Goal: Task Accomplishment & Management: Use online tool/utility

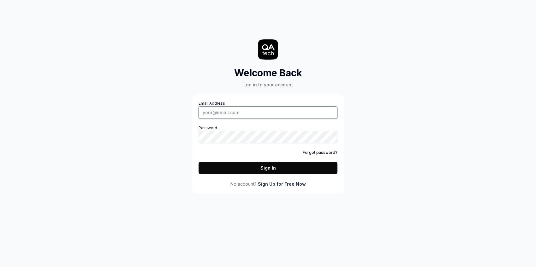
click at [251, 114] on input "Email Address" at bounding box center [268, 112] width 139 height 13
type input "jenny.johnson@isla.health"
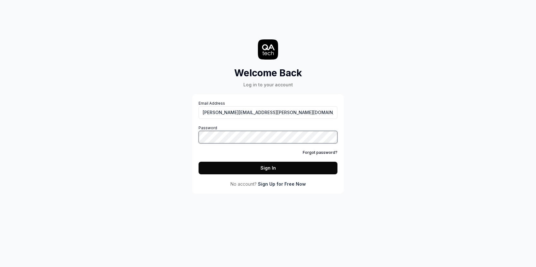
click at [199, 162] on button "Sign In" at bounding box center [268, 168] width 139 height 13
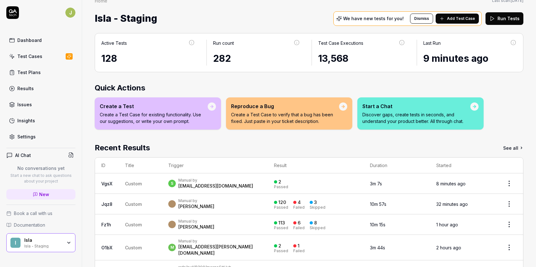
scroll to position [29, 0]
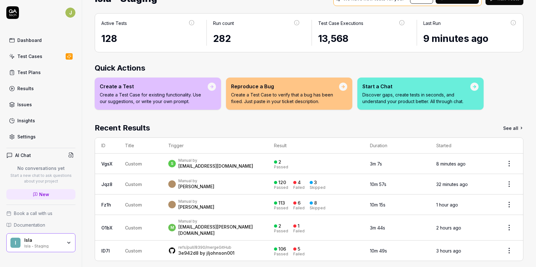
click at [37, 54] on div "Test Cases" at bounding box center [29, 56] width 25 height 7
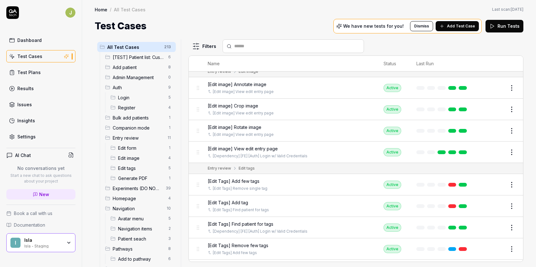
click at [198, 46] on html "J Dashboard Test Cases Test Plans Results Issues Insights Settings AI Chat No c…" at bounding box center [268, 133] width 536 height 267
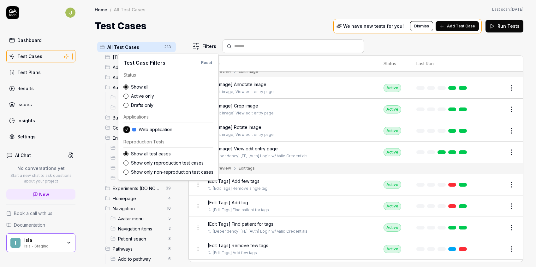
click at [144, 106] on label "Drafts only" at bounding box center [172, 105] width 82 height 7
click at [128, 106] on button "Drafts only" at bounding box center [125, 105] width 5 height 5
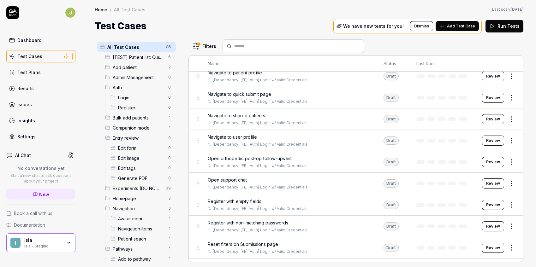
click at [265, 15] on html "J Dashboard Test Cases Test Plans Results Issues Insights Settings AI Chat No c…" at bounding box center [268, 133] width 536 height 267
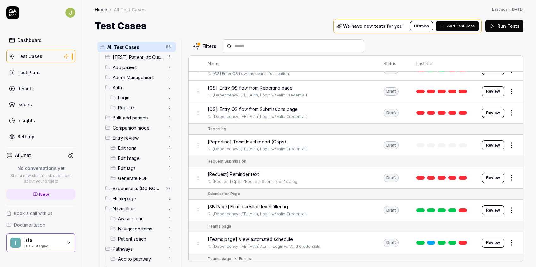
scroll to position [1639, 0]
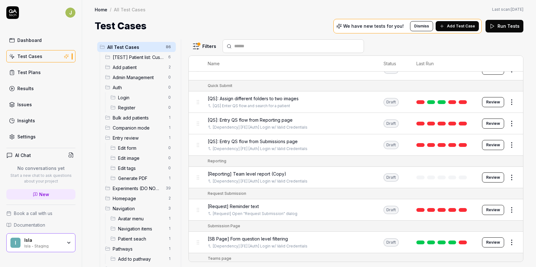
click at [288, 138] on span "[QS]: Entry QS flow from Submissions page" at bounding box center [253, 141] width 90 height 7
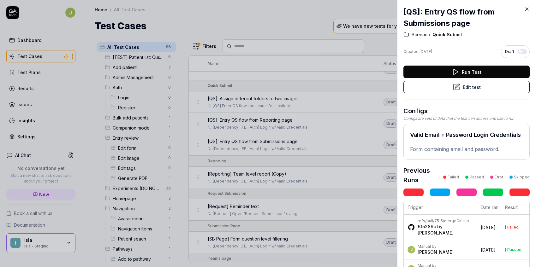
click at [527, 7] on icon at bounding box center [527, 9] width 6 height 6
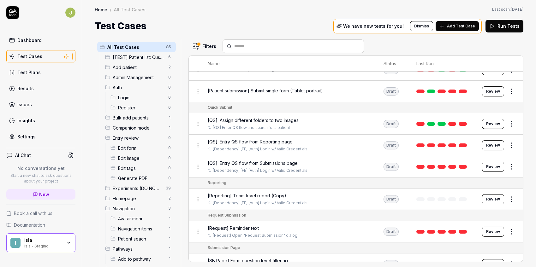
scroll to position [1583, 0]
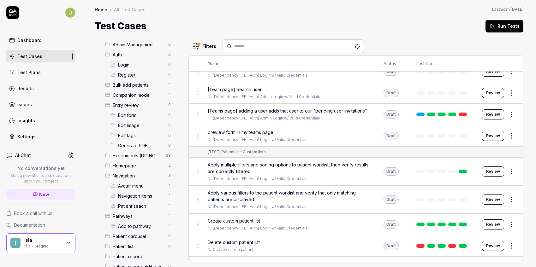
scroll to position [270, 0]
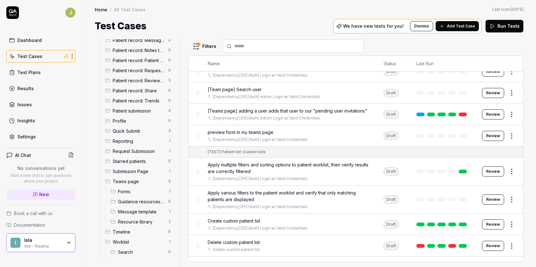
click at [137, 242] on span "Worklist" at bounding box center [139, 242] width 52 height 7
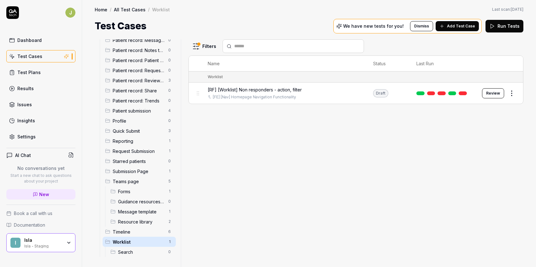
click at [254, 89] on span "[RF] [Worklist] Non responders - action, filter" at bounding box center [255, 89] width 94 height 7
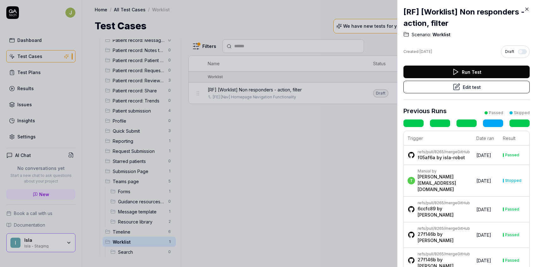
click at [528, 9] on icon at bounding box center [527, 9] width 6 height 6
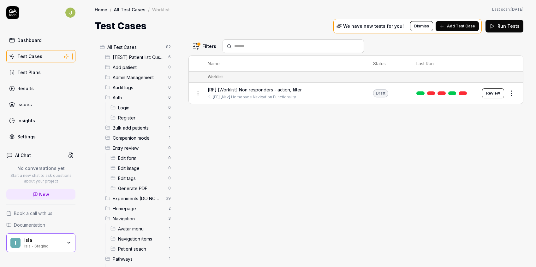
click at [495, 95] on button "Review" at bounding box center [493, 93] width 22 height 10
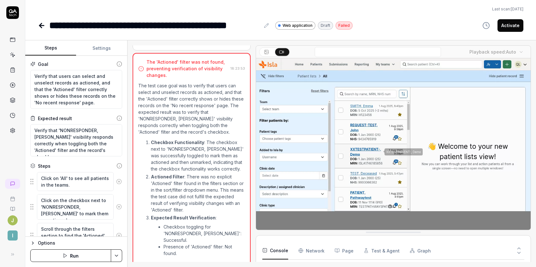
scroll to position [5, 0]
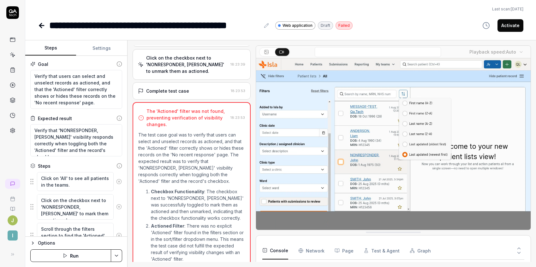
scroll to position [245, 0]
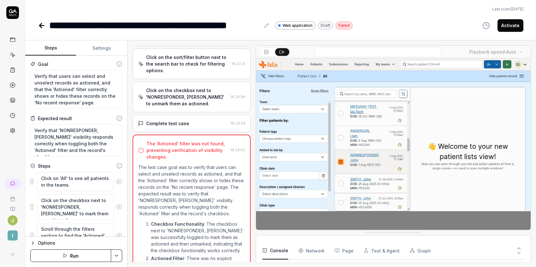
click at [179, 120] on div "Complete test case" at bounding box center [167, 123] width 43 height 7
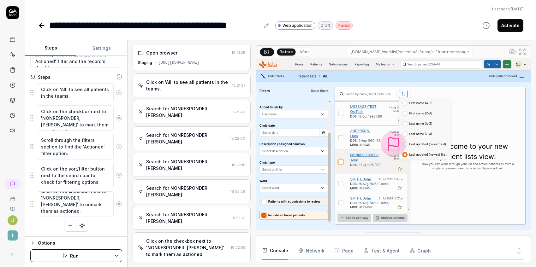
scroll to position [7, 0]
click at [37, 242] on button "Options" at bounding box center [76, 244] width 92 height 8
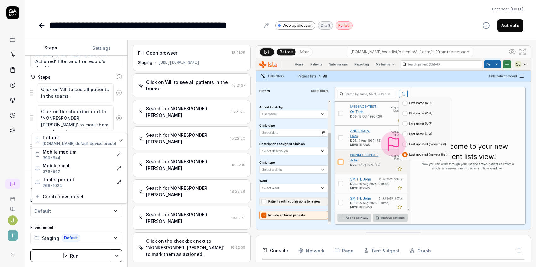
click at [71, 209] on html "**********" at bounding box center [268, 133] width 536 height 267
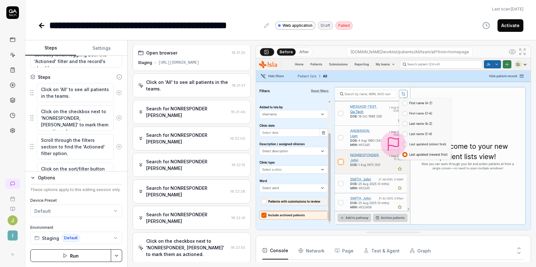
click at [33, 180] on icon "button" at bounding box center [32, 178] width 5 height 5
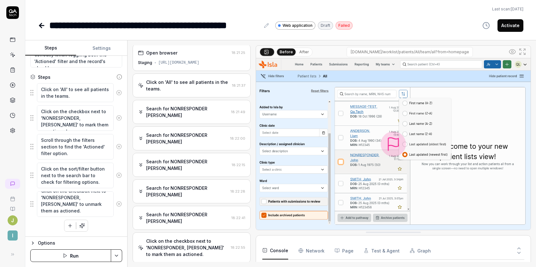
click at [120, 252] on html "**********" at bounding box center [268, 133] width 536 height 267
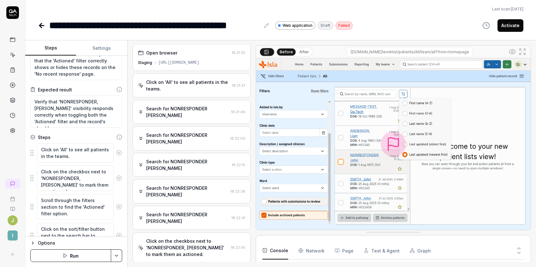
scroll to position [0, 0]
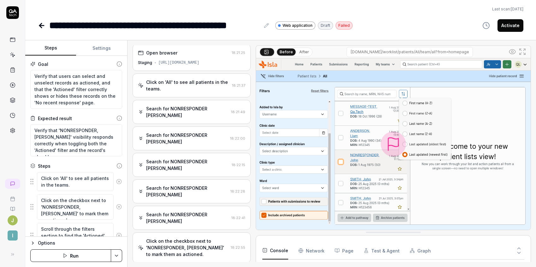
click at [116, 181] on icon at bounding box center [119, 182] width 6 height 6
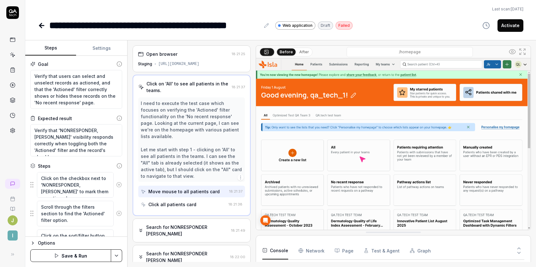
click at [116, 186] on icon at bounding box center [119, 185] width 6 height 6
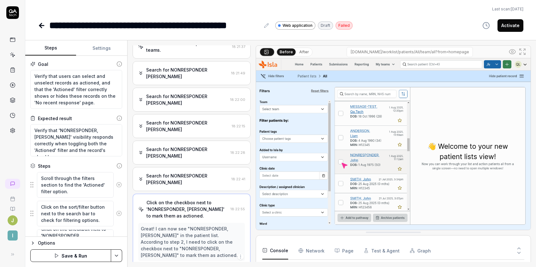
click at [115, 189] on button at bounding box center [119, 185] width 11 height 13
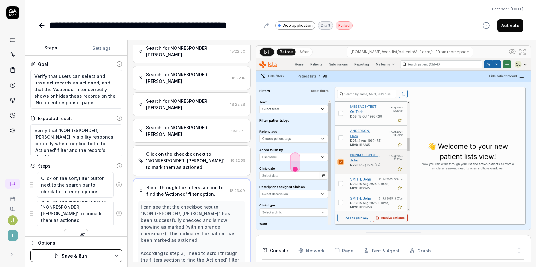
scroll to position [93, 0]
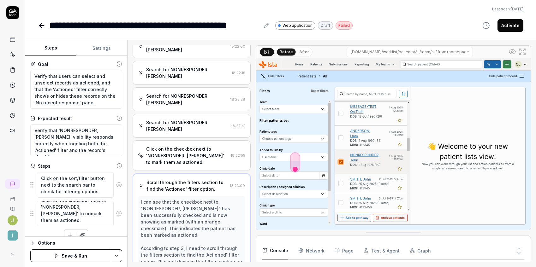
click at [116, 185] on icon at bounding box center [119, 185] width 6 height 6
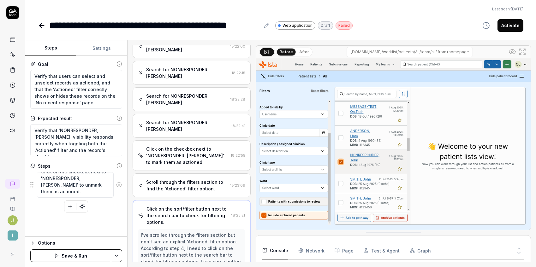
scroll to position [0, 0]
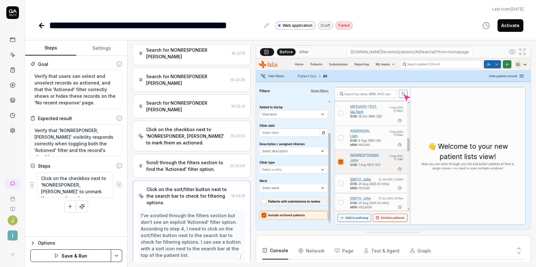
click at [116, 184] on icon at bounding box center [119, 185] width 6 height 6
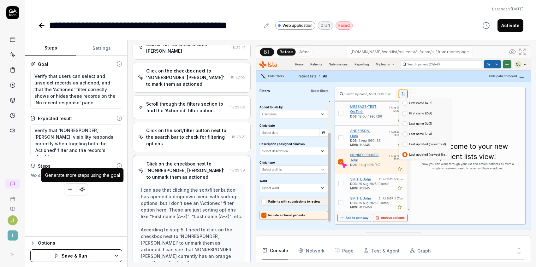
scroll to position [193, 0]
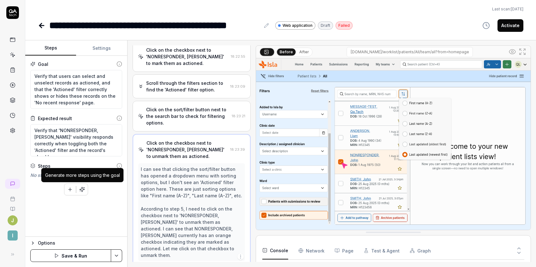
click at [85, 189] on icon "button" at bounding box center [82, 190] width 6 height 6
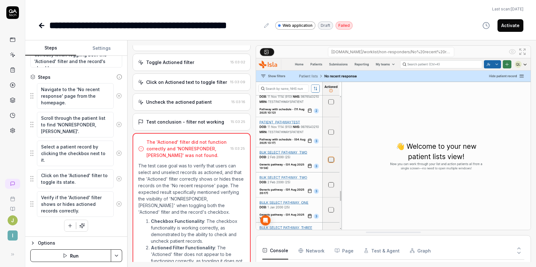
scroll to position [491, 0]
click at [42, 26] on icon at bounding box center [41, 26] width 4 height 0
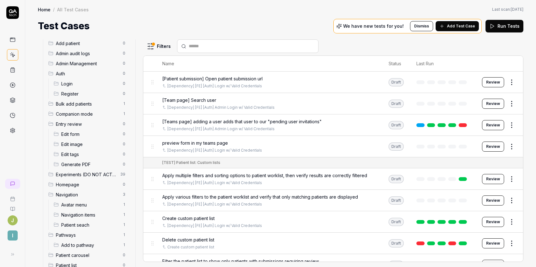
scroll to position [37, 0]
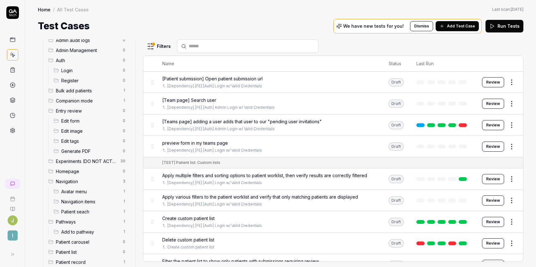
click at [164, 44] on html "J I Home / All Test Cases Home / All Test Cases Last scan: [DATE] Test Cases We…" at bounding box center [268, 133] width 536 height 267
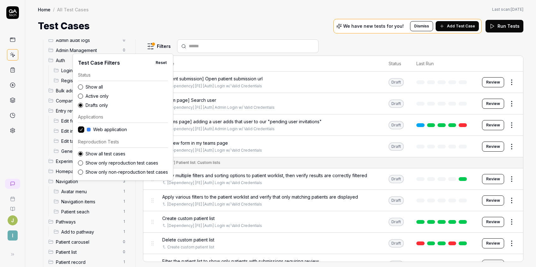
click at [150, 22] on html "J I Home / All Test Cases Home / All Test Cases Last scan: [DATE] Test Cases We…" at bounding box center [268, 133] width 536 height 267
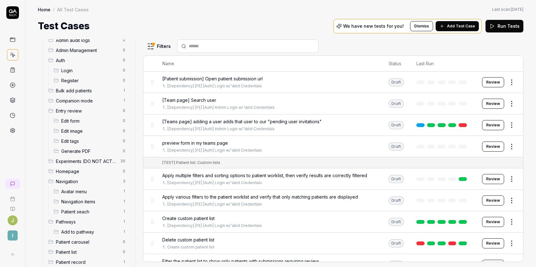
scroll to position [290, 0]
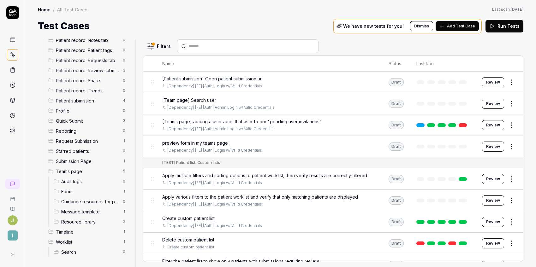
click at [79, 243] on span "Worklist" at bounding box center [87, 242] width 63 height 7
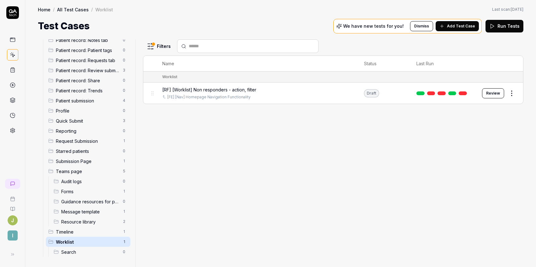
click at [514, 93] on html "J I Home / All Test Cases / Worklist Home / All Test Cases / Worklist Last scan…" at bounding box center [268, 133] width 536 height 267
click at [483, 189] on div "Delete" at bounding box center [485, 189] width 60 height 14
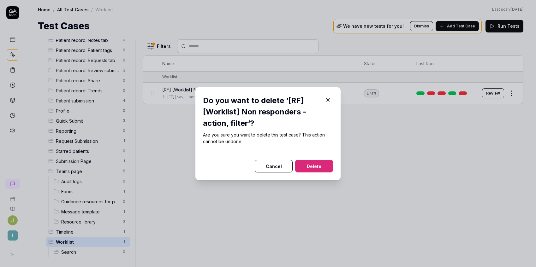
click at [320, 166] on button "Delete" at bounding box center [314, 166] width 38 height 13
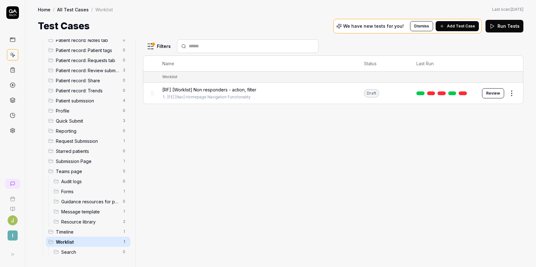
click at [72, 233] on span "Timeline" at bounding box center [87, 232] width 63 height 7
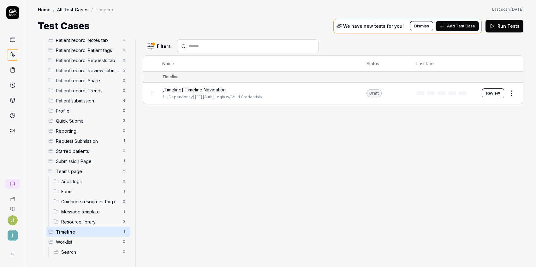
click at [244, 93] on div "[Timeline] Timeline Navigation [Dependency] [FE] [Auth] Login w/ Valid Credenti…" at bounding box center [258, 93] width 192 height 14
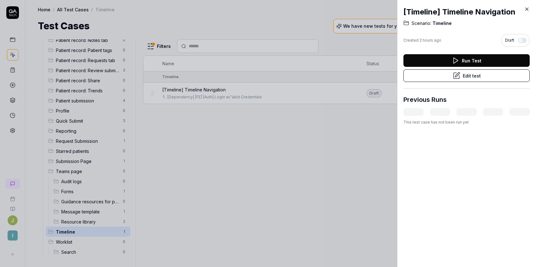
click at [526, 9] on icon at bounding box center [527, 9] width 6 height 6
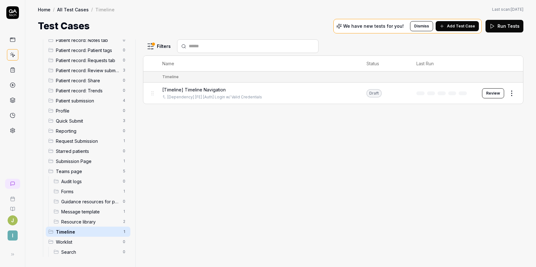
click at [199, 89] on span "[Timeline] Timeline Navigation" at bounding box center [193, 89] width 63 height 7
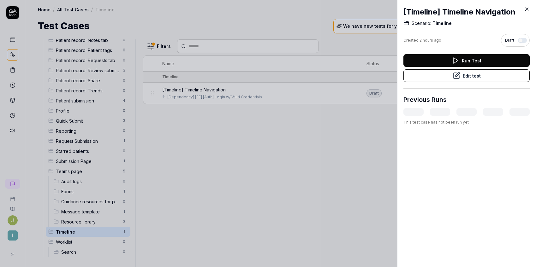
click at [473, 74] on button "Edit test" at bounding box center [466, 75] width 126 height 13
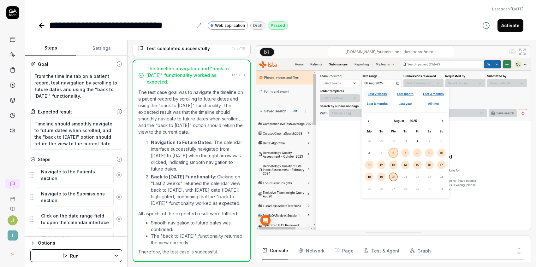
scroll to position [18, 0]
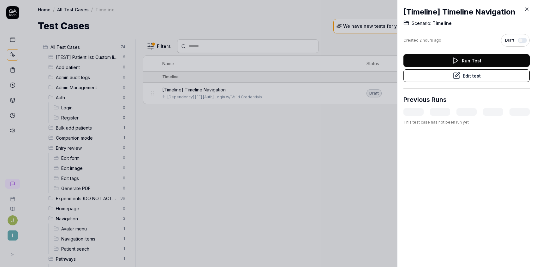
click at [526, 9] on icon at bounding box center [527, 9] width 3 height 3
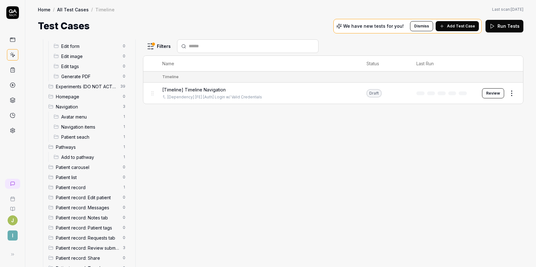
scroll to position [290, 0]
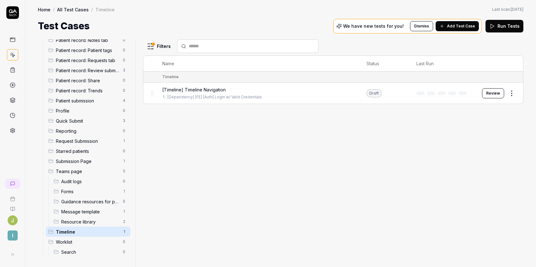
click at [85, 162] on span "Submission Page" at bounding box center [87, 161] width 63 height 7
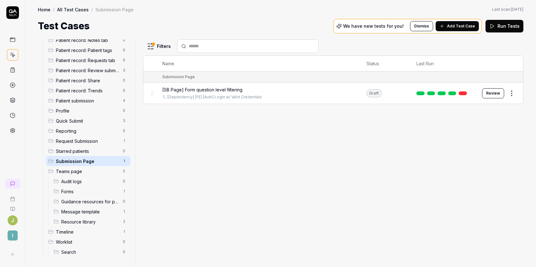
click at [499, 94] on button "Review" at bounding box center [493, 93] width 22 height 10
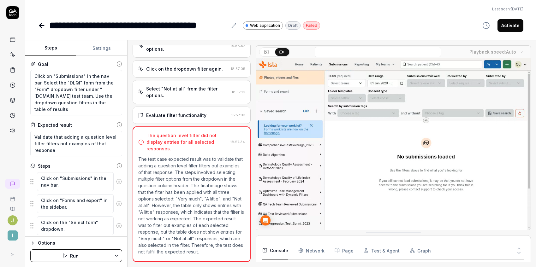
scroll to position [5, 0]
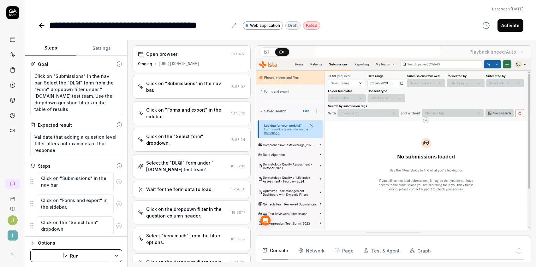
click at [58, 254] on button "Run" at bounding box center [70, 256] width 81 height 13
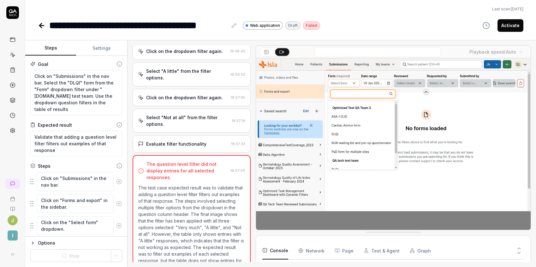
scroll to position [247, 0]
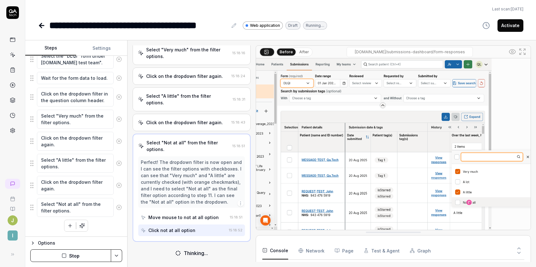
scroll to position [180, 0]
click at [116, 207] on icon at bounding box center [119, 208] width 6 height 6
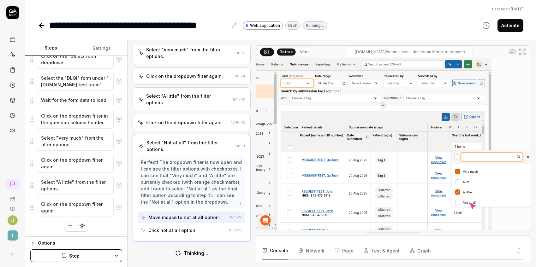
scroll to position [167, 0]
click at [116, 206] on icon at bounding box center [119, 208] width 6 height 6
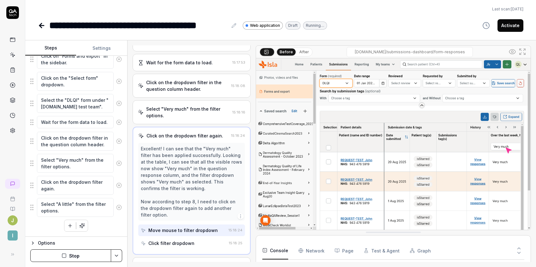
scroll to position [113, 0]
click at [91, 256] on button "Stop" at bounding box center [70, 256] width 81 height 13
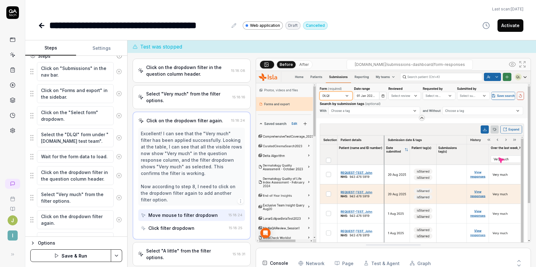
scroll to position [145, 0]
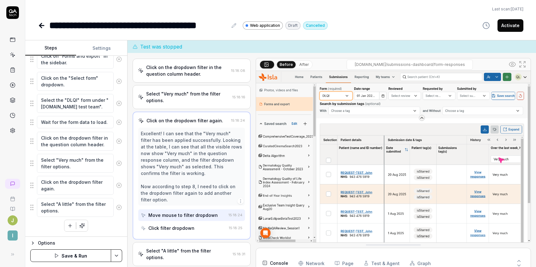
click at [56, 256] on polygon "button" at bounding box center [56, 256] width 3 height 4
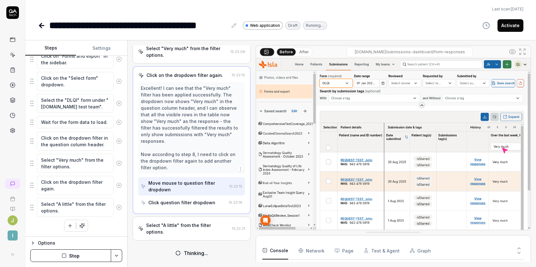
scroll to position [180, 0]
click at [78, 254] on button "Stop" at bounding box center [70, 256] width 81 height 13
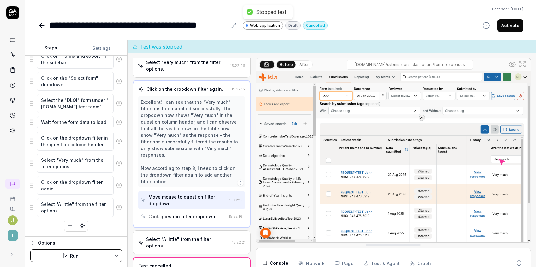
click at [116, 207] on icon at bounding box center [119, 208] width 6 height 6
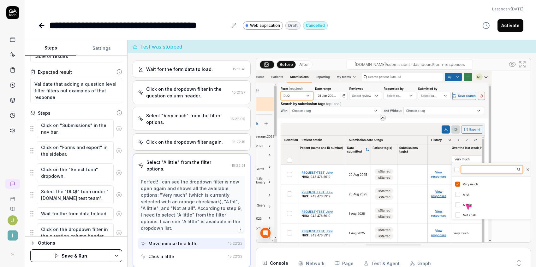
scroll to position [122, 0]
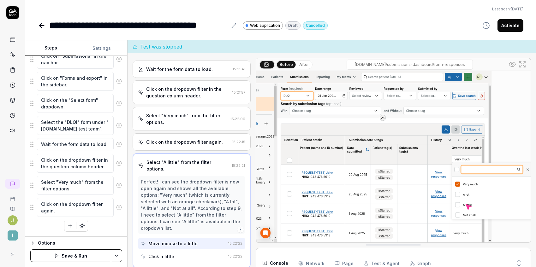
click at [59, 254] on icon "button" at bounding box center [56, 255] width 5 height 5
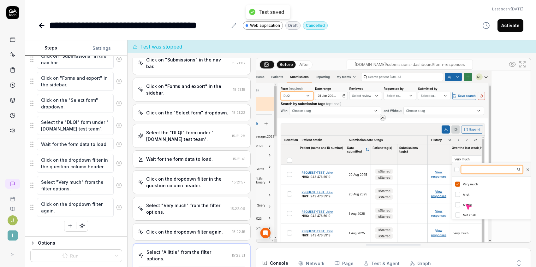
scroll to position [0, 0]
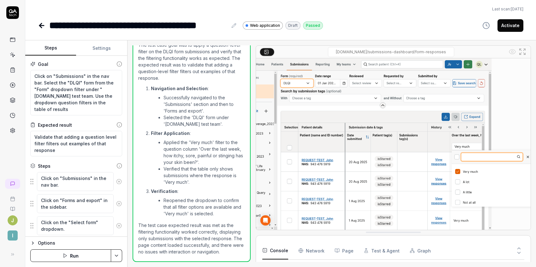
click at [512, 24] on button "Activate" at bounding box center [510, 25] width 26 height 13
click at [66, 255] on icon "button" at bounding box center [65, 255] width 5 height 5
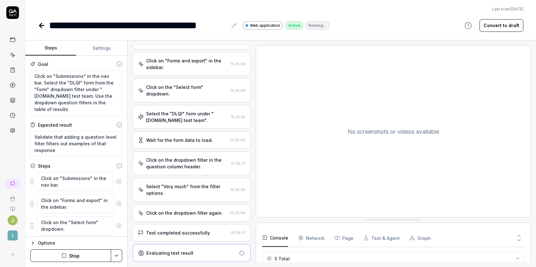
scroll to position [169, 0]
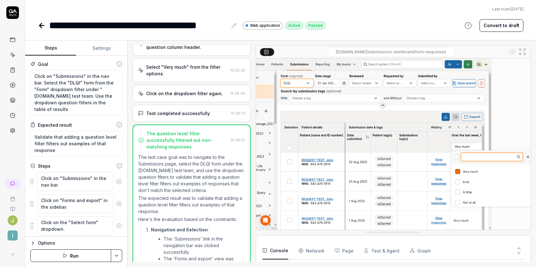
click at [40, 26] on icon at bounding box center [40, 25] width 2 height 4
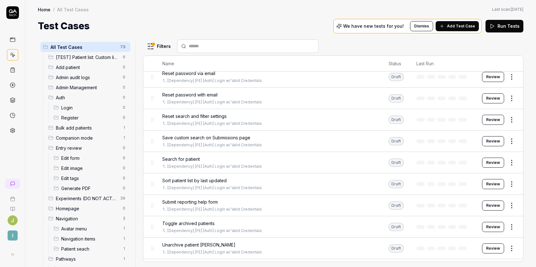
scroll to position [959, 0]
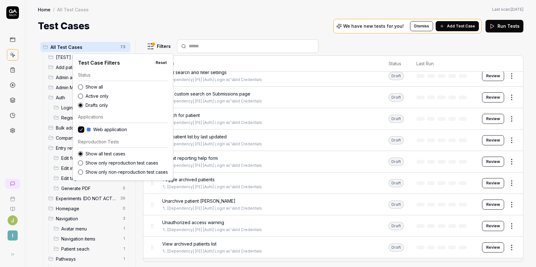
click at [164, 49] on html "J I Home / All Test Cases Home / All Test Cases Last scan: [DATE] Test Cases We…" at bounding box center [268, 133] width 536 height 267
click at [224, 12] on html "J I Home / All Test Cases Home / All Test Cases Last scan: [DATE] Test Cases We…" at bounding box center [268, 133] width 536 height 267
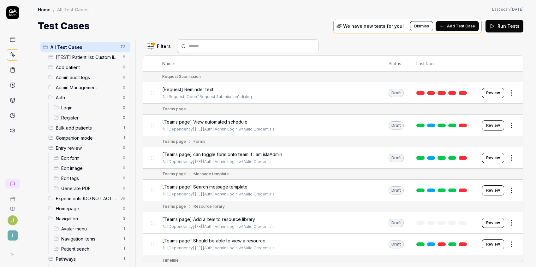
scroll to position [1567, 0]
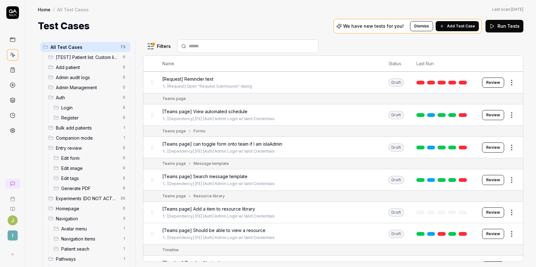
click at [253, 227] on span "[Teams page] Should be able to view a resource" at bounding box center [213, 230] width 103 height 7
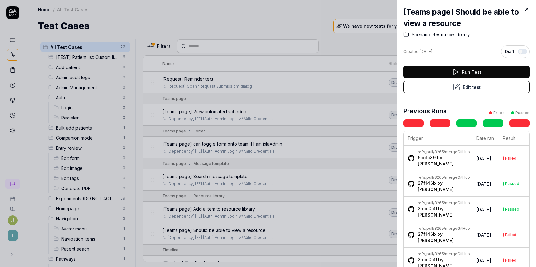
click at [462, 88] on button "Edit test" at bounding box center [466, 87] width 126 height 13
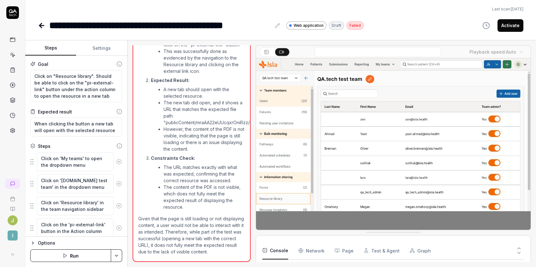
scroll to position [30, 0]
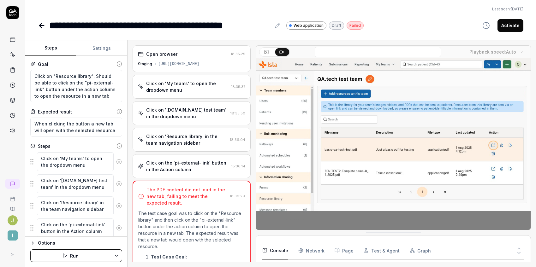
click at [41, 244] on div "Options" at bounding box center [80, 244] width 84 height 8
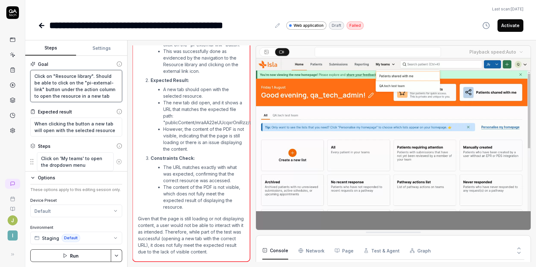
drag, startPoint x: 97, startPoint y: 96, endPoint x: 5, endPoint y: 60, distance: 98.8
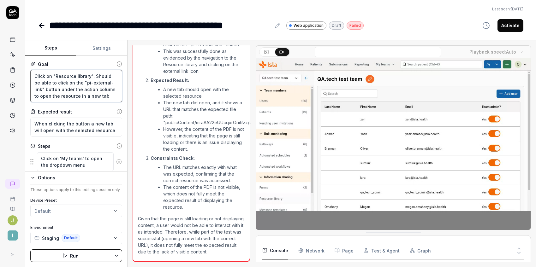
click at [5, 60] on div "**********" at bounding box center [268, 133] width 536 height 267
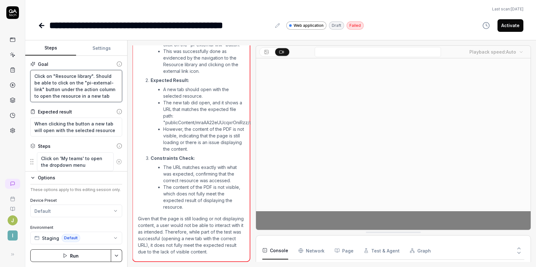
scroll to position [7, 0]
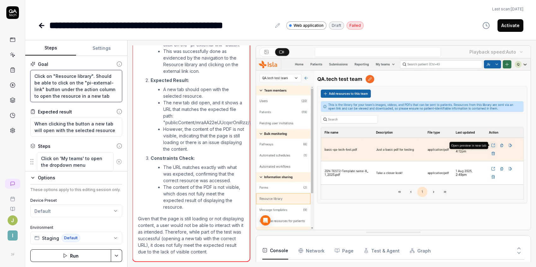
click at [87, 96] on textarea "Click on "Resource library". Should be able to click on the "pi-external-link" …" at bounding box center [76, 86] width 92 height 32
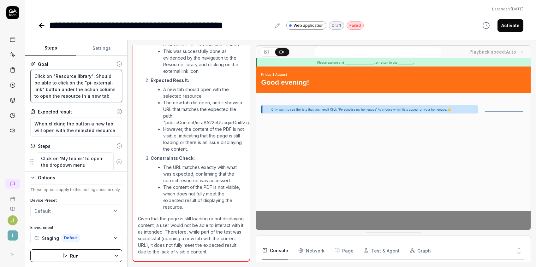
scroll to position [0, 0]
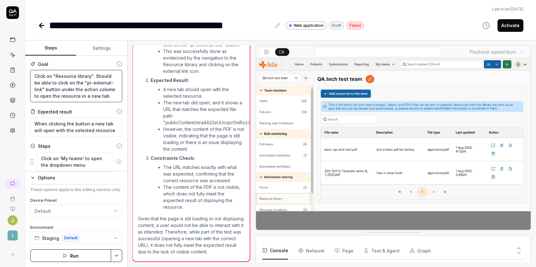
drag, startPoint x: 83, startPoint y: 95, endPoint x: 2, endPoint y: 59, distance: 88.2
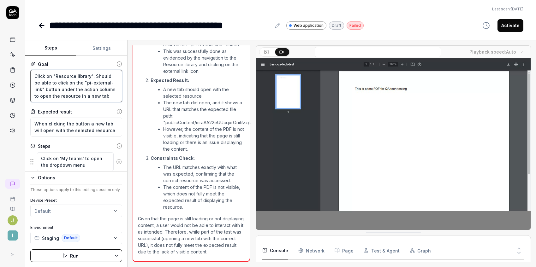
click at [2, 59] on div "**********" at bounding box center [268, 133] width 536 height 267
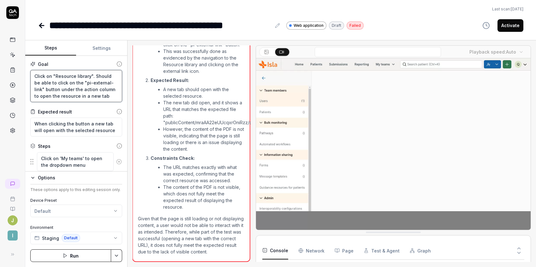
type textarea "*"
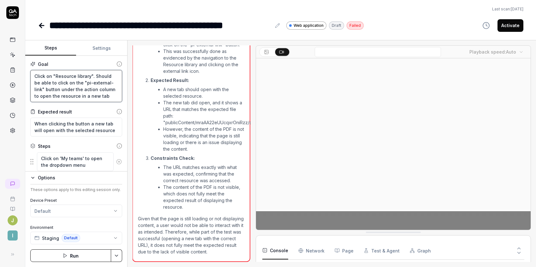
type textarea "F"
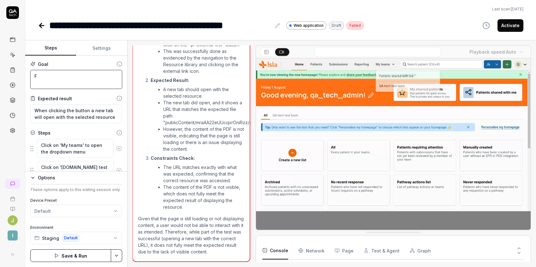
type textarea "*"
type textarea "Fr"
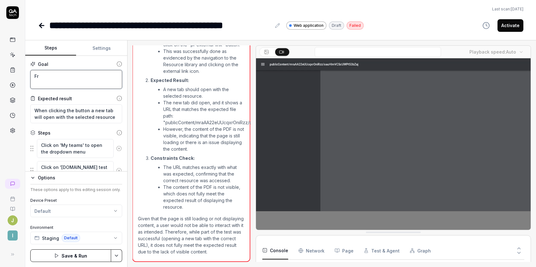
type textarea "*"
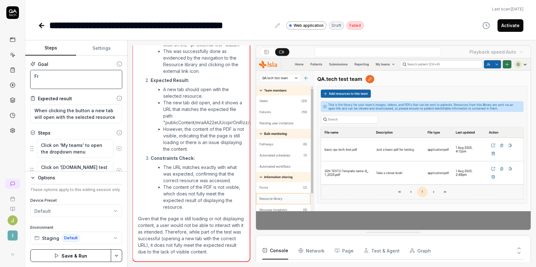
type textarea "Fro"
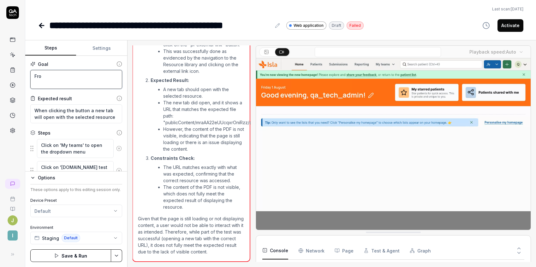
type textarea "*"
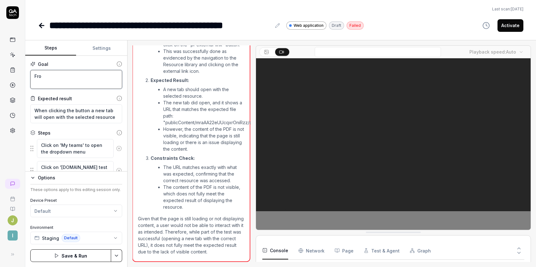
type textarea "From"
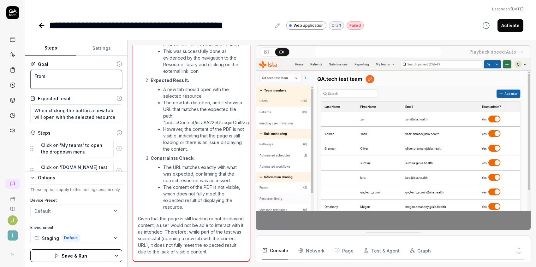
type textarea "*"
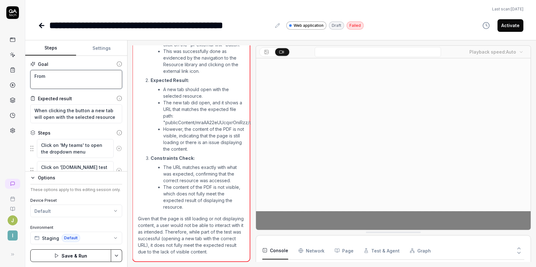
type textarea "From"
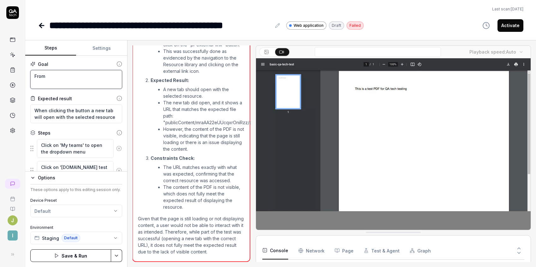
type textarea "*"
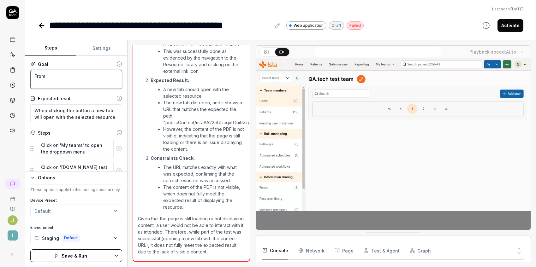
type textarea "From a"
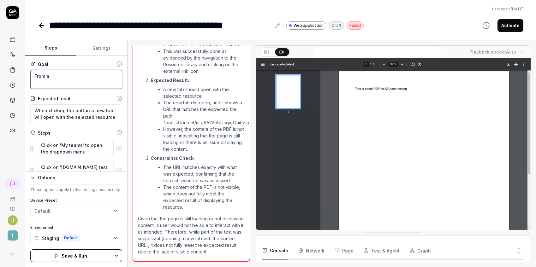
type textarea "*"
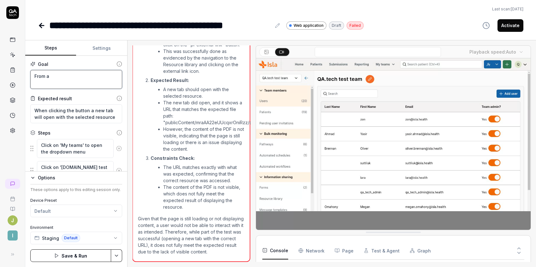
type textarea "From a"
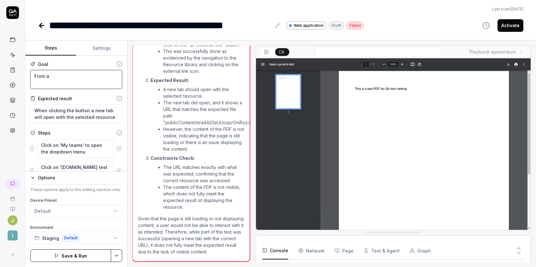
type textarea "*"
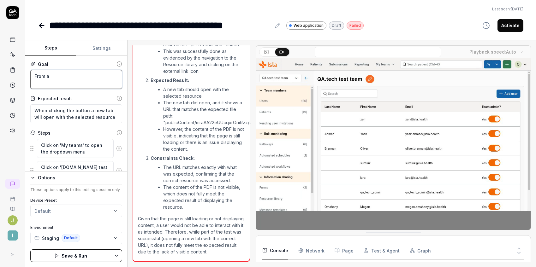
type textarea "From a"
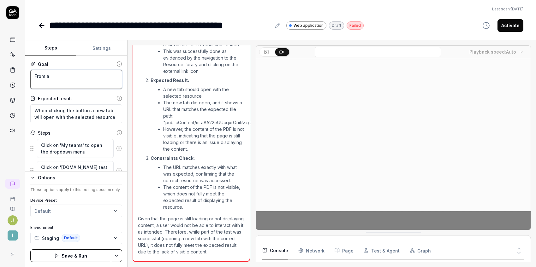
type textarea "*"
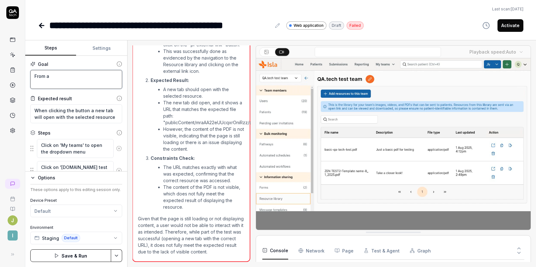
type textarea "From"
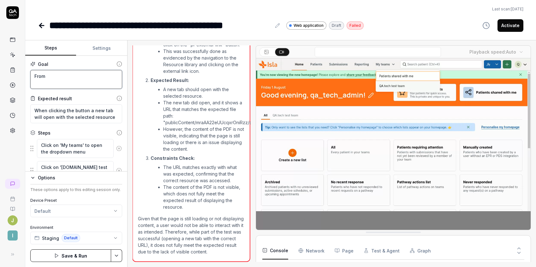
type textarea "*"
type textarea "From"
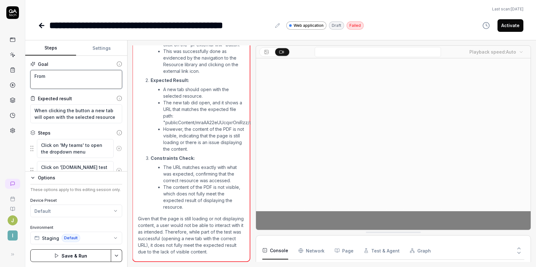
type textarea "*"
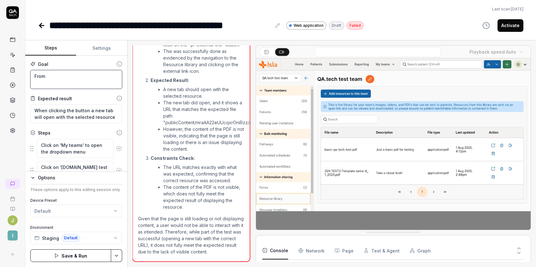
type textarea "Fro"
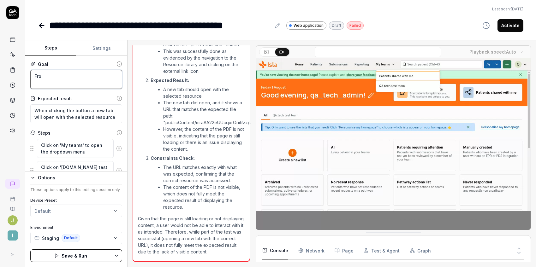
type textarea "*"
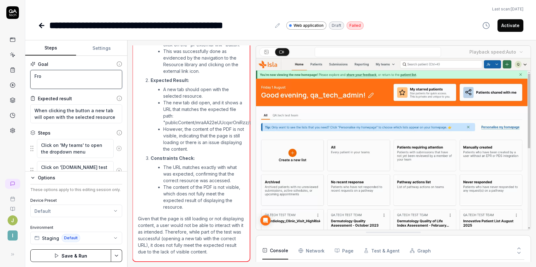
type textarea "Fr"
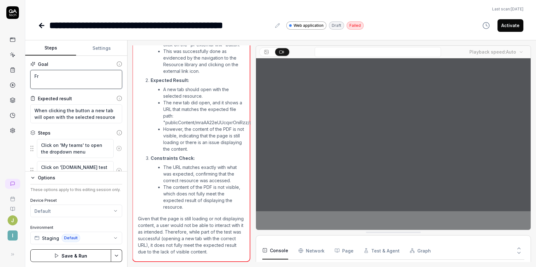
type textarea "*"
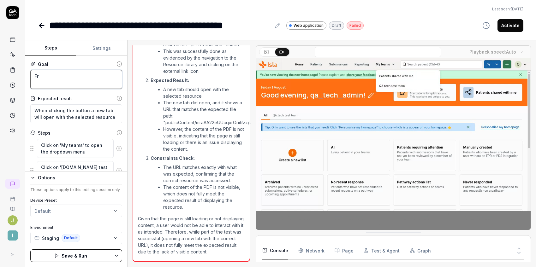
type textarea "F"
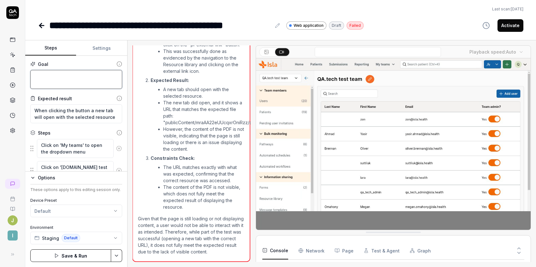
type textarea "*"
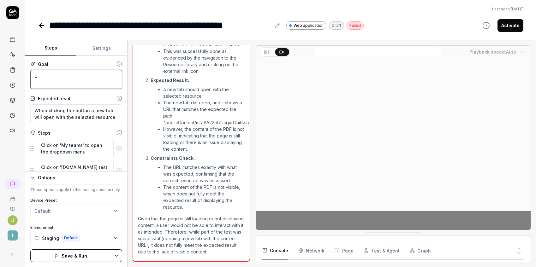
type textarea "Ue"
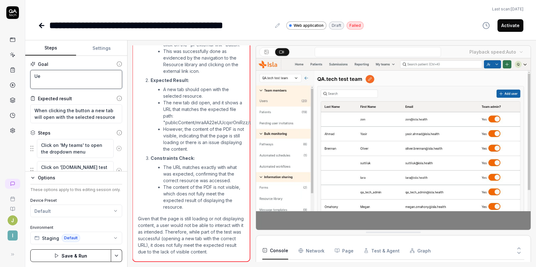
type textarea "*"
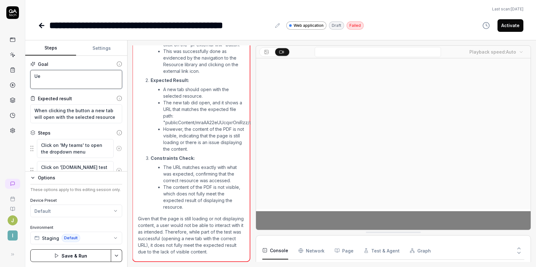
type textarea "Ues"
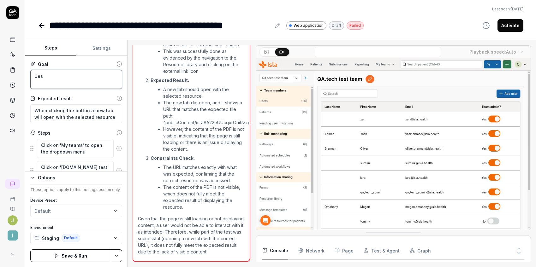
type textarea "*"
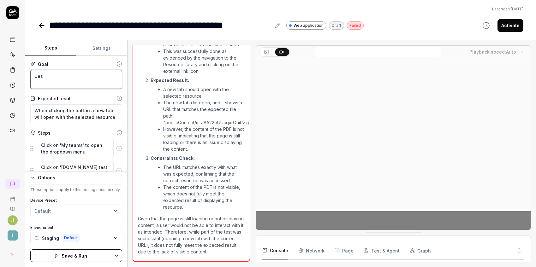
type textarea "Uesr"
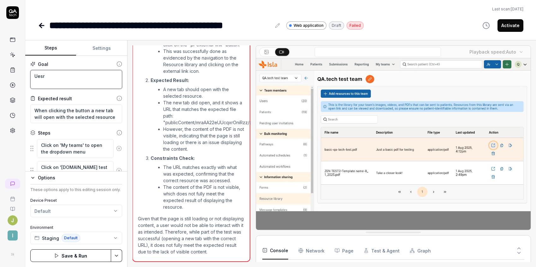
type textarea "*"
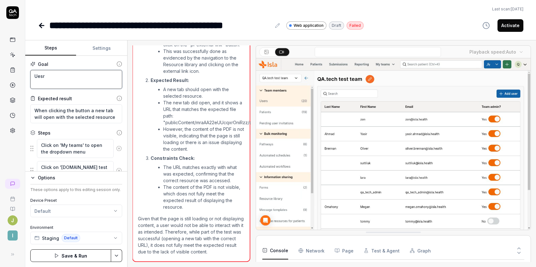
type textarea "Uesr"
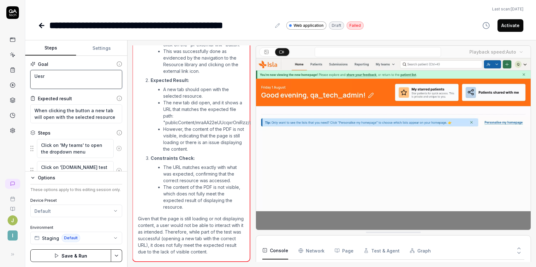
type textarea "*"
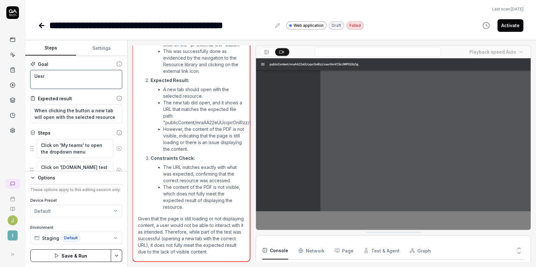
type textarea "Uesr s"
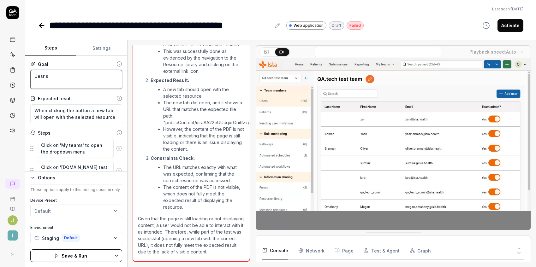
type textarea "*"
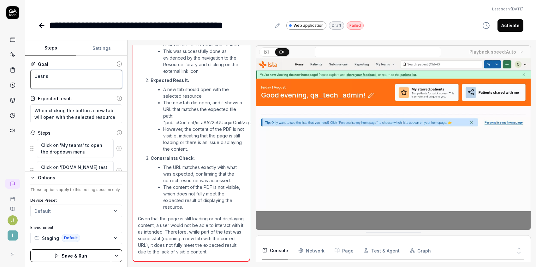
type textarea "Uesr sh"
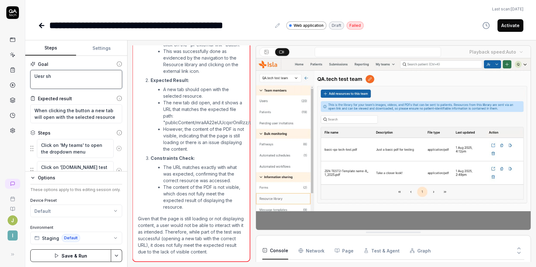
type textarea "*"
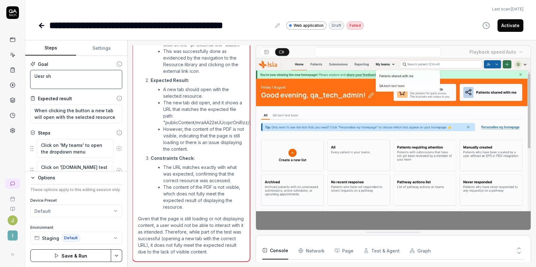
type textarea "Uesr sho"
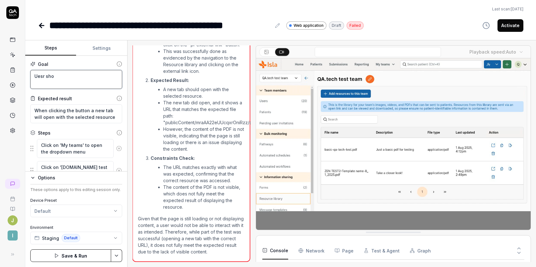
type textarea "*"
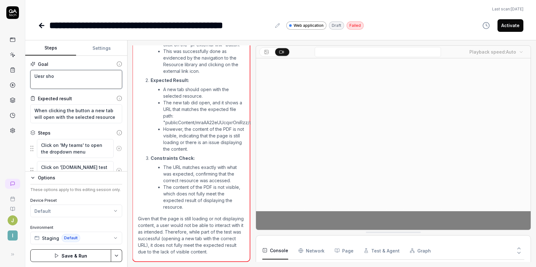
type textarea "Uesr shou"
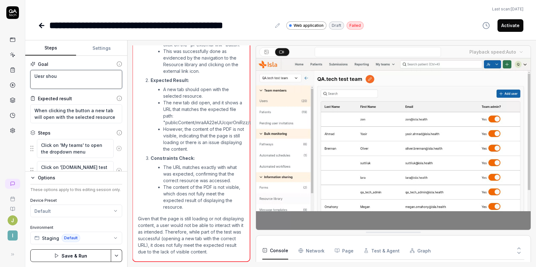
type textarea "*"
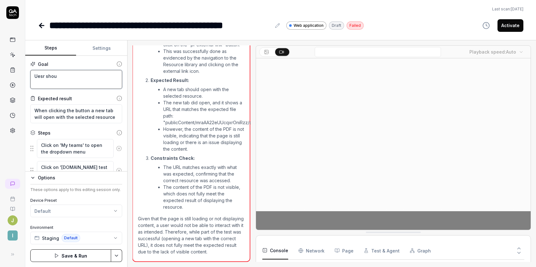
type textarea "Uesr sho"
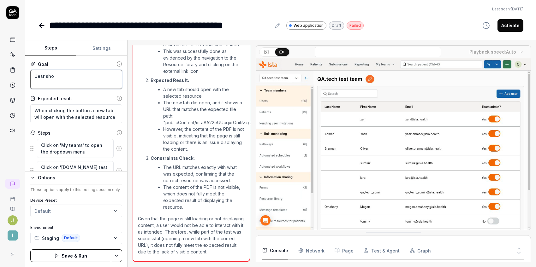
type textarea "*"
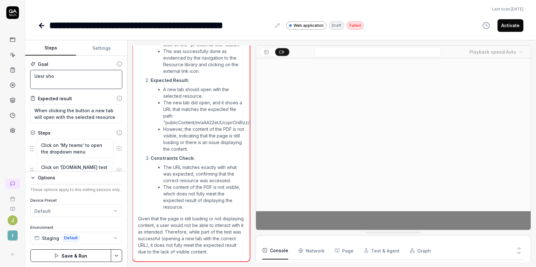
type textarea "Uesr sh"
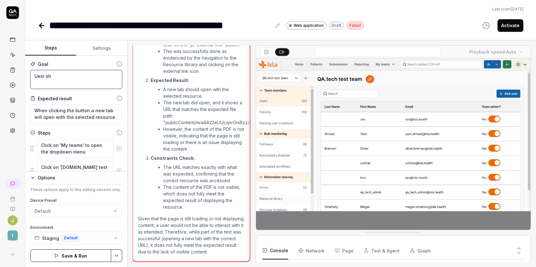
type textarea "*"
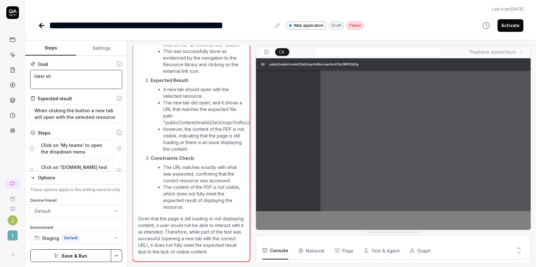
type textarea "Uesr s"
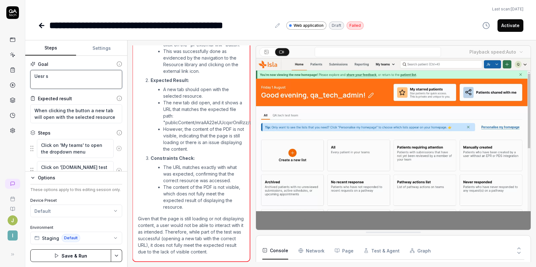
type textarea "*"
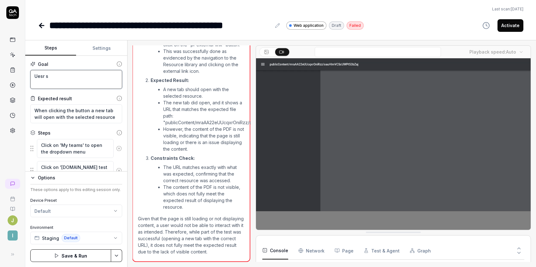
type textarea "Uesr"
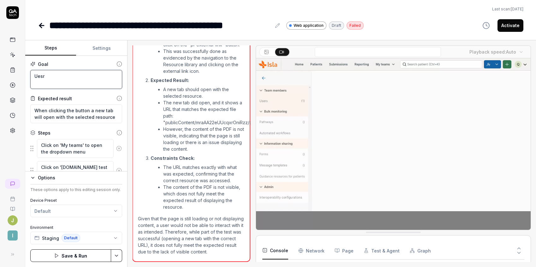
type textarea "*"
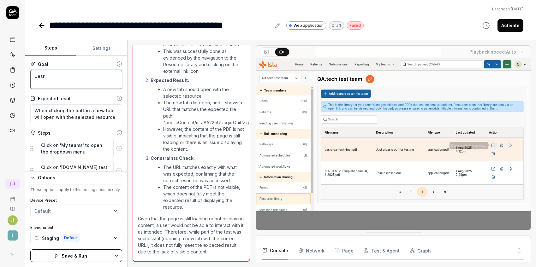
type textarea "Uesr"
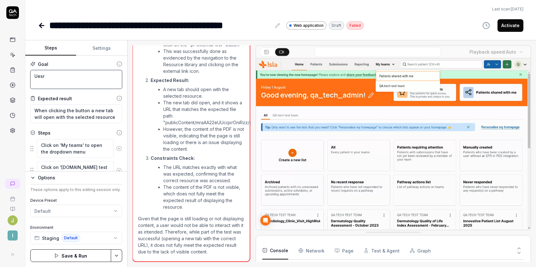
type textarea "*"
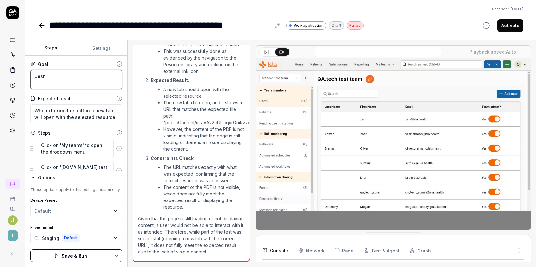
type textarea "Ues"
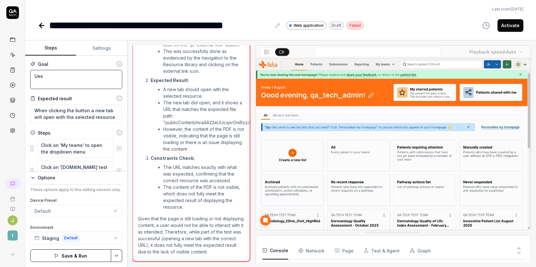
type textarea "*"
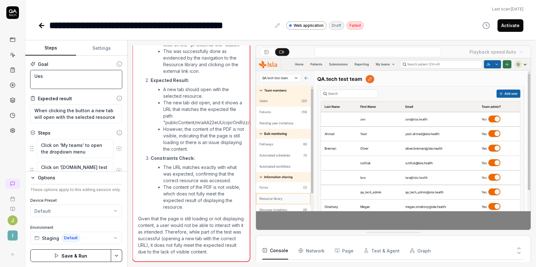
type textarea "Ue"
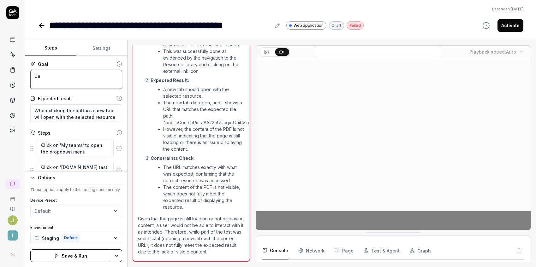
type textarea "*"
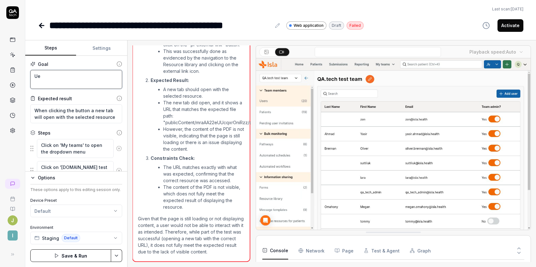
type textarea "U"
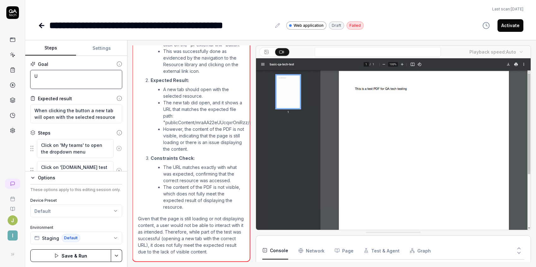
type textarea "*"
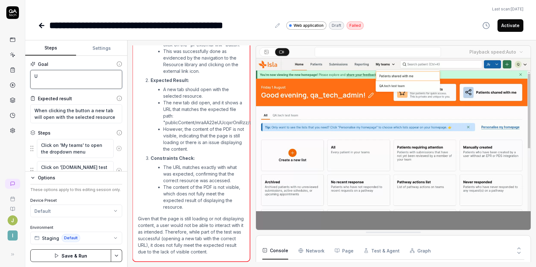
type textarea "Us"
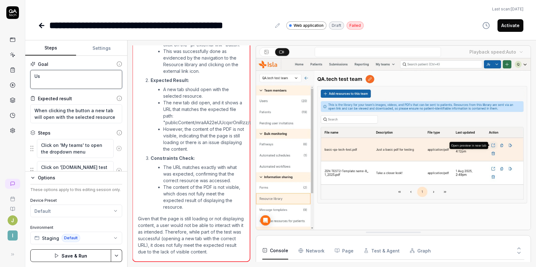
type textarea "*"
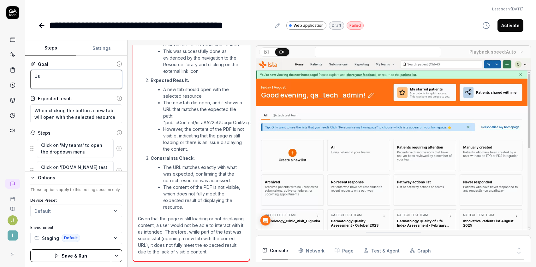
type textarea "Use"
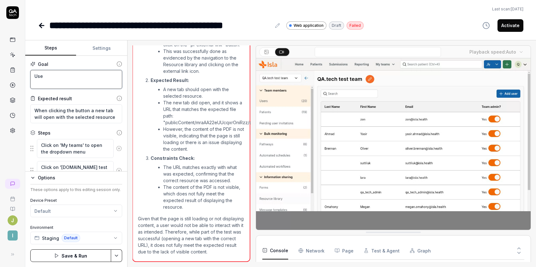
type textarea "*"
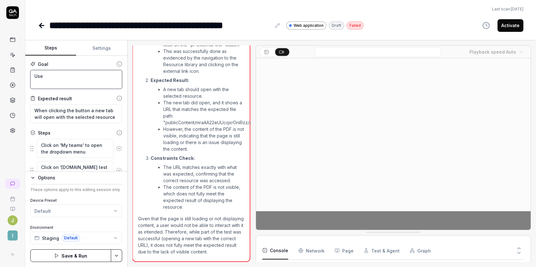
type textarea "User"
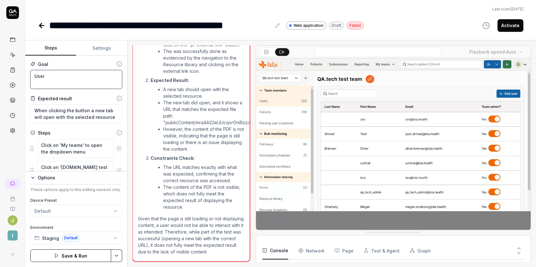
type textarea "*"
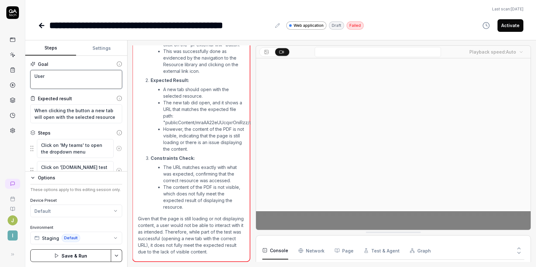
type textarea "User"
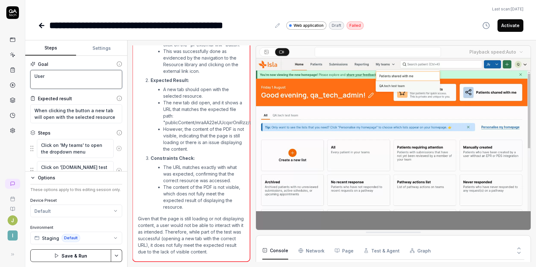
type textarea "*"
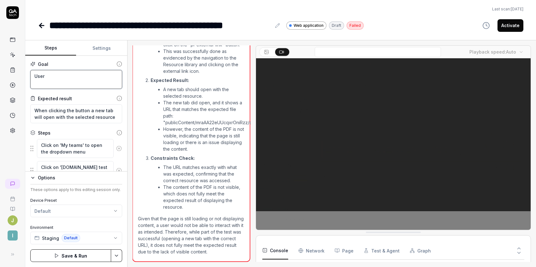
type textarea "User c"
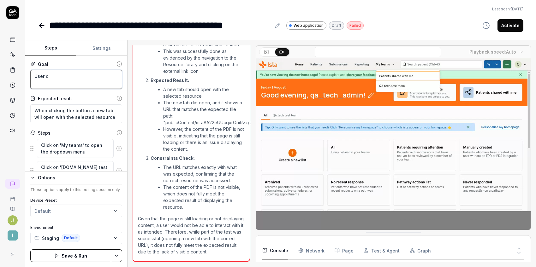
type textarea "*"
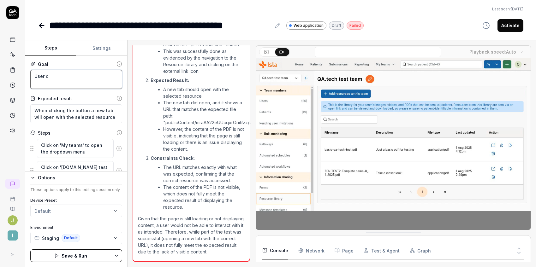
type textarea "User ca"
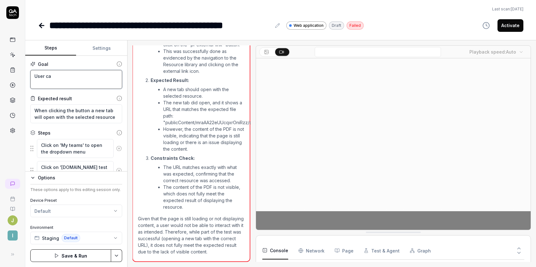
type textarea "*"
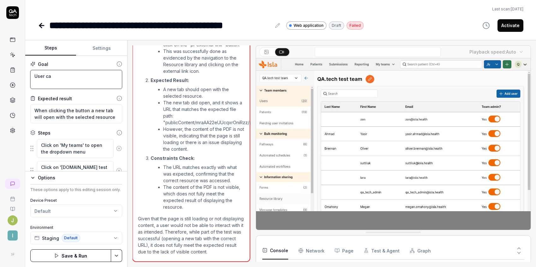
type textarea "User can"
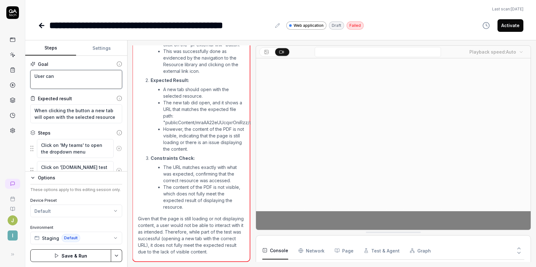
type textarea "*"
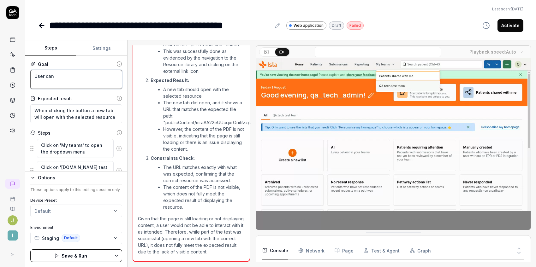
type textarea "User can"
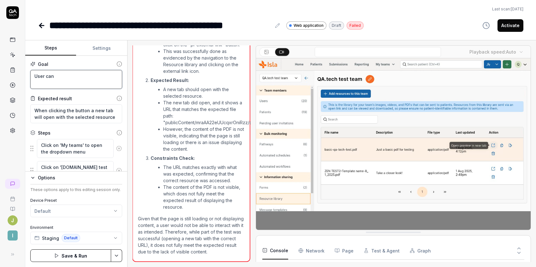
type textarea "*"
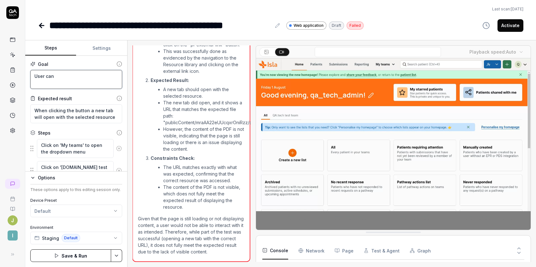
type textarea "User can v"
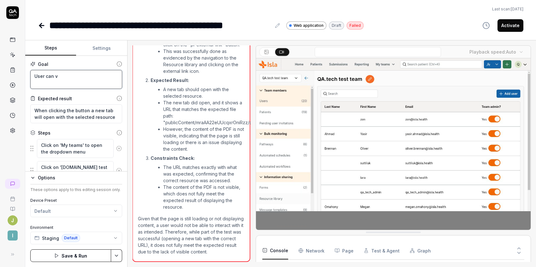
type textarea "*"
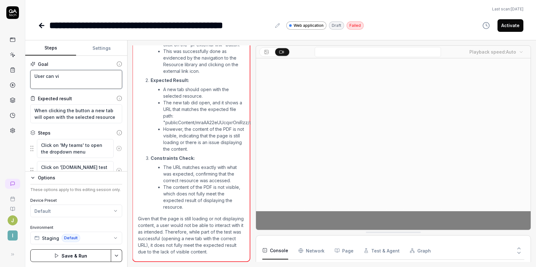
type textarea "User can vie"
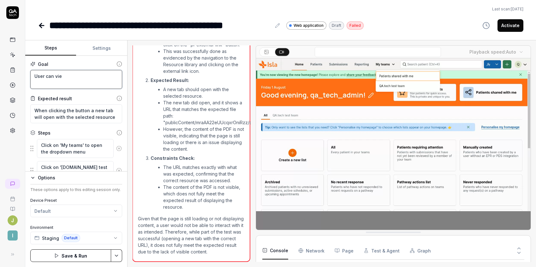
type textarea "*"
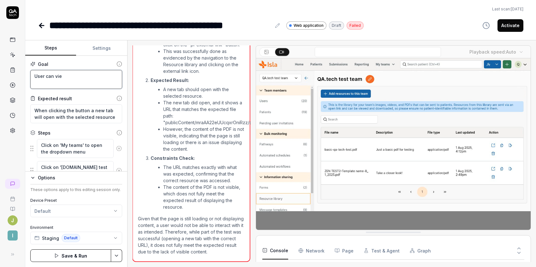
type textarea "User can vie"
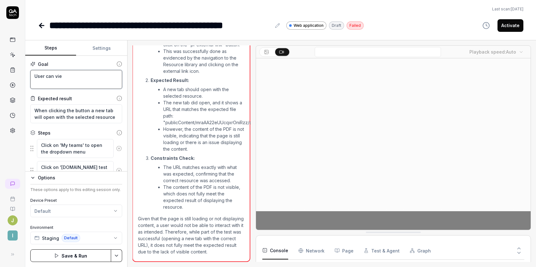
type textarea "*"
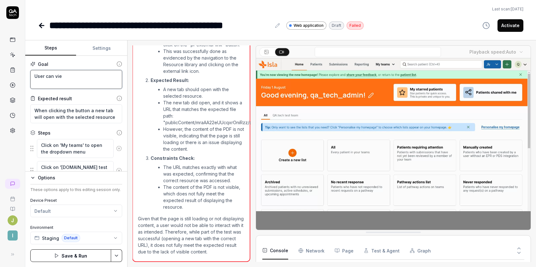
type textarea "User can vie"
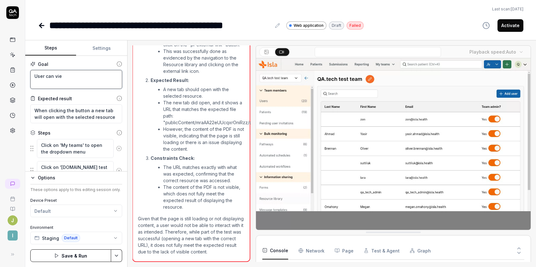
type textarea "*"
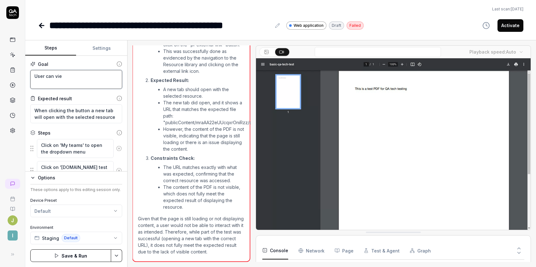
type textarea "User can vi"
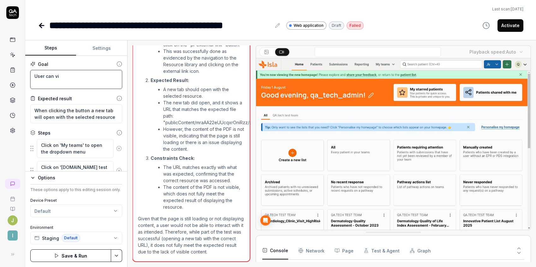
type textarea "*"
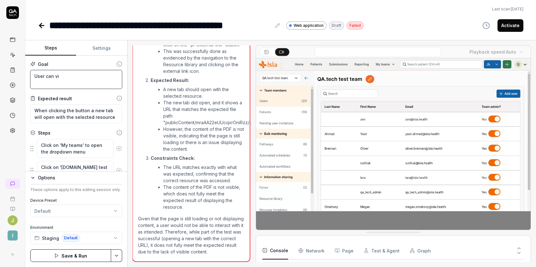
type textarea "User can v"
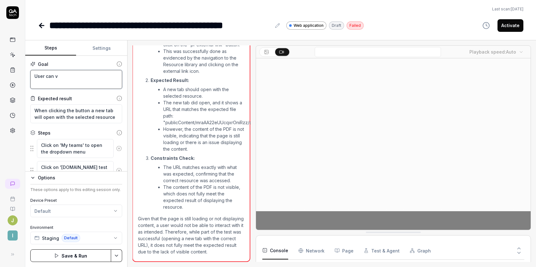
type textarea "*"
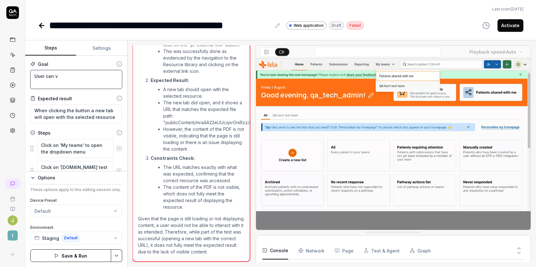
type textarea "User can"
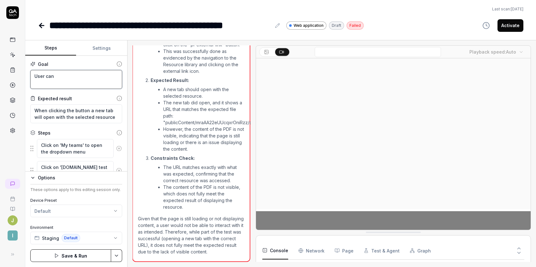
type textarea "*"
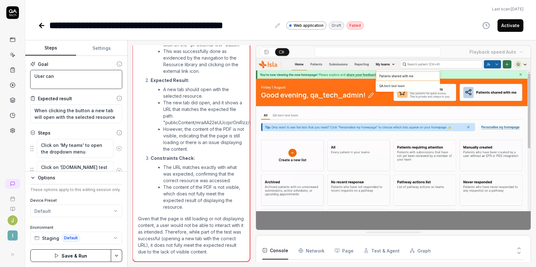
type textarea "User can"
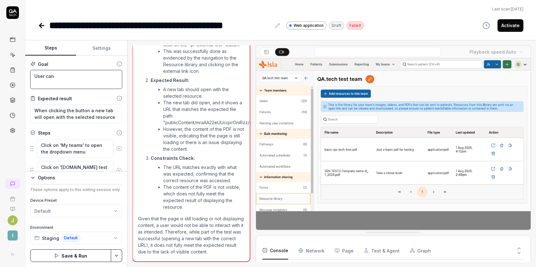
type textarea "*"
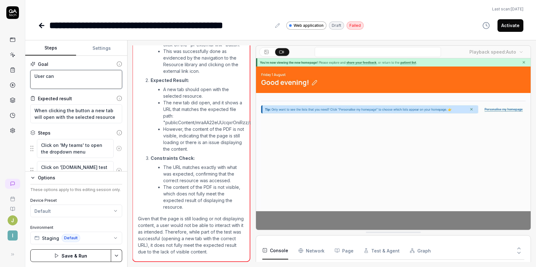
type textarea "User ca"
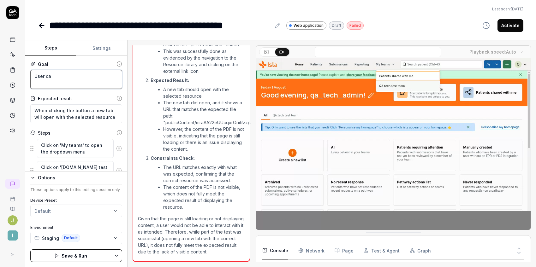
type textarea "*"
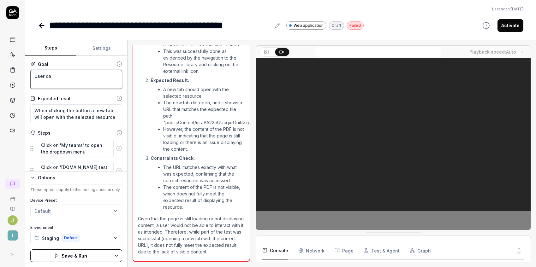
type textarea "User c"
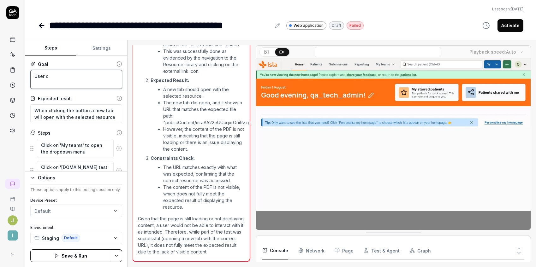
type textarea "*"
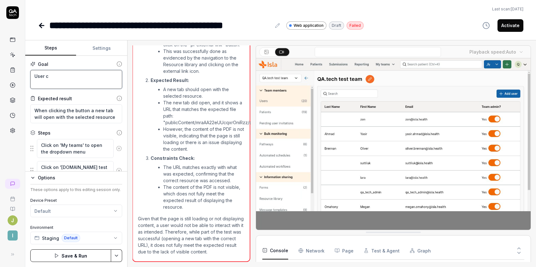
type textarea "User"
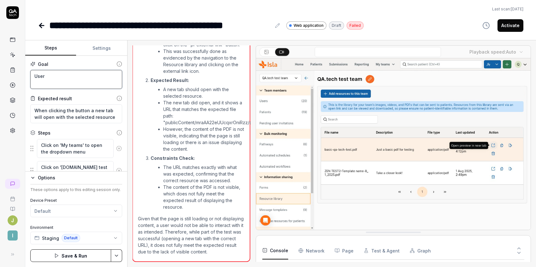
type textarea "*"
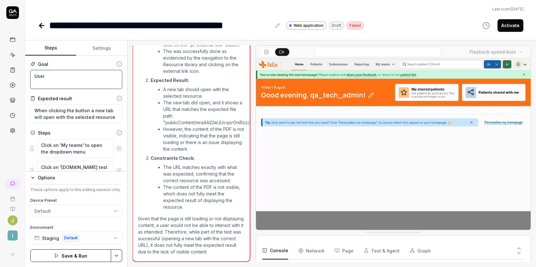
type textarea "User"
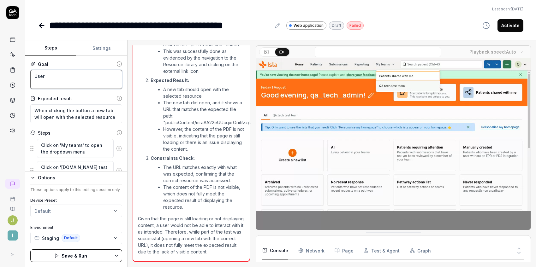
type textarea "*"
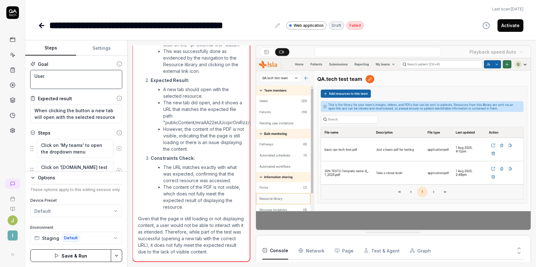
type textarea "Use"
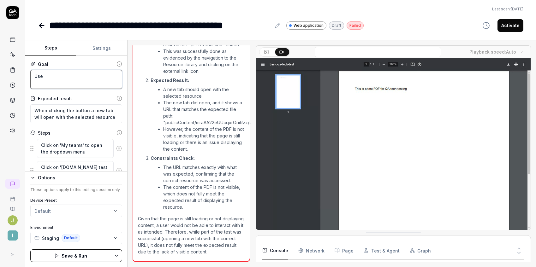
type textarea "*"
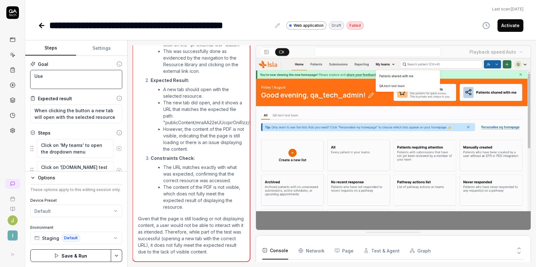
type textarea "Us"
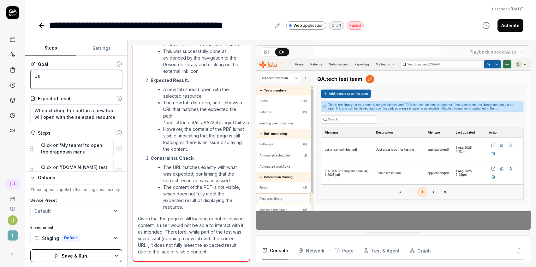
type textarea "*"
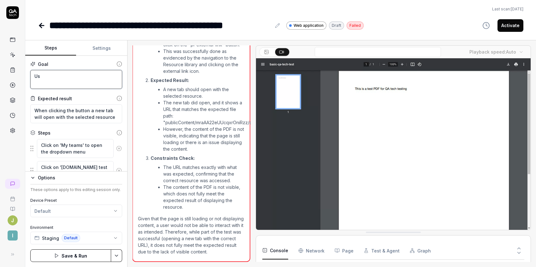
type textarea "U"
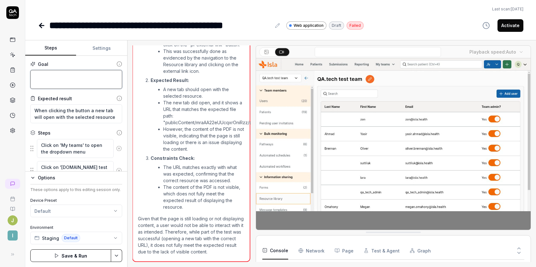
type textarea "*"
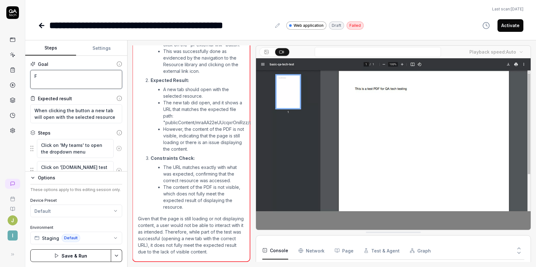
type textarea "Fr"
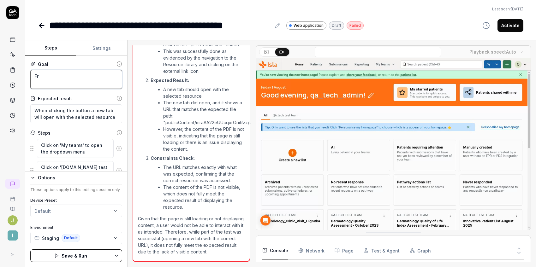
type textarea "*"
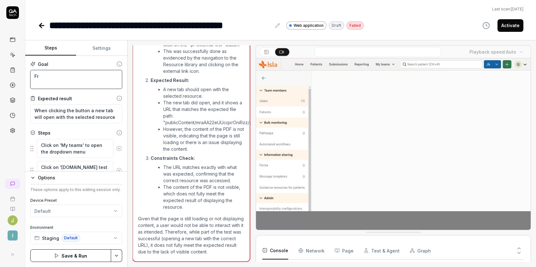
type textarea "Fro"
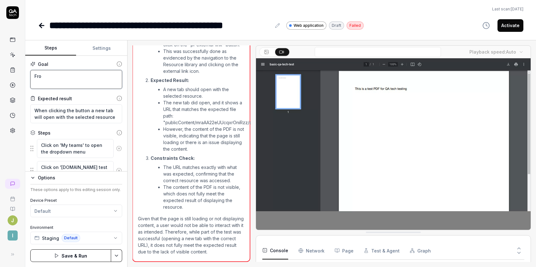
type textarea "*"
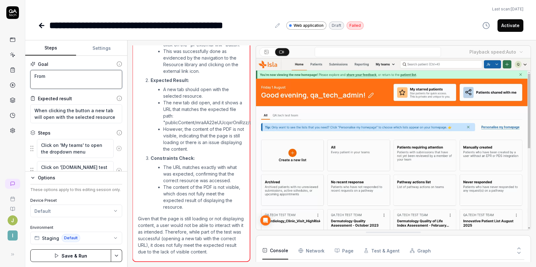
type textarea "From"
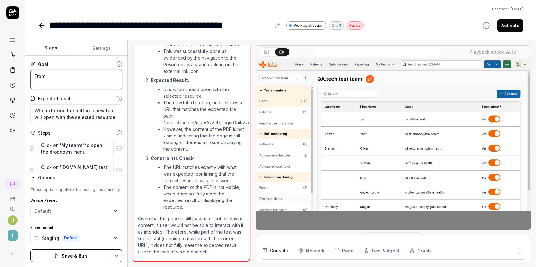
type textarea "*"
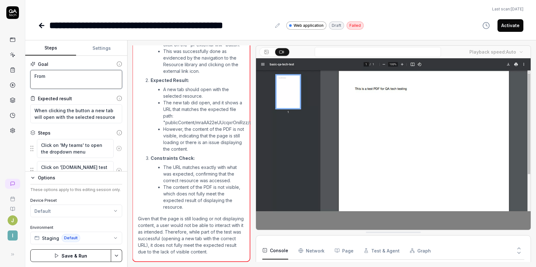
type textarea "From a"
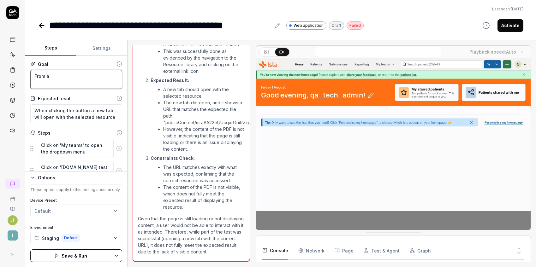
type textarea "*"
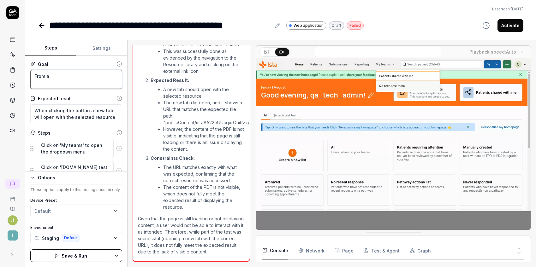
type textarea "From a"
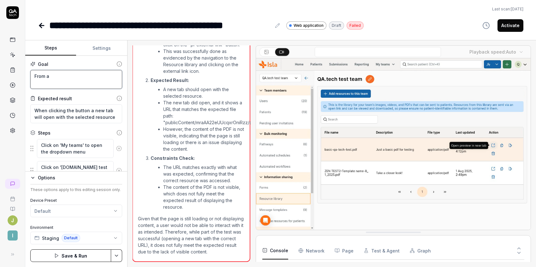
type textarea "*"
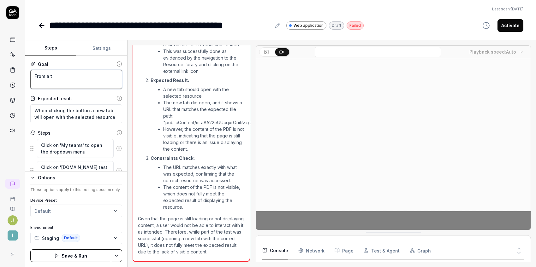
type textarea "From a te"
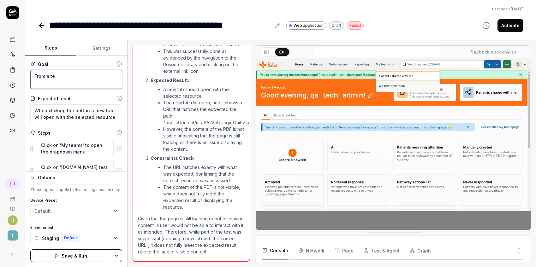
type textarea "*"
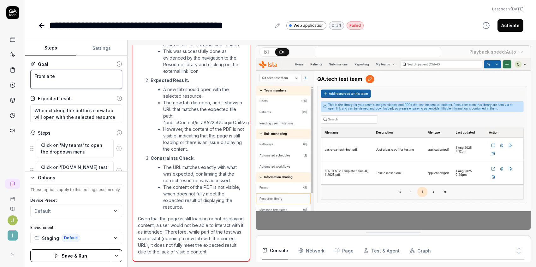
type textarea "From a tea"
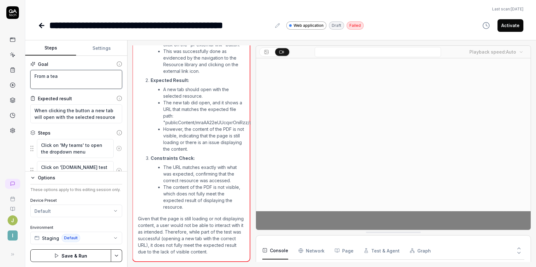
type textarea "*"
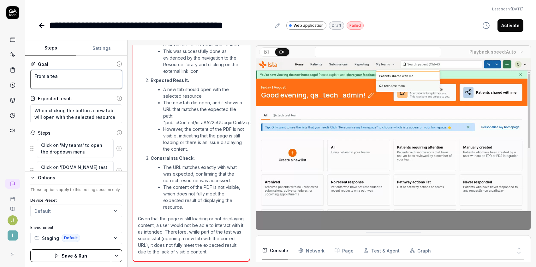
type textarea "From a team"
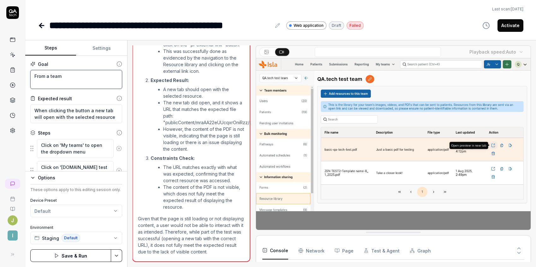
type textarea "*"
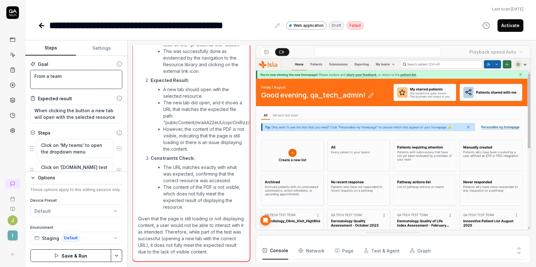
type textarea "From a teams"
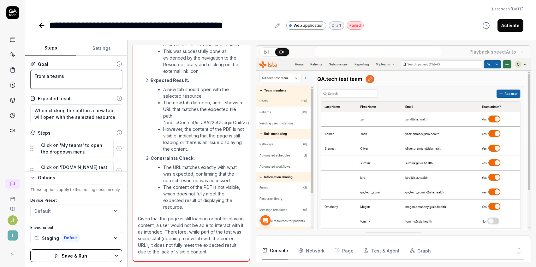
type textarea "*"
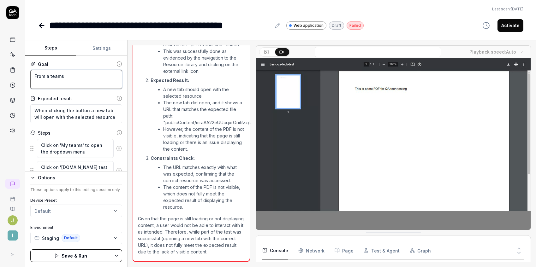
type textarea "From a team"
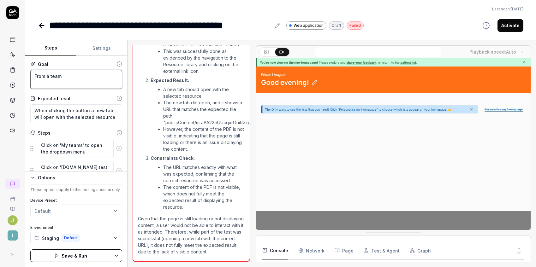
type textarea "*"
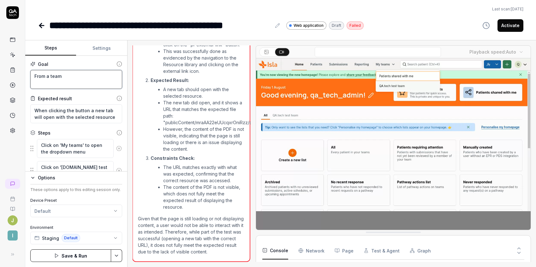
type textarea "From a team'"
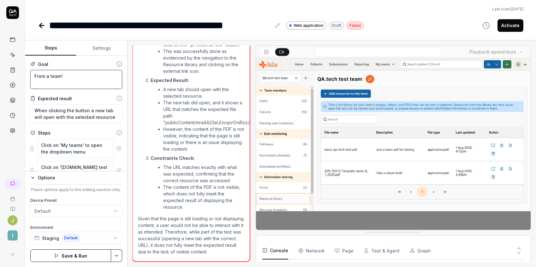
type textarea "*"
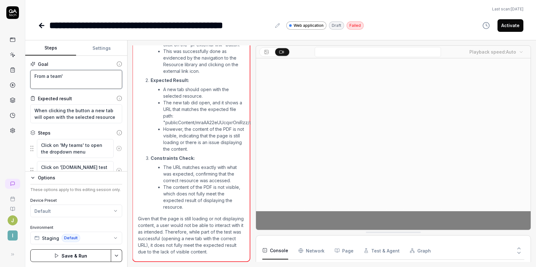
type textarea "From a team's"
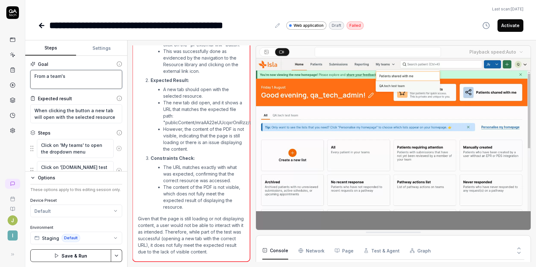
type textarea "*"
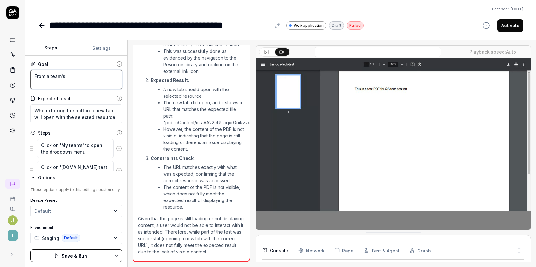
type textarea "From a team's"
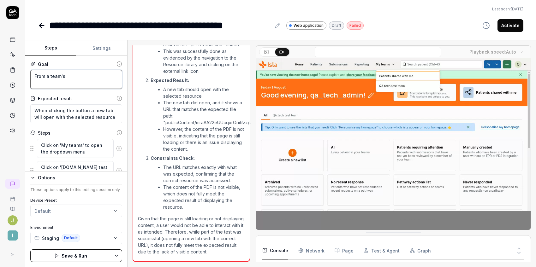
type textarea "*"
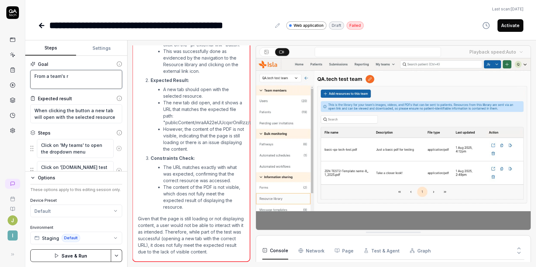
type textarea "From a team's re"
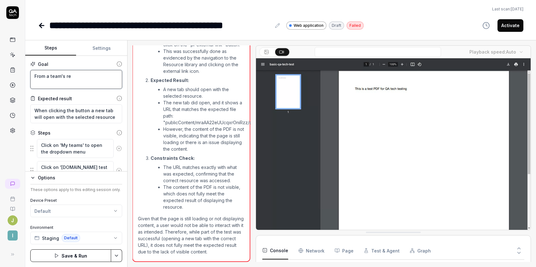
type textarea "*"
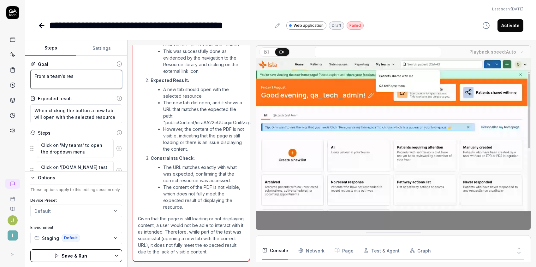
type textarea "From a team's reso"
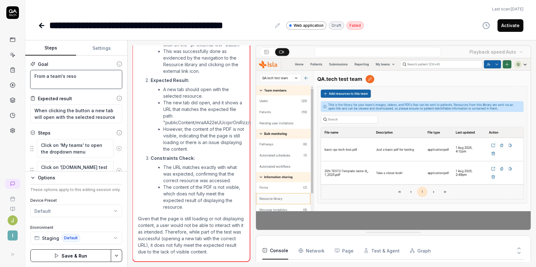
type textarea "*"
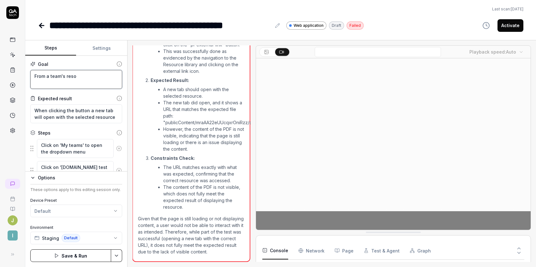
type textarea "From a team's resou"
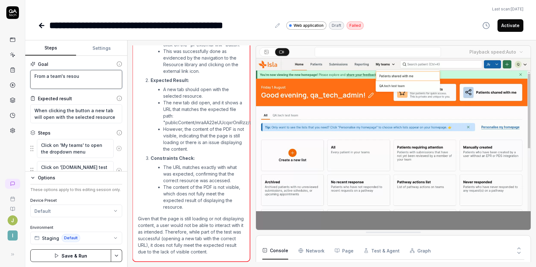
type textarea "*"
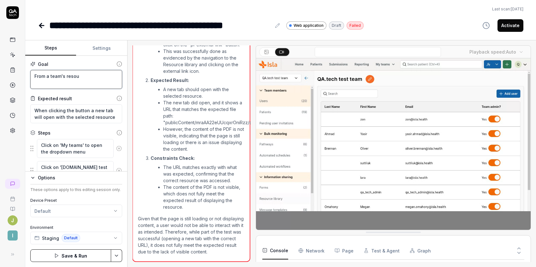
type textarea "From a team's resour"
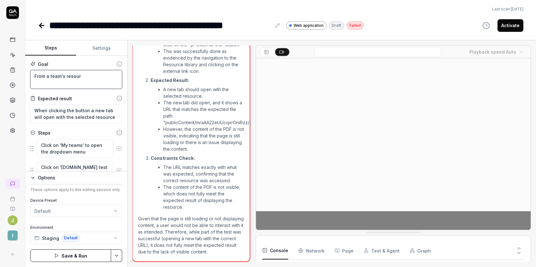
type textarea "*"
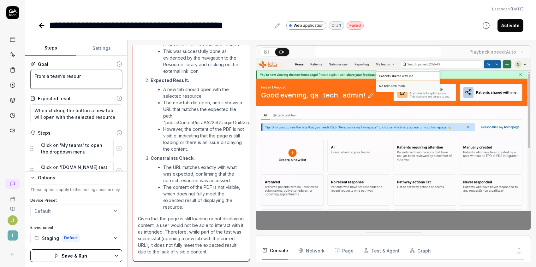
type textarea "From a team's resourc"
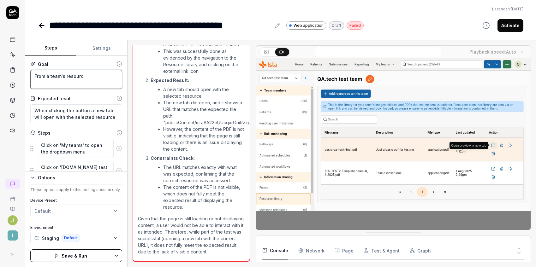
type textarea "*"
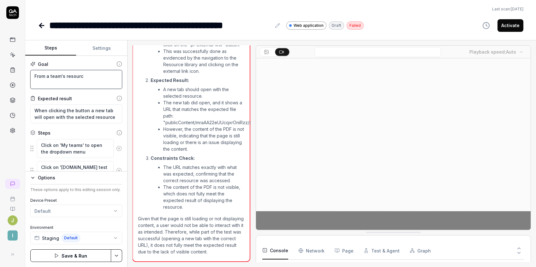
type textarea "From a team's resource"
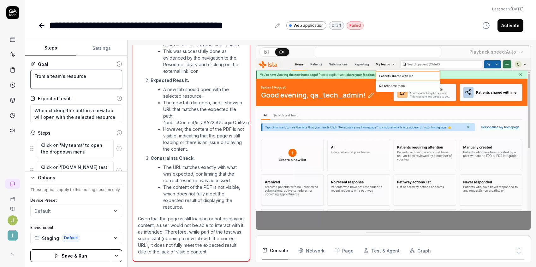
type textarea "*"
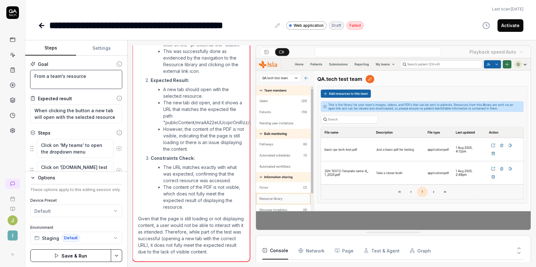
type textarea "From a team's resource"
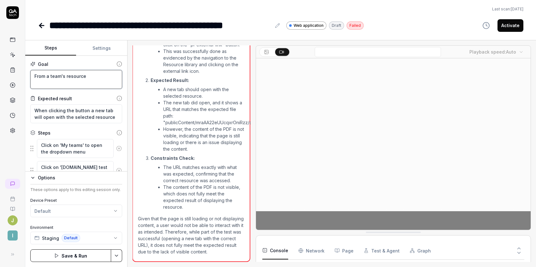
type textarea "*"
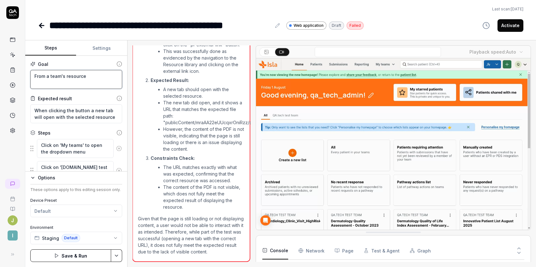
type textarea "From a team's resource l"
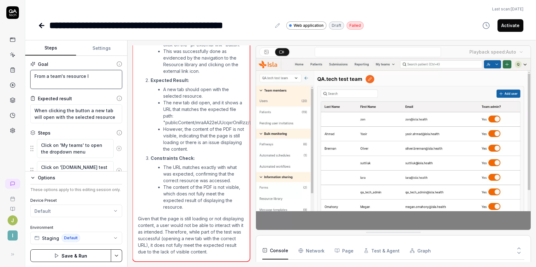
type textarea "*"
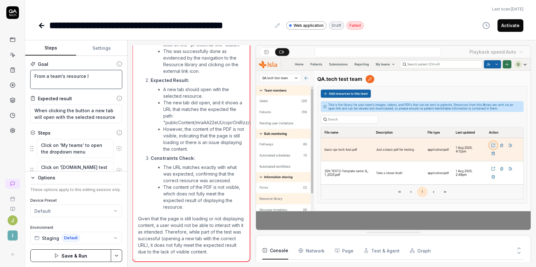
type textarea "From a team's resource li"
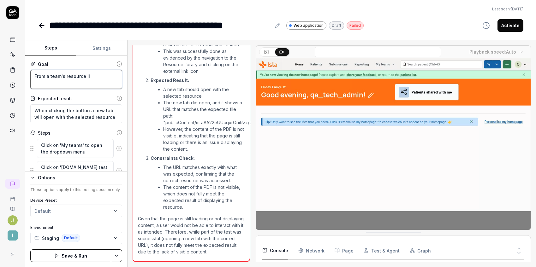
type textarea "*"
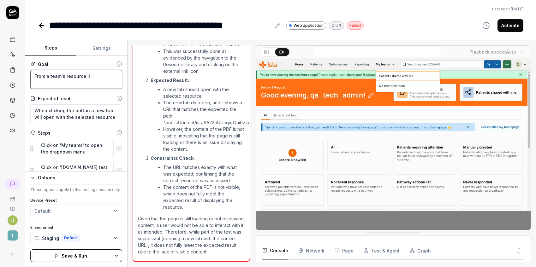
type textarea "From a team's resource lib"
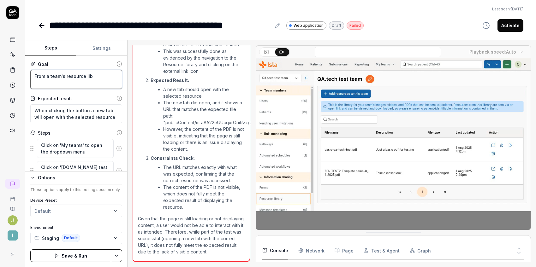
type textarea "*"
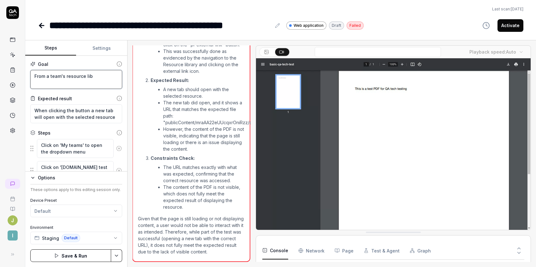
type textarea "From a team's resource libr"
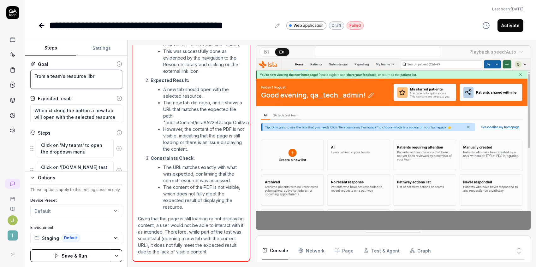
type textarea "*"
type textarea "From a team's resource libra"
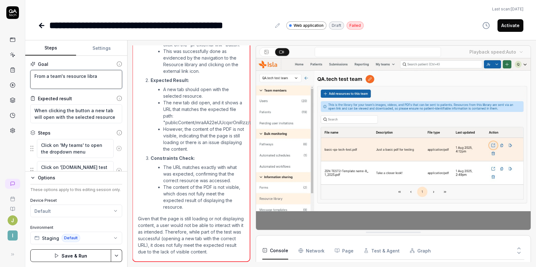
type textarea "*"
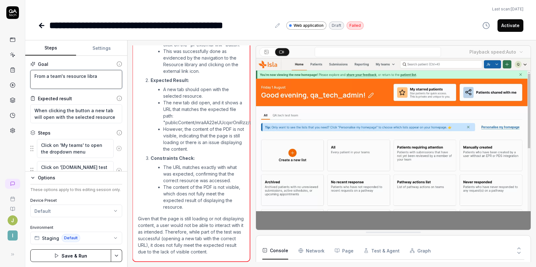
type textarea "From a team's resource librar"
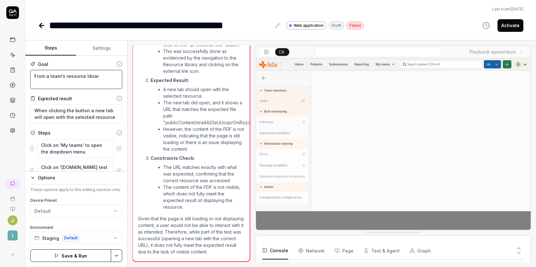
type textarea "*"
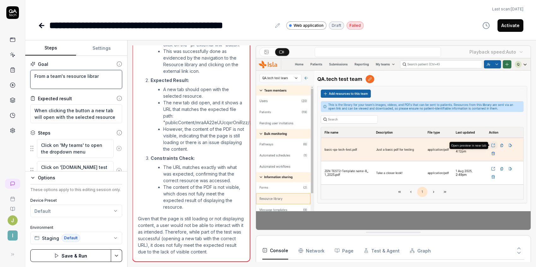
type textarea "From a team's resource library"
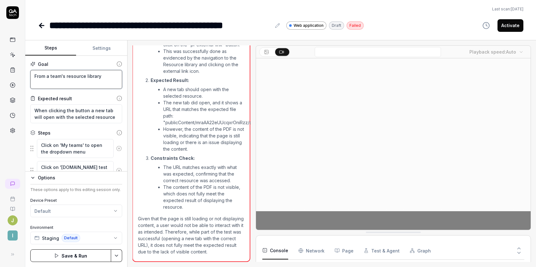
type textarea "*"
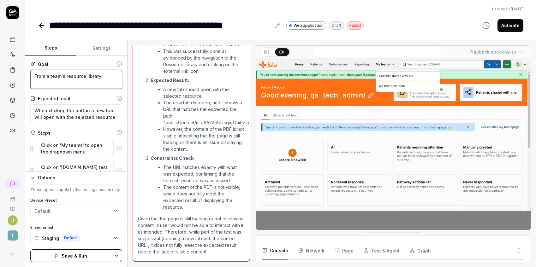
type textarea "From a team's resource library,"
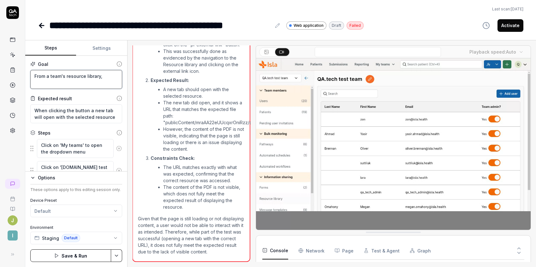
type textarea "*"
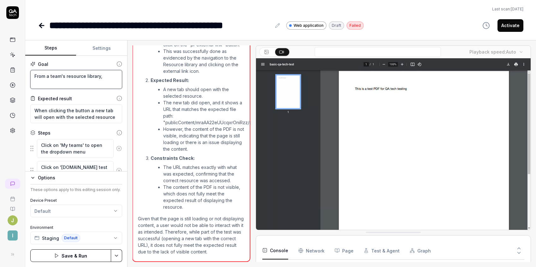
type textarea "From a team's resource library,"
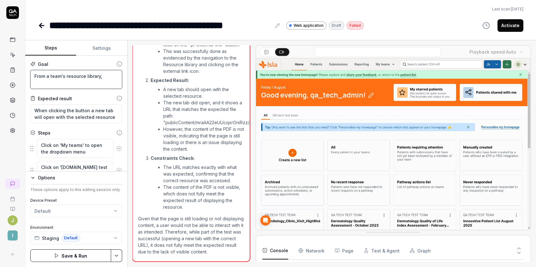
type textarea "*"
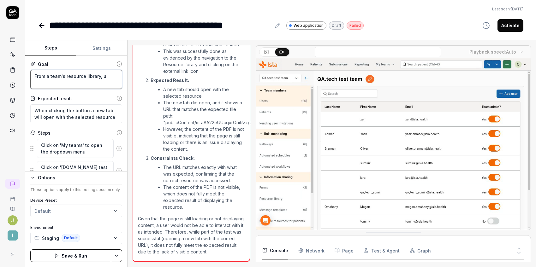
type textarea "From a team's resource library, [GEOGRAPHIC_DATA]"
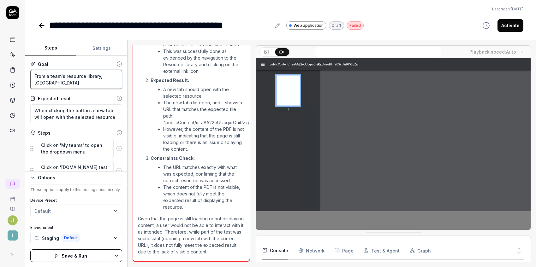
type textarea "*"
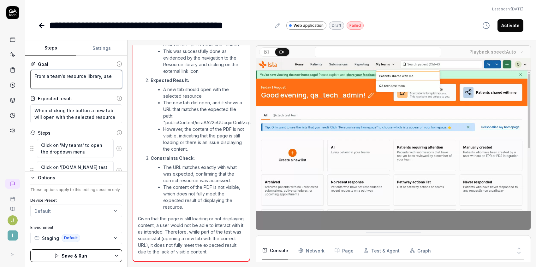
type textarea "From a team's resource library, user"
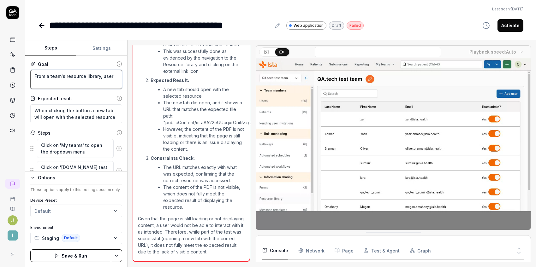
type textarea "*"
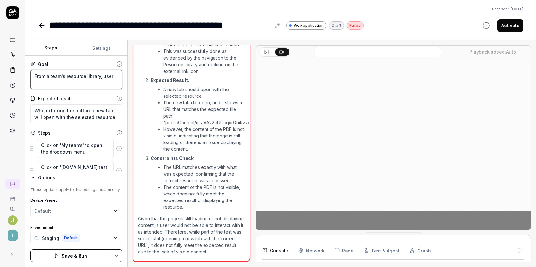
type textarea "From a team's resource library, user"
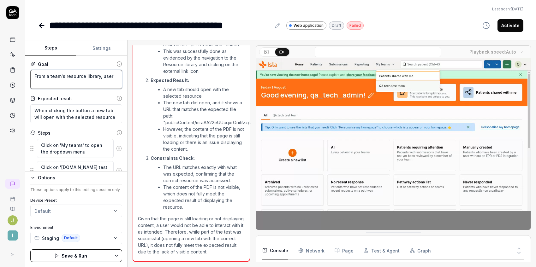
type textarea "*"
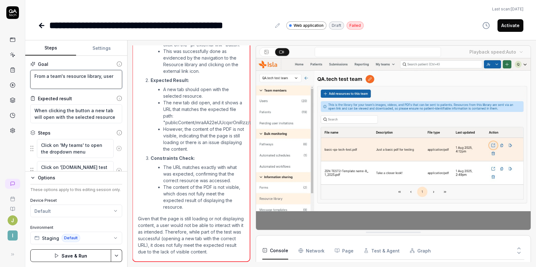
type textarea "From a team's resource library, user s"
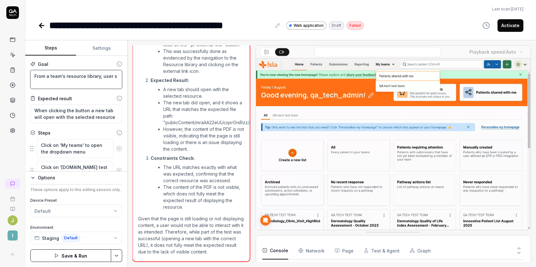
type textarea "*"
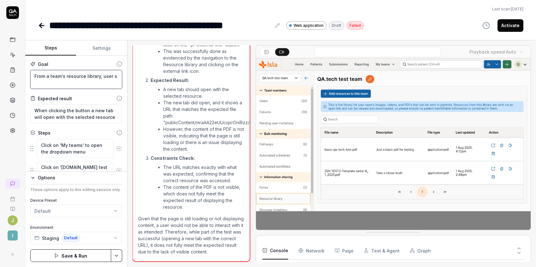
type textarea "From a team's resource library, user sh"
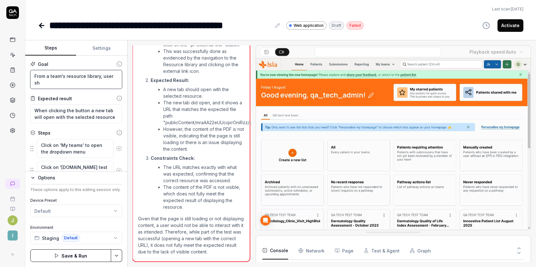
type textarea "*"
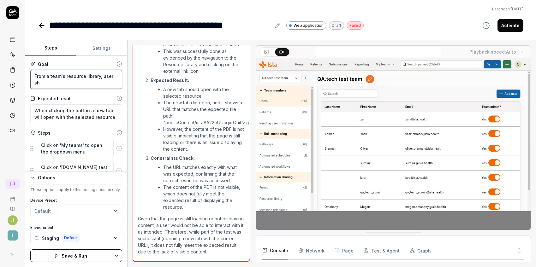
type textarea "From a team's resource library, user sho"
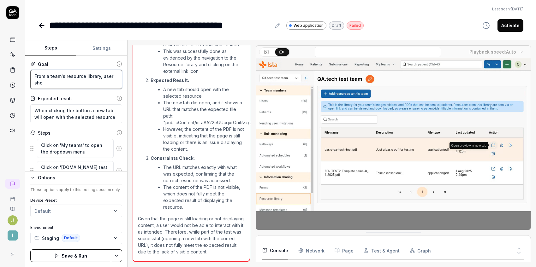
type textarea "*"
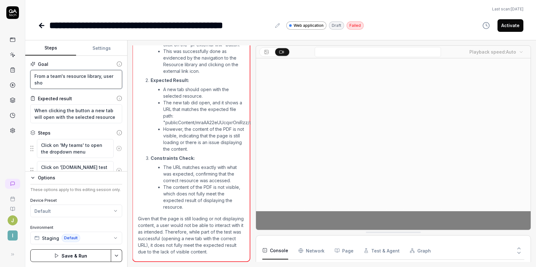
type textarea "From a team's resource library, user shou"
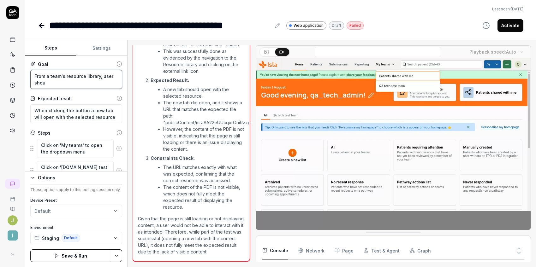
type textarea "*"
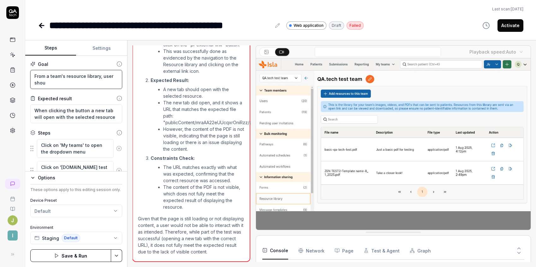
type textarea "From a team's resource library, user shoul"
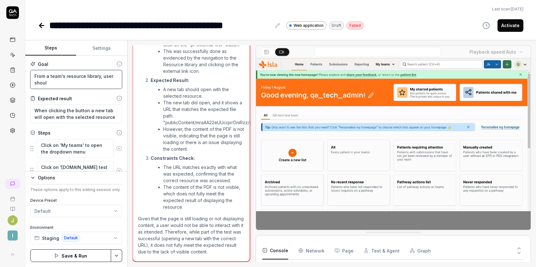
type textarea "*"
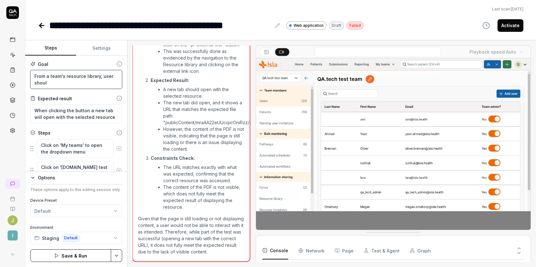
type textarea "From a team's resource library, user should"
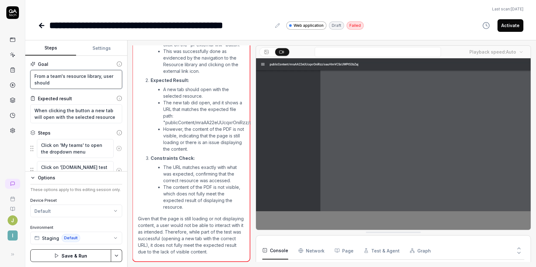
type textarea "*"
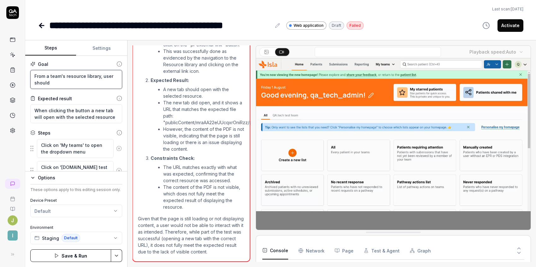
type textarea "From a team's resource library, user should"
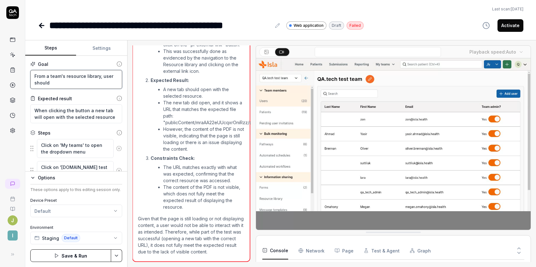
type textarea "*"
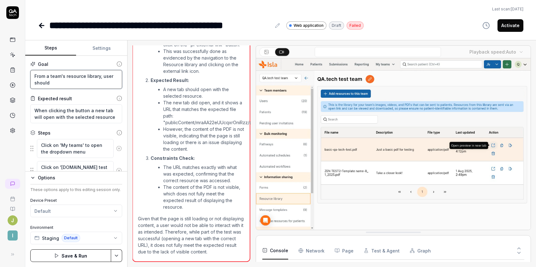
type textarea "From a team's resource library, user should b"
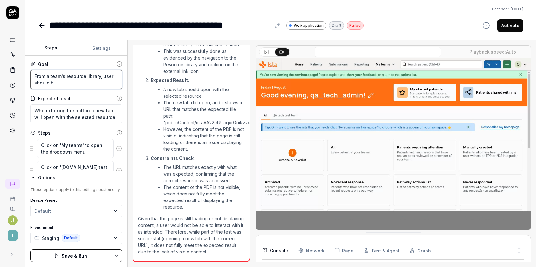
type textarea "*"
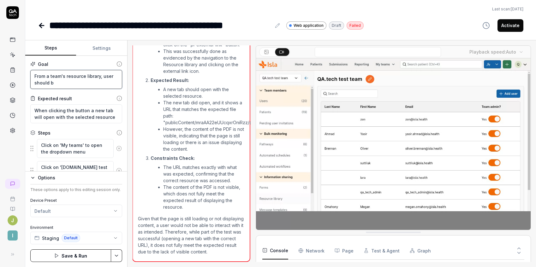
type textarea "From a team's resource library, user should be"
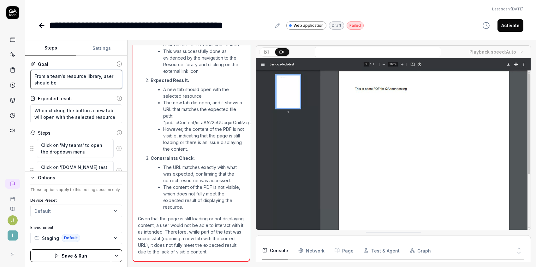
type textarea "*"
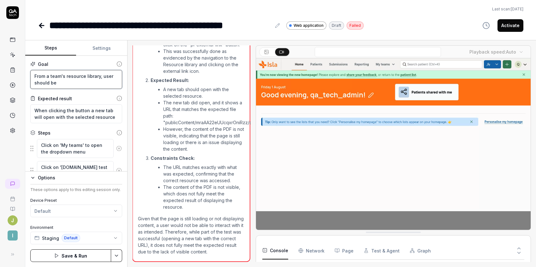
type textarea "From a team's resource library, user should be"
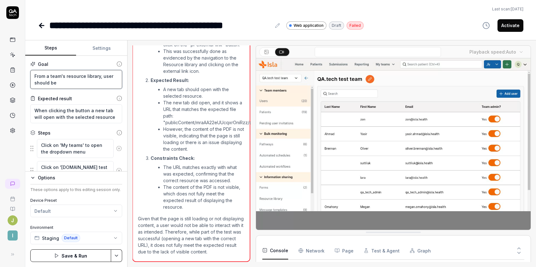
type textarea "*"
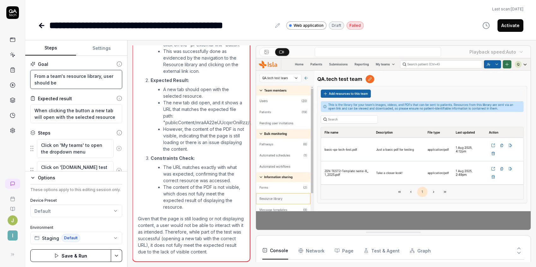
type textarea "From a team's resource library, user should be a"
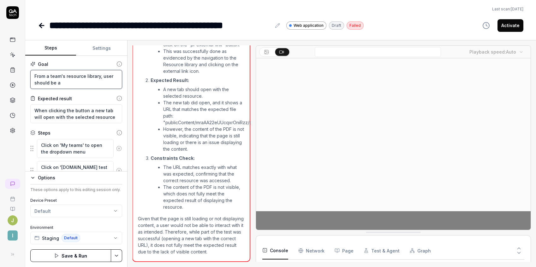
type textarea "*"
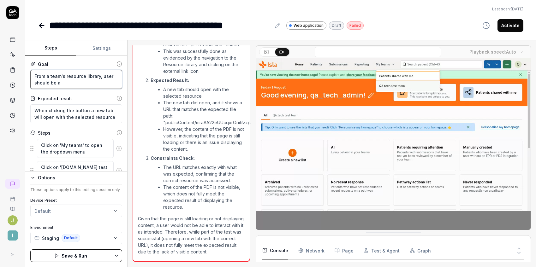
type textarea "From a team's resource library, user should be ab"
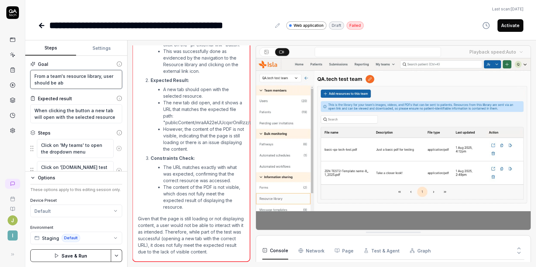
type textarea "*"
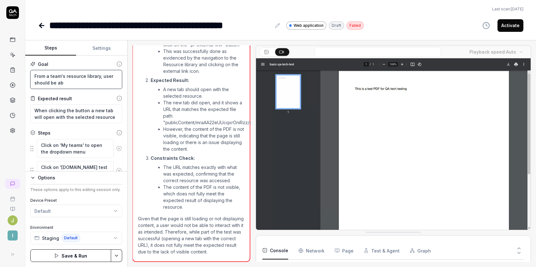
type textarea "From a team's resource library, user should be abl"
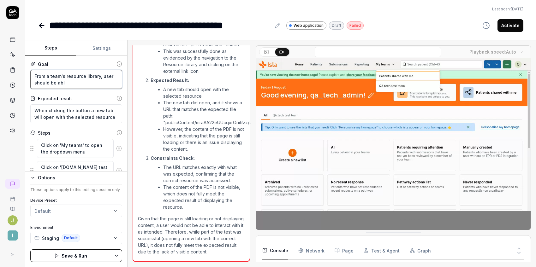
type textarea "*"
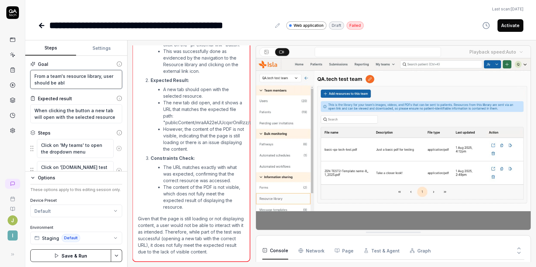
type textarea "From a team's resource library, user should be able"
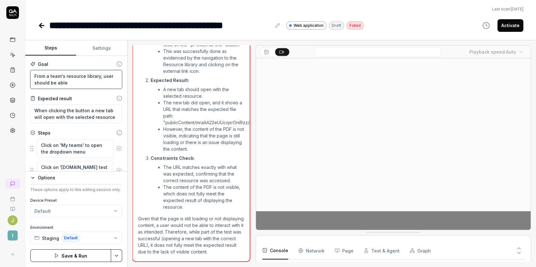
type textarea "*"
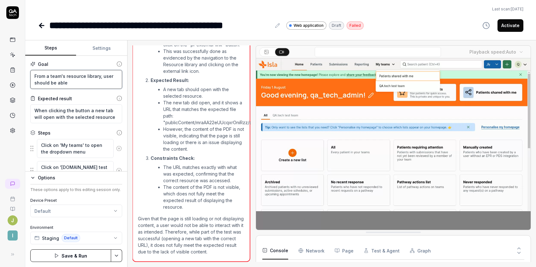
type textarea "From a team's resource library, user should be able"
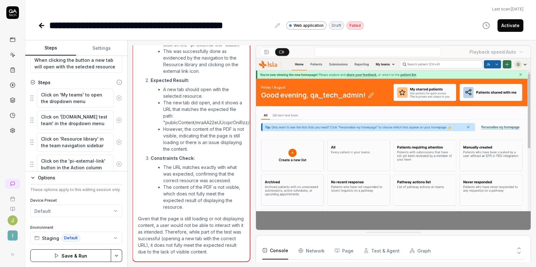
scroll to position [72, 0]
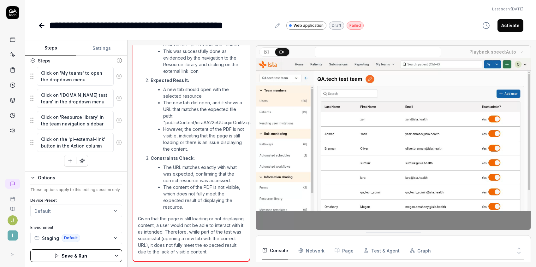
click at [115, 257] on html "**********" at bounding box center [268, 133] width 536 height 267
click at [58, 255] on html "**********" at bounding box center [268, 133] width 536 height 267
click at [55, 254] on icon "button" at bounding box center [56, 255] width 5 height 5
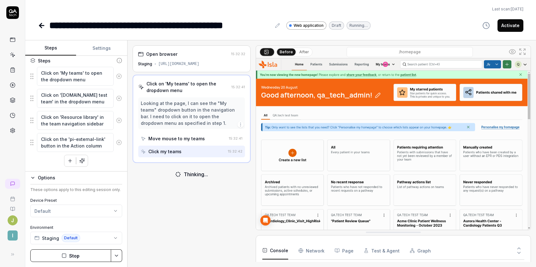
scroll to position [18, 0]
click at [64, 160] on button "button" at bounding box center [69, 160] width 11 height 11
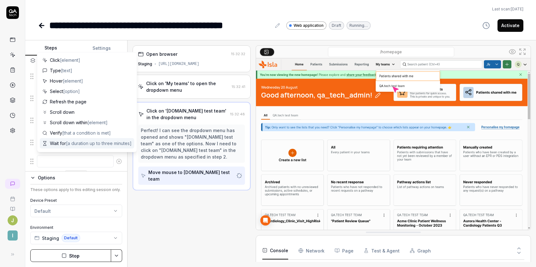
click at [85, 253] on button "Stop" at bounding box center [70, 256] width 81 height 13
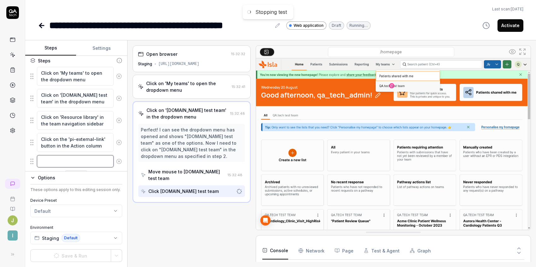
click at [71, 160] on textarea at bounding box center [75, 161] width 77 height 12
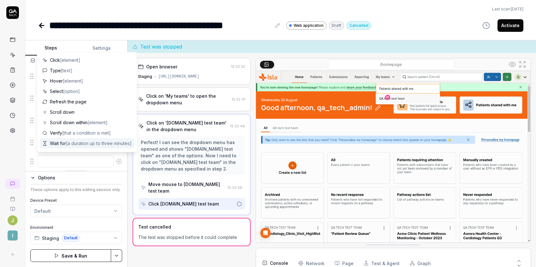
click at [74, 143] on span "[a duration up to three minutes]" at bounding box center [99, 143] width 66 height 5
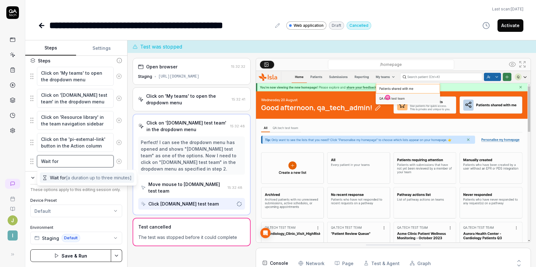
scroll to position [71, 0]
click at [116, 163] on icon at bounding box center [119, 163] width 6 height 6
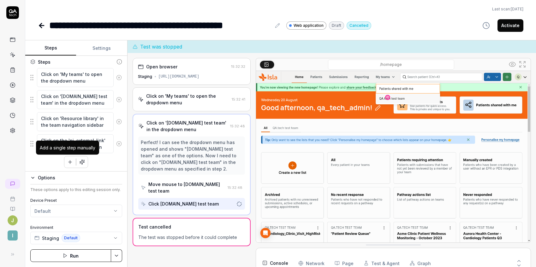
click at [68, 164] on icon "button" at bounding box center [70, 162] width 6 height 6
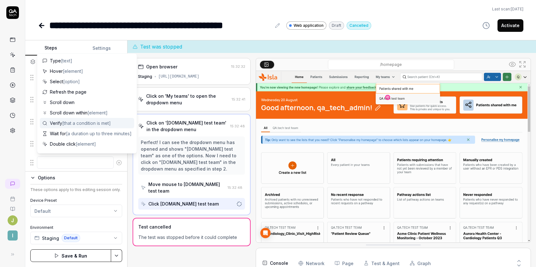
scroll to position [12, 0]
click at [74, 121] on span "[that a condition is met]" at bounding box center [86, 121] width 49 height 5
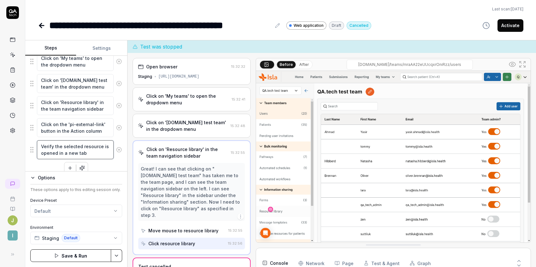
scroll to position [94, 0]
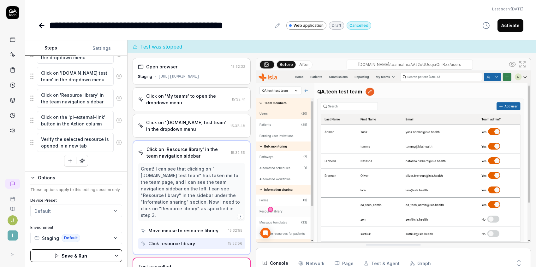
click at [104, 166] on div "Goal From a team's resource library, user should be able to view resources Expe…" at bounding box center [76, 114] width 102 height 116
click at [59, 256] on icon "button" at bounding box center [56, 255] width 5 height 5
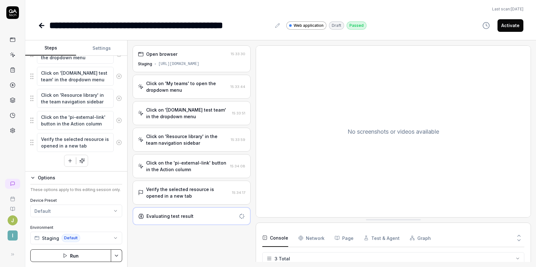
click at [343, 237] on button "Page" at bounding box center [344, 238] width 19 height 18
click at [311, 237] on Requests "Network" at bounding box center [311, 238] width 26 height 18
click at [281, 237] on button "Console" at bounding box center [275, 238] width 26 height 18
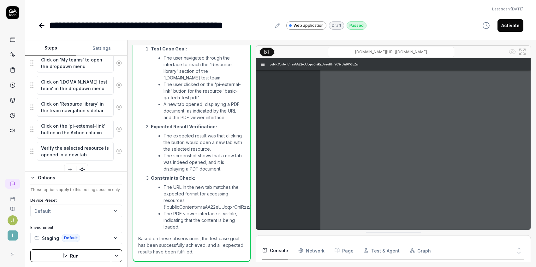
scroll to position [94, 0]
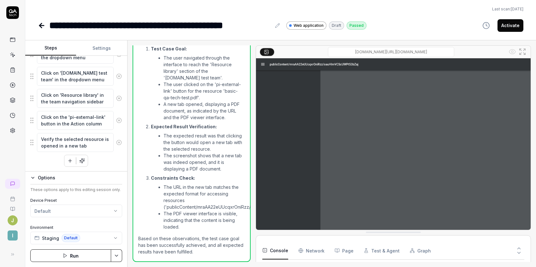
click at [505, 28] on button "Activate" at bounding box center [510, 25] width 26 height 13
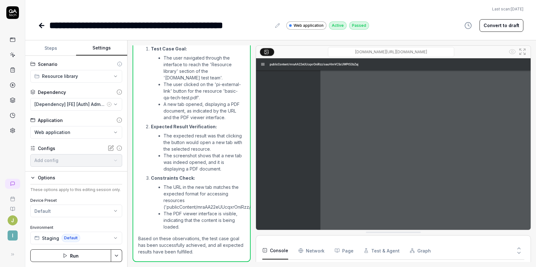
click at [91, 48] on button "Settings" at bounding box center [101, 48] width 51 height 15
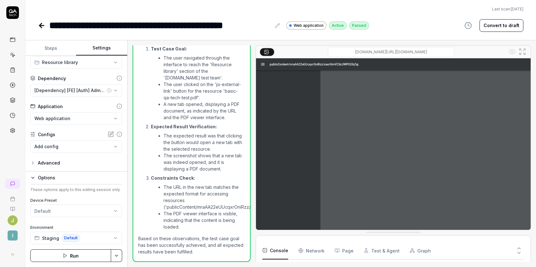
click at [32, 166] on div "**********" at bounding box center [76, 114] width 102 height 116
click at [32, 163] on icon "button" at bounding box center [32, 163] width 5 height 5
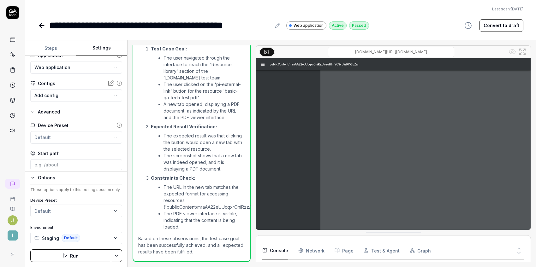
scroll to position [104, 0]
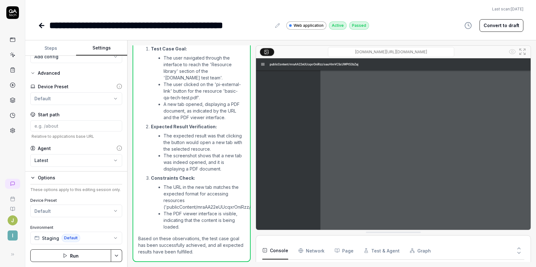
click at [83, 158] on body "**********" at bounding box center [268, 133] width 536 height 267
click at [101, 134] on html "**********" at bounding box center [268, 133] width 536 height 267
click at [41, 26] on icon at bounding box center [40, 25] width 2 height 4
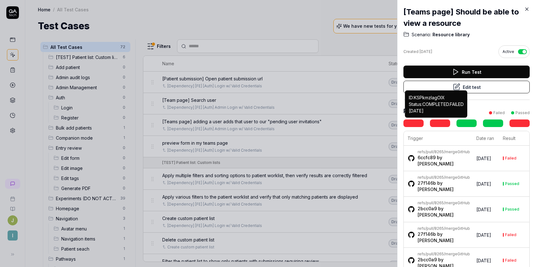
click at [443, 123] on link at bounding box center [440, 124] width 20 height 8
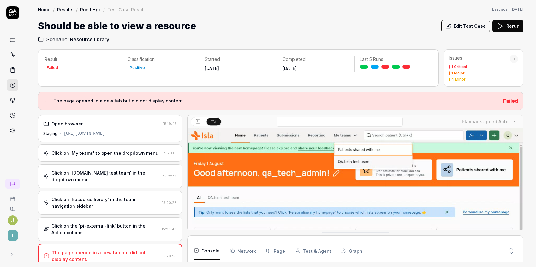
scroll to position [138, 0]
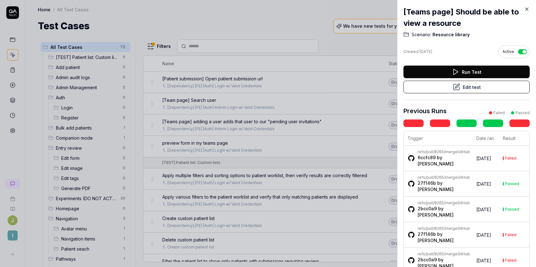
click at [527, 9] on icon at bounding box center [527, 9] width 3 height 3
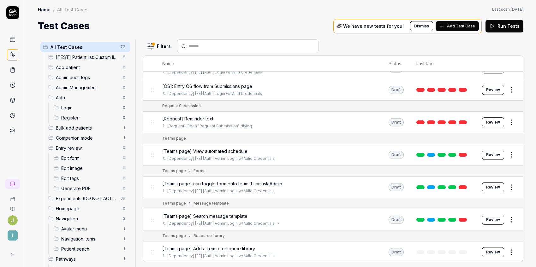
scroll to position [1526, 0]
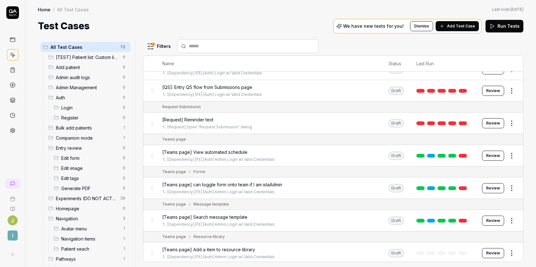
click at [237, 214] on span "[Teams page] Search message template" at bounding box center [204, 217] width 85 height 7
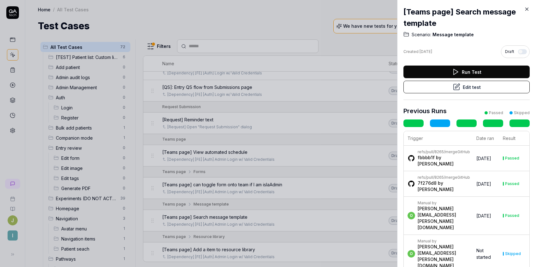
click at [475, 85] on button "Edit test" at bounding box center [466, 87] width 126 height 13
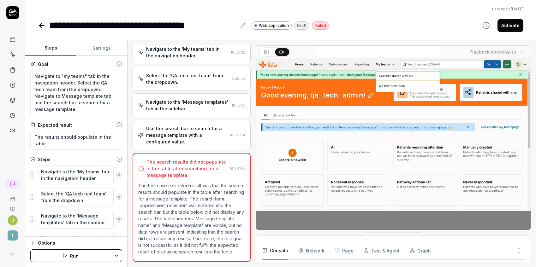
scroll to position [5, 0]
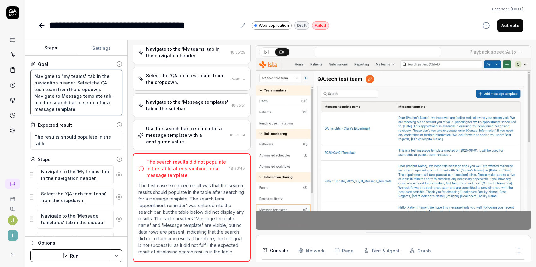
drag, startPoint x: 83, startPoint y: 108, endPoint x: 40, endPoint y: 61, distance: 63.7
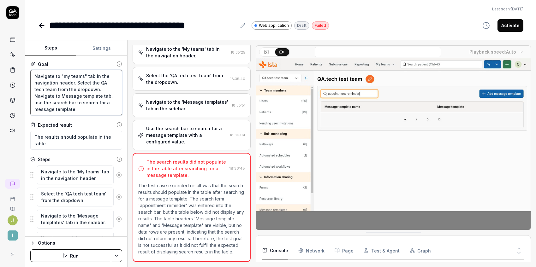
click at [40, 61] on div "Goal Navigate to "my teams" tab in the navigation header. Select the QA tech te…" at bounding box center [76, 88] width 92 height 55
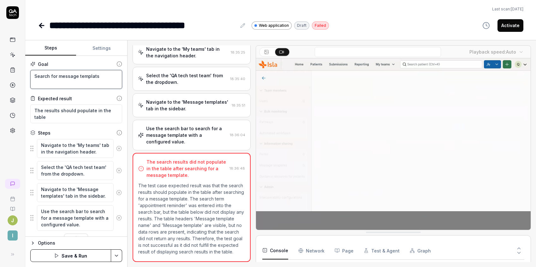
click at [34, 74] on textarea "Search for message templats" at bounding box center [76, 79] width 92 height 19
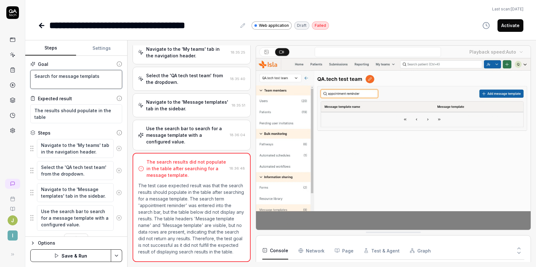
click at [109, 77] on textarea "Search for message templats" at bounding box center [76, 79] width 92 height 19
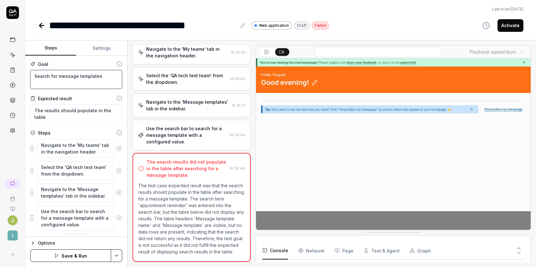
drag, startPoint x: 108, startPoint y: 76, endPoint x: 37, endPoint y: 76, distance: 71.3
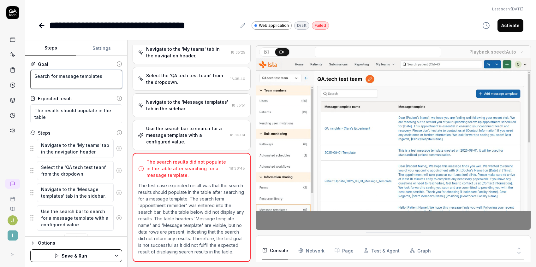
click at [37, 76] on textarea "Search for message templates" at bounding box center [76, 79] width 92 height 19
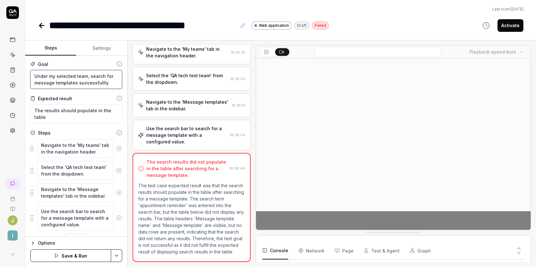
click at [75, 82] on textarea "Under my selected team, search for message templates successfullly" at bounding box center [76, 79] width 92 height 19
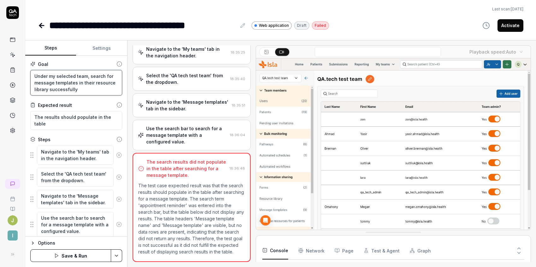
scroll to position [21, 0]
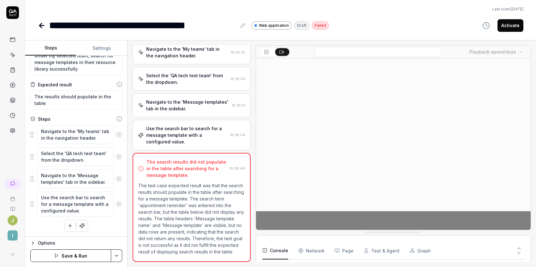
click at [49, 256] on button "Save & Run" at bounding box center [70, 256] width 81 height 13
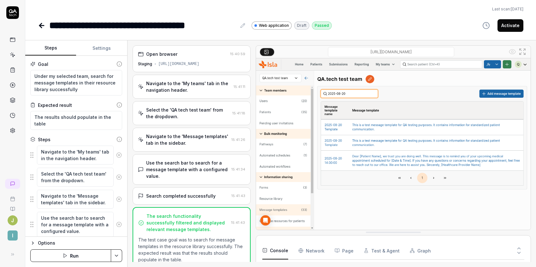
click at [405, 50] on input "[DOMAIN_NAME]/teams/mraAA22eUUcqxrOniRzz/responses" at bounding box center [391, 52] width 126 height 10
click at [97, 46] on button "Settings" at bounding box center [101, 48] width 51 height 15
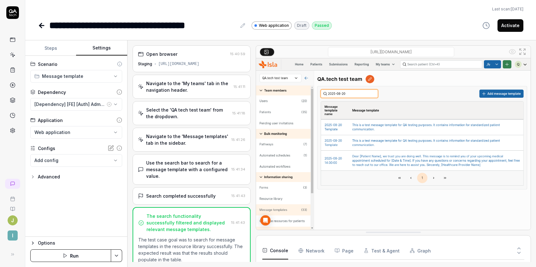
click at [36, 175] on button "Advanced" at bounding box center [45, 177] width 30 height 8
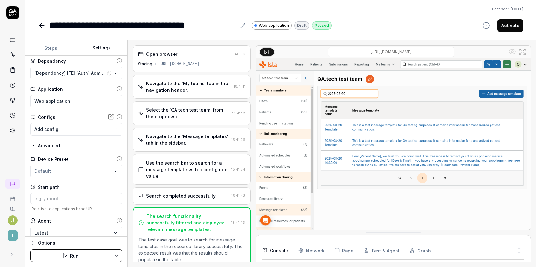
scroll to position [39, 0]
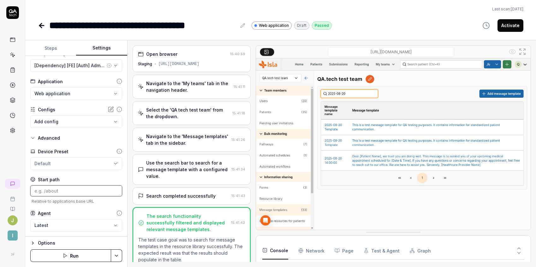
click at [68, 189] on input at bounding box center [76, 191] width 92 height 11
paste input "[URL][DOMAIN_NAME]"
drag, startPoint x: 114, startPoint y: 191, endPoint x: 20, endPoint y: 191, distance: 94.1
click at [20, 191] on div "**********" at bounding box center [268, 133] width 536 height 267
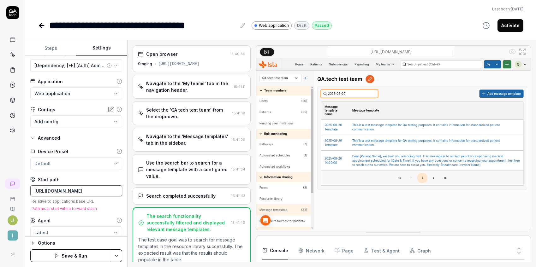
click at [86, 193] on input "[URL][DOMAIN_NAME]" at bounding box center [76, 191] width 92 height 11
drag, startPoint x: 76, startPoint y: 193, endPoint x: 161, endPoint y: 194, distance: 85.2
click at [161, 194] on div "**********" at bounding box center [280, 153] width 511 height 227
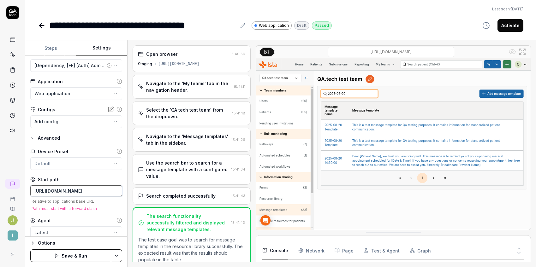
drag, startPoint x: 70, startPoint y: 191, endPoint x: 11, endPoint y: 191, distance: 59.3
click at [11, 191] on div "**********" at bounding box center [268, 133] width 536 height 267
click at [101, 191] on input "[URL][DOMAIN_NAME]" at bounding box center [76, 191] width 92 height 11
drag, startPoint x: 96, startPoint y: 189, endPoint x: 0, endPoint y: 185, distance: 96.1
click at [0, 185] on div "**********" at bounding box center [268, 133] width 536 height 267
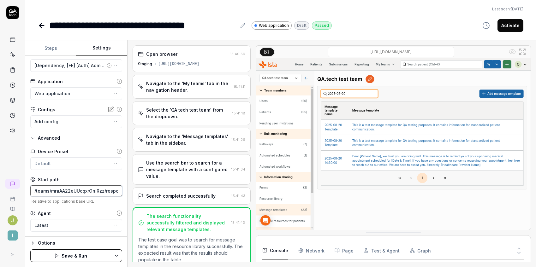
scroll to position [0, 15]
drag, startPoint x: 68, startPoint y: 192, endPoint x: 122, endPoint y: 192, distance: 54.0
click at [122, 192] on div "**********" at bounding box center [76, 146] width 102 height 181
click at [100, 190] on input "/teams/mraAA22eUUcqxrOniRzz/responses" at bounding box center [76, 191] width 92 height 11
click at [38, 244] on div "Options" at bounding box center [80, 244] width 84 height 8
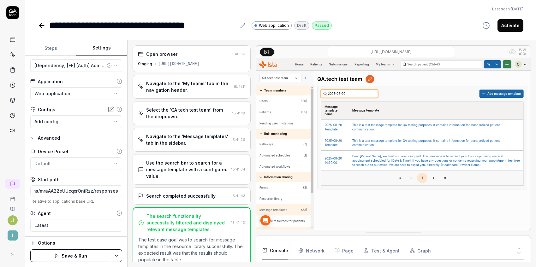
scroll to position [0, 0]
click at [58, 49] on button "Steps" at bounding box center [50, 48] width 51 height 15
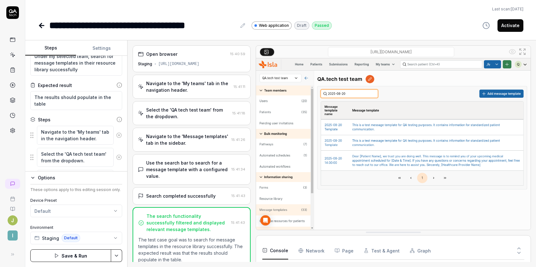
scroll to position [21, 0]
click at [116, 136] on circle at bounding box center [118, 134] width 5 height 5
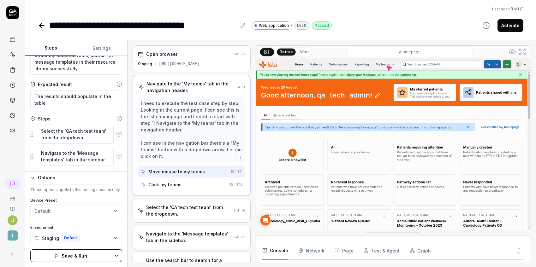
click at [116, 134] on icon at bounding box center [119, 135] width 6 height 6
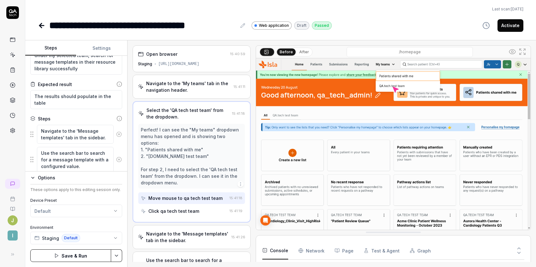
scroll to position [41, 0]
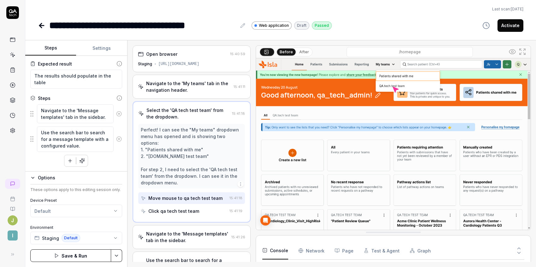
click at [65, 255] on button "Save & Run" at bounding box center [70, 256] width 81 height 13
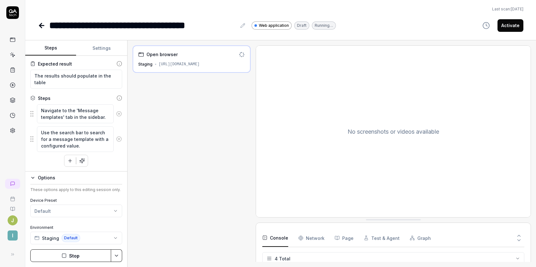
scroll to position [5, 0]
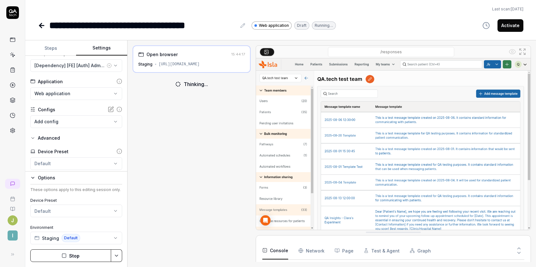
click at [107, 49] on button "Settings" at bounding box center [101, 48] width 51 height 15
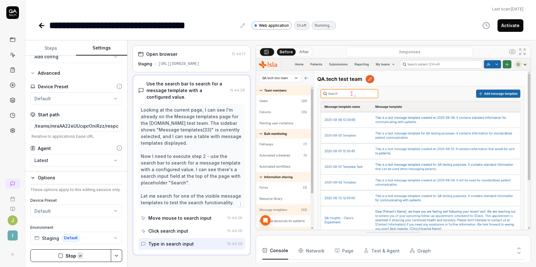
scroll to position [0, 0]
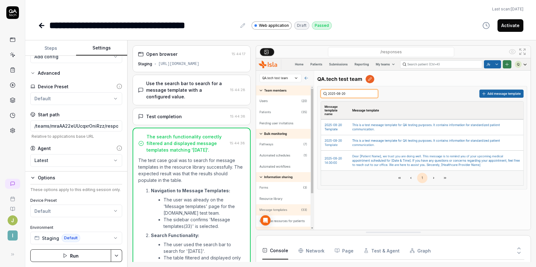
click at [39, 29] on icon at bounding box center [42, 26] width 8 height 8
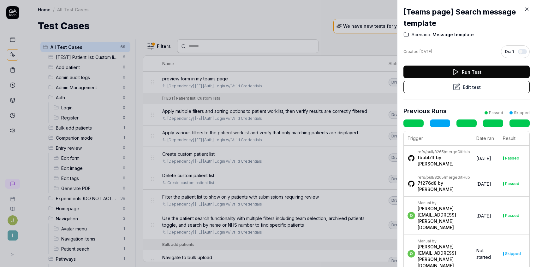
click at [526, 10] on icon at bounding box center [527, 9] width 3 height 3
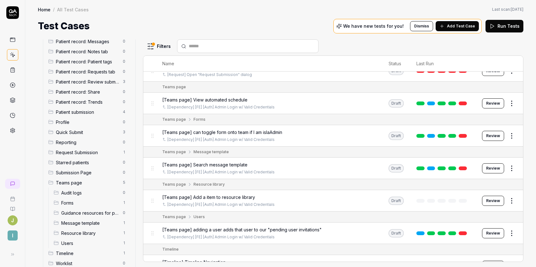
scroll to position [300, 0]
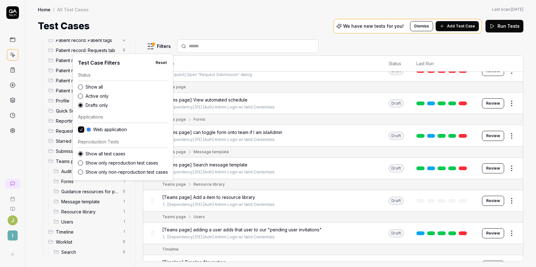
click at [159, 45] on html "J I Home / All Test Cases Home / All Test Cases Last scan: [DATE] Test Cases We…" at bounding box center [268, 133] width 536 height 267
click at [89, 86] on label "Show all" at bounding box center [127, 87] width 82 height 7
click at [83, 86] on button "Show all" at bounding box center [80, 87] width 5 height 5
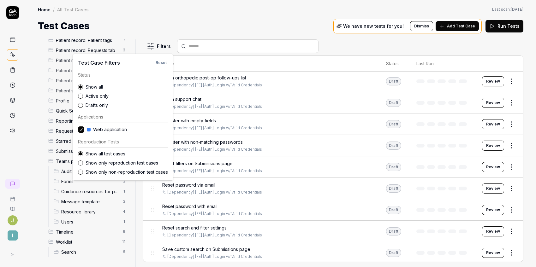
scroll to position [3894, 0]
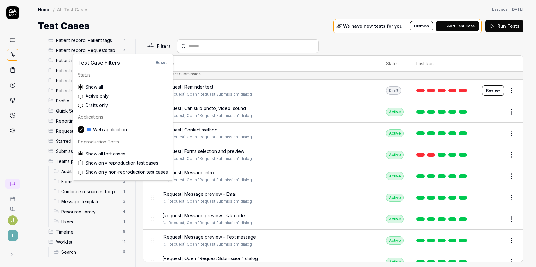
click at [198, 24] on html "J I Home / All Test Cases Home / All Test Cases Last scan: [DATE] Test Cases We…" at bounding box center [268, 133] width 536 height 267
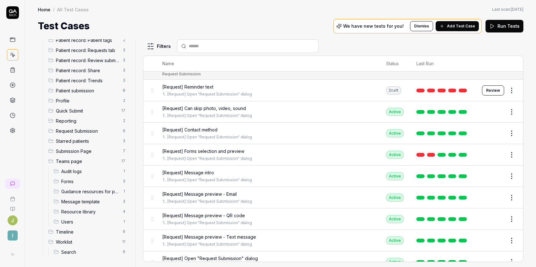
click at [75, 242] on span "Worklist" at bounding box center [87, 242] width 63 height 7
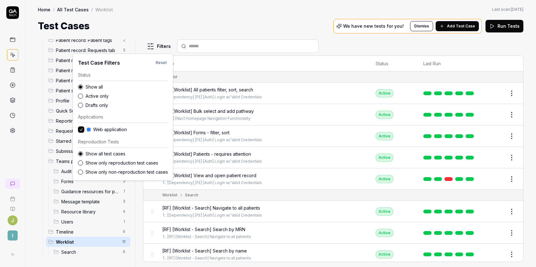
click at [164, 47] on html "J I Home / All Test Cases / Worklist Home / All Test Cases / Worklist Last scan…" at bounding box center [268, 133] width 536 height 267
click at [85, 106] on div "Drafts only" at bounding box center [123, 105] width 90 height 7
click at [80, 103] on button "Drafts only" at bounding box center [80, 105] width 5 height 5
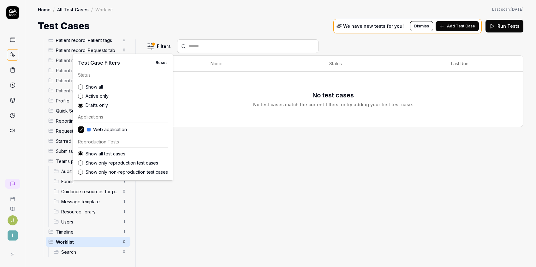
click at [194, 24] on html "J I Home / All Test Cases / Worklist Home / All Test Cases / Worklist Last scan…" at bounding box center [268, 133] width 536 height 267
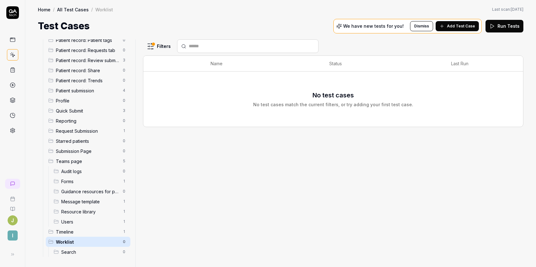
click at [75, 222] on span "Users" at bounding box center [90, 222] width 58 height 7
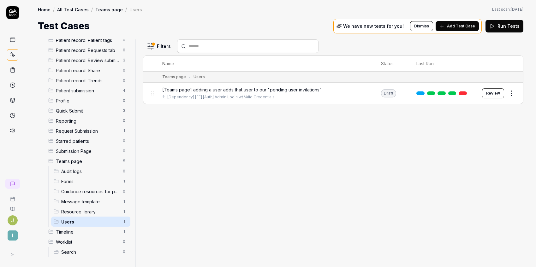
click at [83, 213] on span "Resource library" at bounding box center [90, 212] width 58 height 7
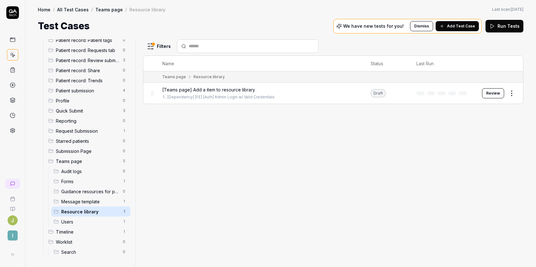
click at [299, 210] on div "Filters Name Status Last Run Teams page Resource library [Teams page] Add a ite…" at bounding box center [333, 153] width 380 height 228
click at [74, 200] on span "Message template" at bounding box center [90, 202] width 58 height 7
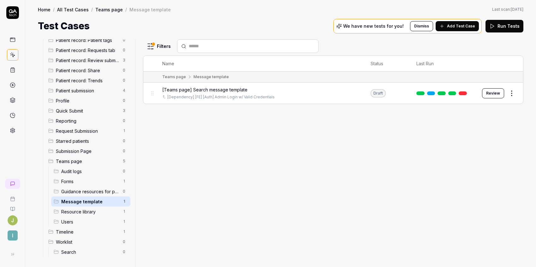
click at [70, 213] on span "Resource library" at bounding box center [90, 212] width 58 height 7
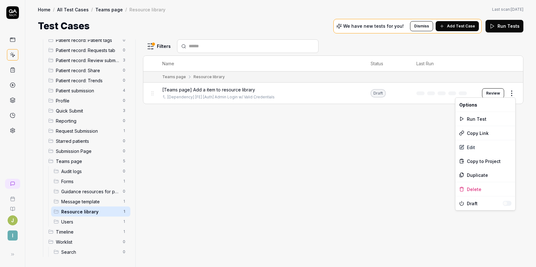
click at [513, 92] on html "J I Home / All Test Cases / Teams page / Resource library Home / All Test Cases…" at bounding box center [268, 133] width 536 height 267
click at [472, 150] on div "Edit" at bounding box center [485, 147] width 60 height 14
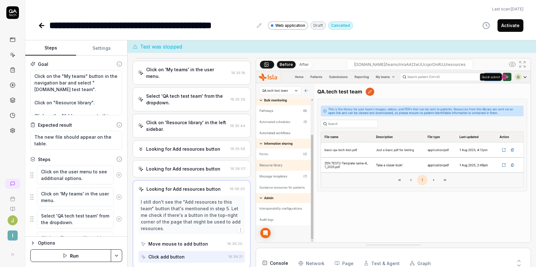
scroll to position [5, 0]
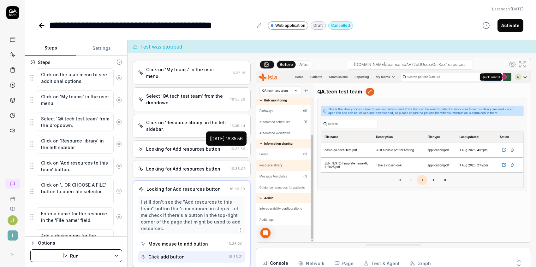
scroll to position [66, 0]
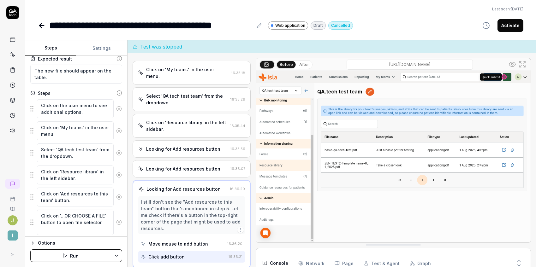
click at [428, 64] on input "[DOMAIN_NAME]/teams/mraAA22eUUcqxrOniRzz/resources" at bounding box center [410, 65] width 126 height 10
click at [101, 48] on button "Settings" at bounding box center [101, 48] width 51 height 15
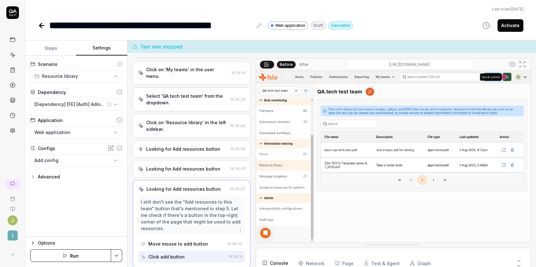
click at [34, 178] on icon "button" at bounding box center [32, 177] width 5 height 5
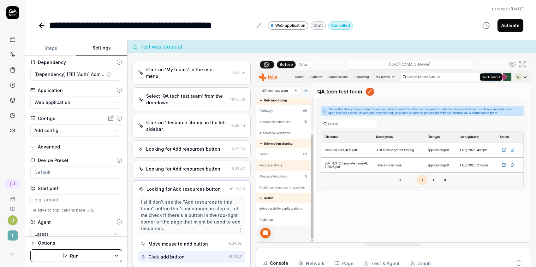
scroll to position [39, 0]
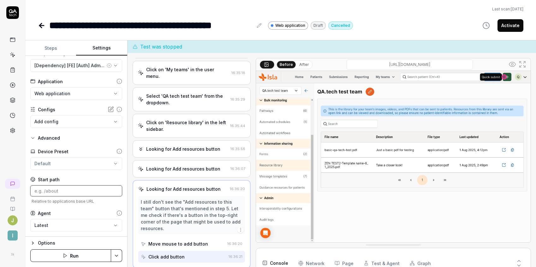
click at [60, 191] on input at bounding box center [76, 191] width 92 height 11
paste input "[URL][DOMAIN_NAME]"
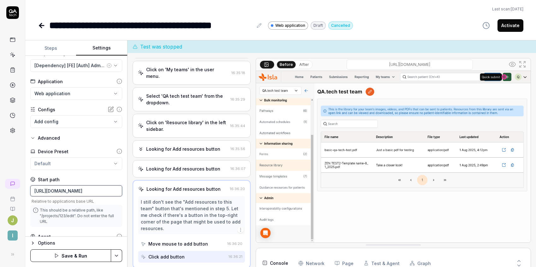
scroll to position [0, 0]
drag, startPoint x: 39, startPoint y: 190, endPoint x: 18, endPoint y: 190, distance: 20.2
click at [18, 190] on div "**********" at bounding box center [268, 133] width 536 height 267
click at [63, 190] on input "[URL][DOMAIN_NAME]" at bounding box center [76, 191] width 92 height 11
drag, startPoint x: 98, startPoint y: 189, endPoint x: 16, endPoint y: 191, distance: 81.4
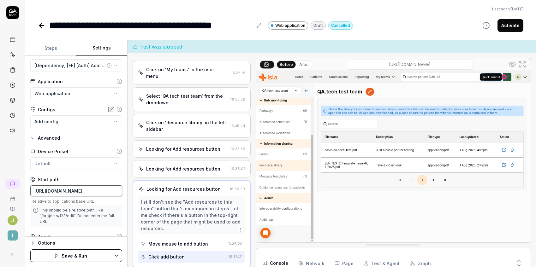
click at [16, 191] on div "**********" at bounding box center [268, 133] width 536 height 267
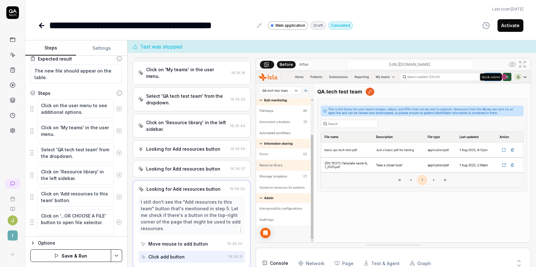
click at [56, 50] on button "Steps" at bounding box center [50, 48] width 51 height 15
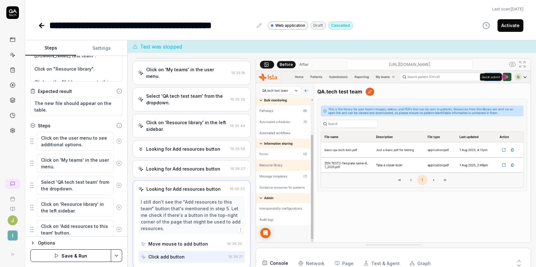
scroll to position [44, 0]
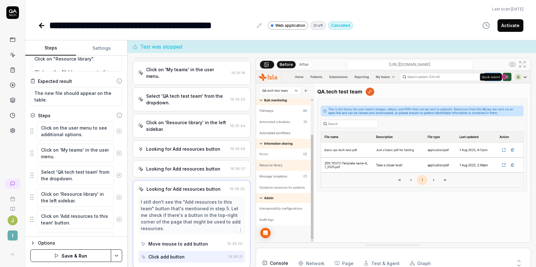
click at [116, 130] on icon at bounding box center [119, 131] width 6 height 6
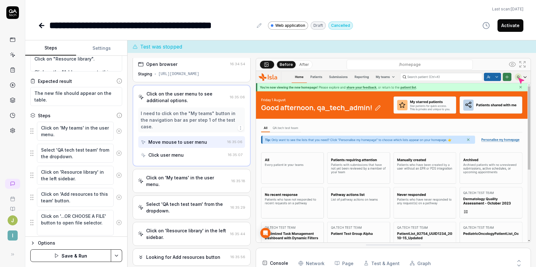
scroll to position [0, 0]
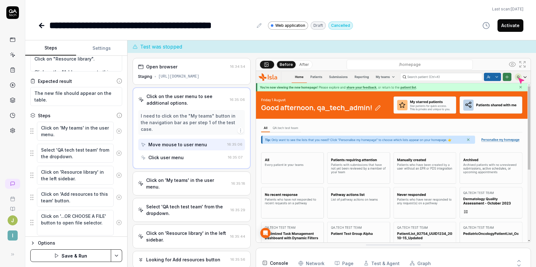
click at [116, 131] on icon at bounding box center [119, 131] width 6 height 6
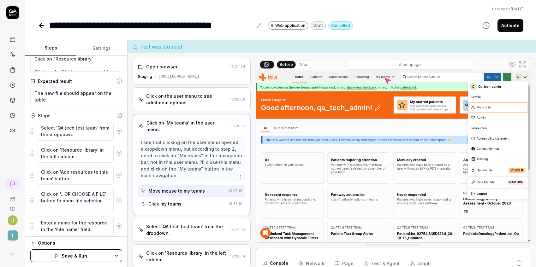
click at [118, 131] on icon at bounding box center [119, 131] width 2 height 2
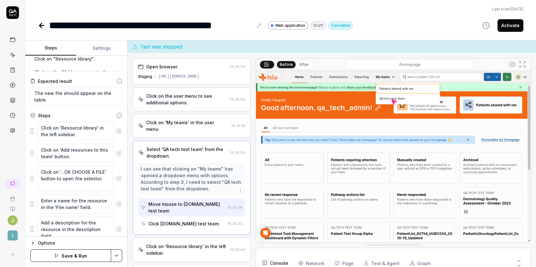
click at [116, 130] on icon at bounding box center [119, 131] width 6 height 6
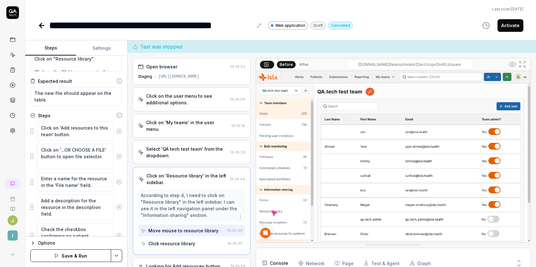
click at [85, 115] on div "Steps" at bounding box center [76, 115] width 92 height 7
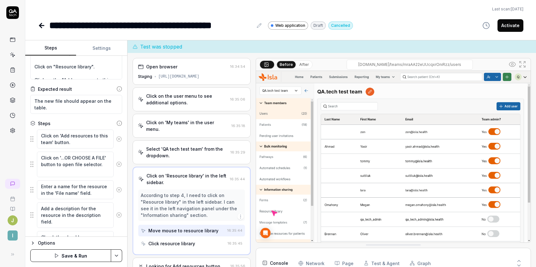
scroll to position [73, 0]
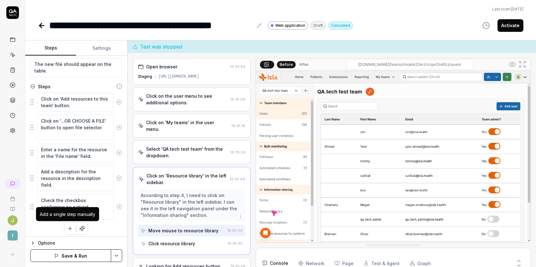
click at [70, 229] on icon "button" at bounding box center [70, 229] width 6 height 6
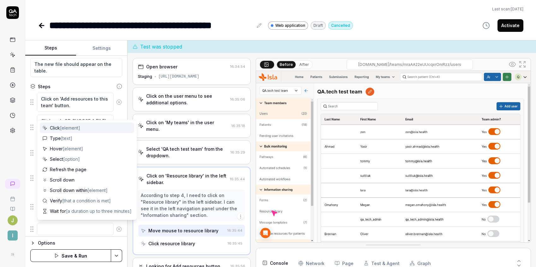
click at [80, 129] on span "[element]" at bounding box center [70, 127] width 20 height 5
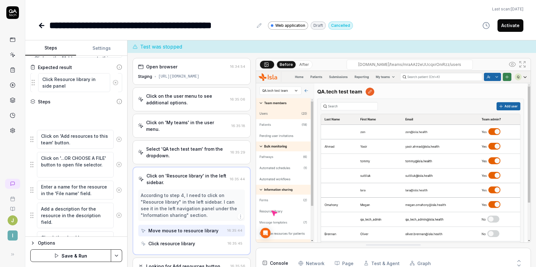
scroll to position [50, 0]
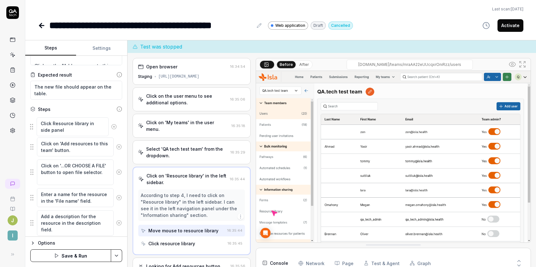
drag, startPoint x: 31, startPoint y: 230, endPoint x: 31, endPoint y: 126, distance: 103.9
click at [31, 126] on fieldset "Click on 'Add resources to this team' button. Click on '...OR CHOOSE A FILE' bu…" at bounding box center [76, 190] width 92 height 150
click at [82, 256] on button "Save & Run" at bounding box center [70, 256] width 81 height 13
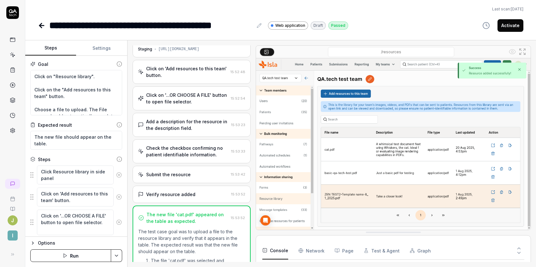
scroll to position [25, 0]
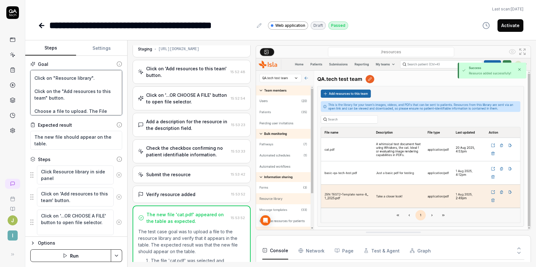
click at [80, 98] on textarea "Click on the "My teams" button in the navigation bar and select "[DOMAIN_NAME] …" at bounding box center [76, 92] width 92 height 45
click at [92, 96] on textarea "Click on the "My teams" button in the navigation bar and select "[DOMAIN_NAME] …" at bounding box center [76, 92] width 92 height 45
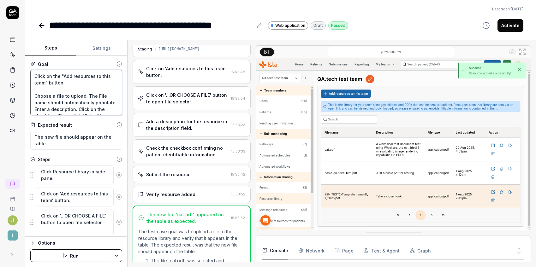
scroll to position [53, 0]
click at [83, 108] on textarea "Click on the "My teams" button in the navigation bar and select "[DOMAIN_NAME] …" at bounding box center [76, 92] width 92 height 45
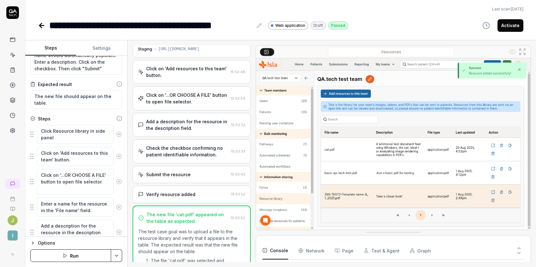
scroll to position [0, 0]
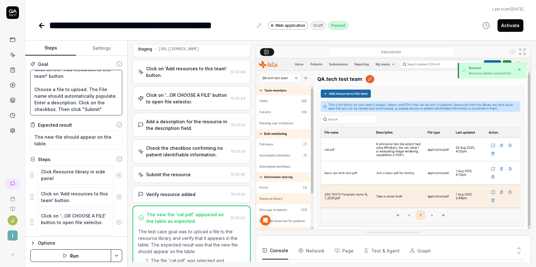
click at [60, 100] on textarea "Click on the "My teams" button in the navigation bar and select "[DOMAIN_NAME] …" at bounding box center [76, 92] width 92 height 45
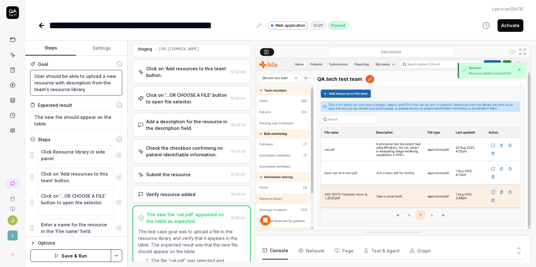
drag, startPoint x: 92, startPoint y: 91, endPoint x: 2, endPoint y: 72, distance: 91.3
click at [2, 72] on div "**********" at bounding box center [268, 133] width 536 height 267
click at [101, 89] on textarea "User should be able to upload a new resource with description from the team's r…" at bounding box center [76, 83] width 92 height 26
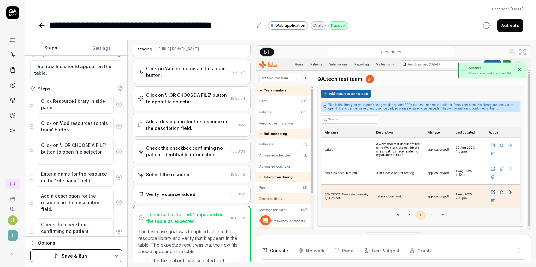
scroll to position [78, 0]
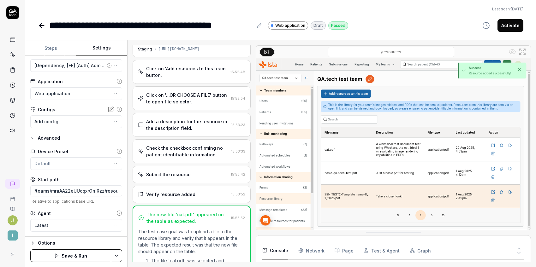
click at [100, 48] on button "Settings" at bounding box center [101, 48] width 51 height 15
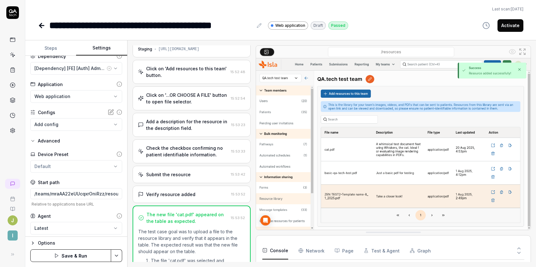
scroll to position [39, 0]
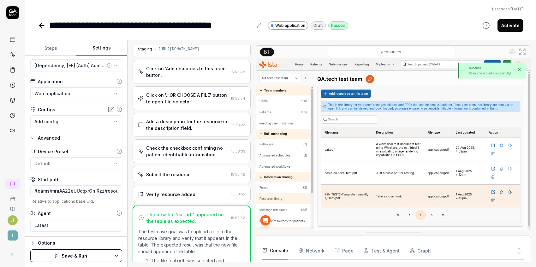
click at [55, 48] on button "Steps" at bounding box center [50, 48] width 51 height 15
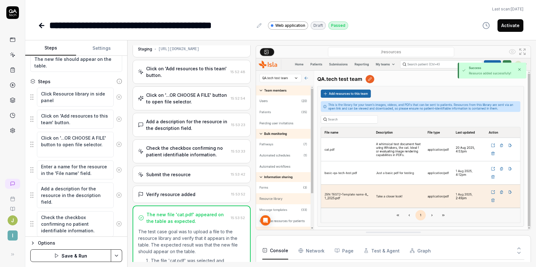
scroll to position [0, 0]
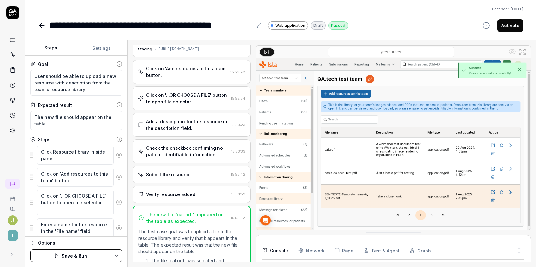
click at [57, 254] on icon "button" at bounding box center [56, 255] width 5 height 5
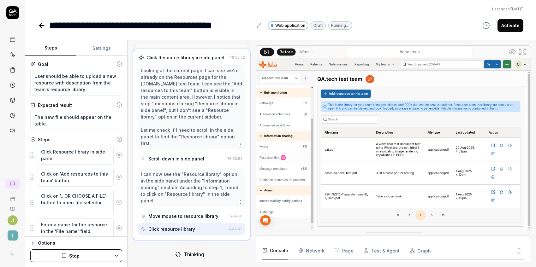
scroll to position [25, 0]
click at [412, 51] on input "/resources" at bounding box center [410, 52] width 126 height 10
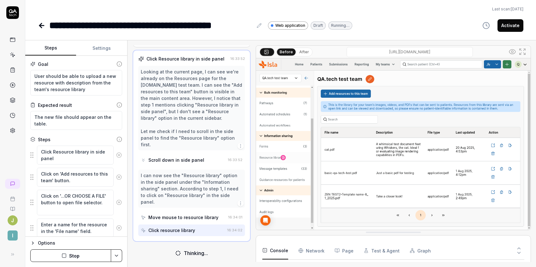
click at [408, 77] on img at bounding box center [393, 144] width 275 height 172
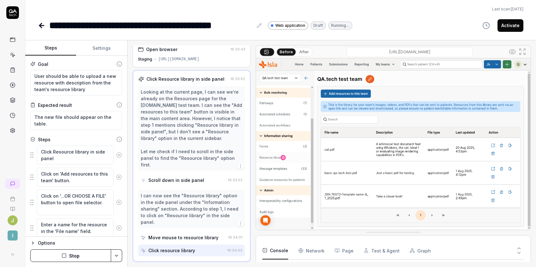
scroll to position [0, 0]
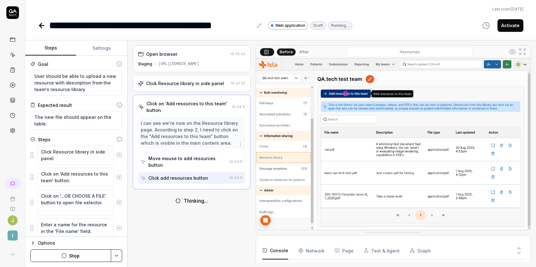
click at [68, 256] on button "Stop" at bounding box center [70, 256] width 81 height 13
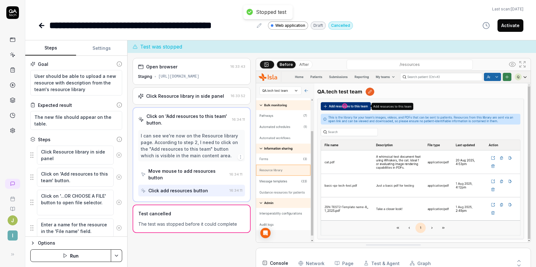
click at [98, 46] on button "Settings" at bounding box center [101, 48] width 51 height 15
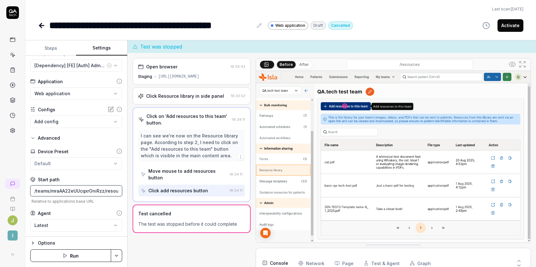
click at [84, 190] on input "/teams/mraAA22eUUcqxrOniRzz/resources" at bounding box center [76, 191] width 92 height 11
click at [107, 193] on input "/teams/mraAA22eUUcqxrOniRzz/resources" at bounding box center [76, 191] width 92 height 11
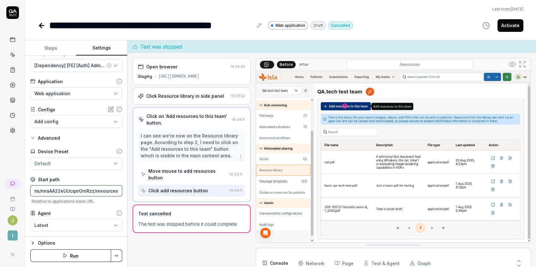
drag, startPoint x: 97, startPoint y: 192, endPoint x: 134, endPoint y: 192, distance: 37.2
click at [134, 192] on div "**********" at bounding box center [280, 153] width 511 height 227
click at [104, 192] on input "/teams/mraAA22eUUcqxrOniRzz/resources" at bounding box center [76, 191] width 92 height 11
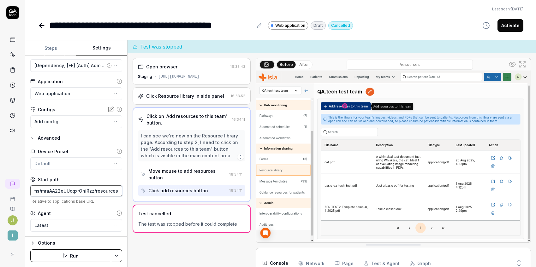
click at [104, 192] on input "/teams/mraAA22eUUcqxrOniRzz/resources" at bounding box center [76, 191] width 92 height 11
paste input "[URL][DOMAIN_NAME]"
drag, startPoint x: 95, startPoint y: 190, endPoint x: 7, endPoint y: 190, distance: 87.8
click at [7, 190] on div "**********" at bounding box center [268, 133] width 536 height 267
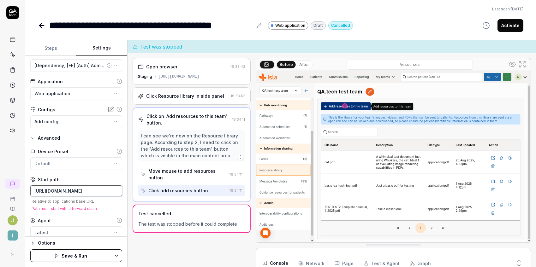
click at [85, 192] on input "[URL][DOMAIN_NAME]" at bounding box center [76, 191] width 92 height 11
drag, startPoint x: 97, startPoint y: 189, endPoint x: -9, endPoint y: 189, distance: 106.4
click at [0, 189] on html "**********" at bounding box center [268, 133] width 536 height 267
click at [47, 51] on button "Steps" at bounding box center [50, 48] width 51 height 15
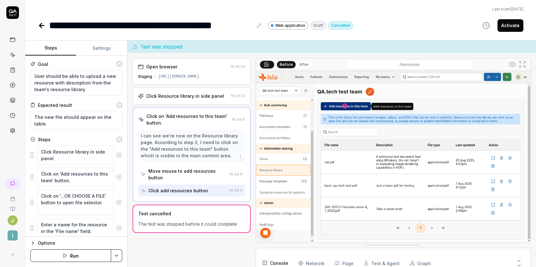
click at [116, 154] on icon at bounding box center [119, 155] width 6 height 6
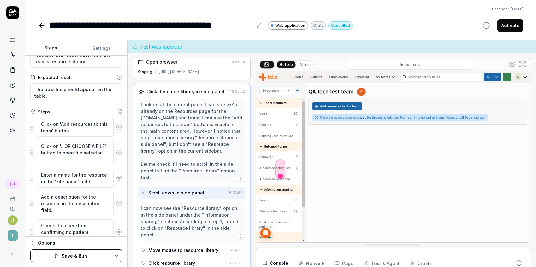
scroll to position [36, 0]
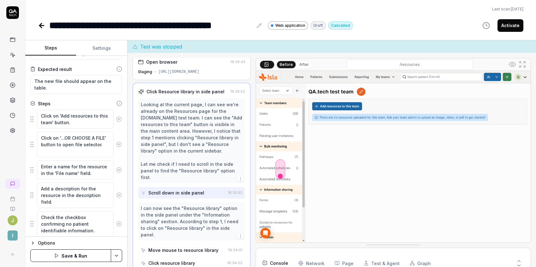
click at [66, 254] on button "Save & Run" at bounding box center [70, 256] width 81 height 13
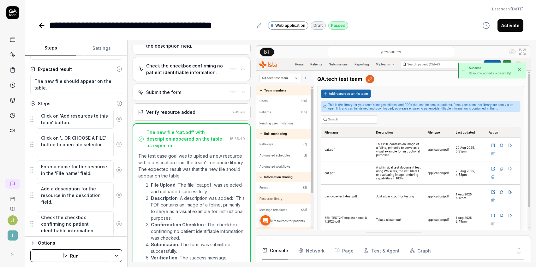
scroll to position [56, 0]
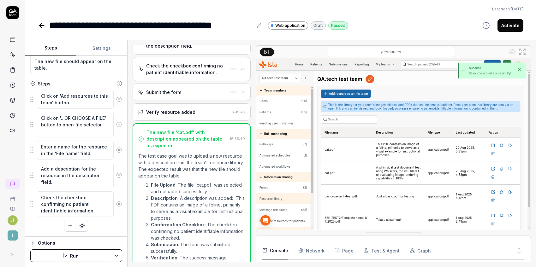
click at [506, 26] on button "Activate" at bounding box center [510, 25] width 26 height 13
click at [40, 26] on icon at bounding box center [40, 25] width 2 height 4
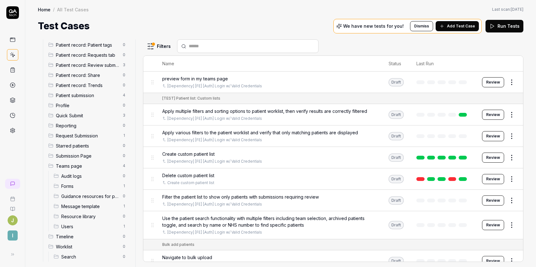
scroll to position [300, 0]
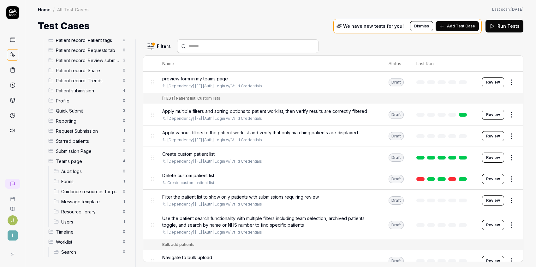
click at [161, 48] on html "J I Home / All Test Cases Home / All Test Cases Last scan: [DATE] Test Cases We…" at bounding box center [268, 133] width 536 height 267
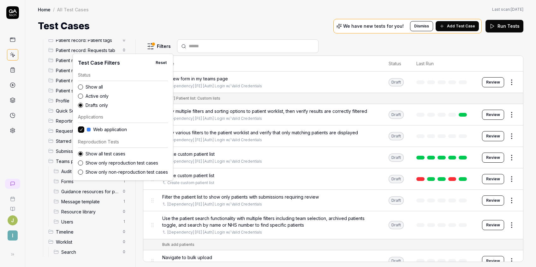
click at [96, 86] on label "Show all" at bounding box center [127, 87] width 82 height 7
click at [83, 86] on button "Show all" at bounding box center [80, 87] width 5 height 5
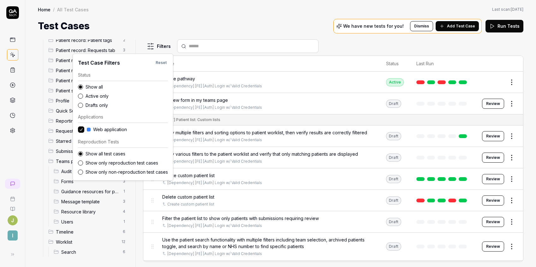
click at [161, 22] on html "J I Home / All Test Cases Home / All Test Cases Last scan: [DATE] Test Cases We…" at bounding box center [268, 133] width 536 height 267
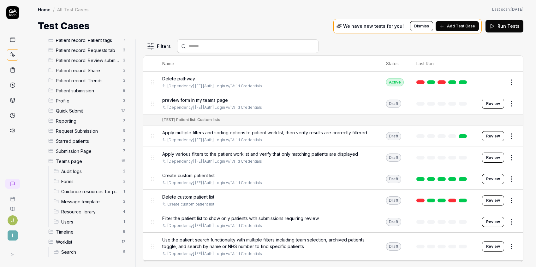
click at [75, 243] on span "Worklist" at bounding box center [87, 242] width 62 height 7
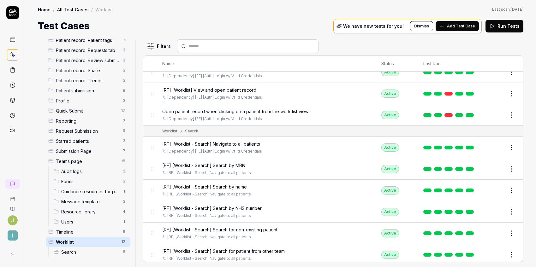
scroll to position [86, 0]
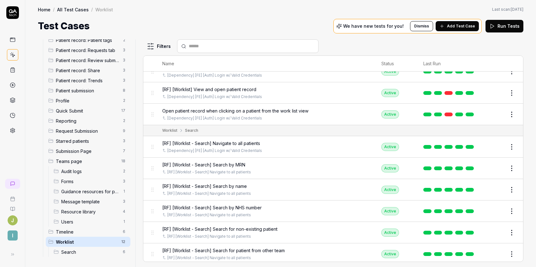
click at [258, 226] on span "[RF] [Worklist - Search] Search for non-existing patient" at bounding box center [219, 229] width 115 height 7
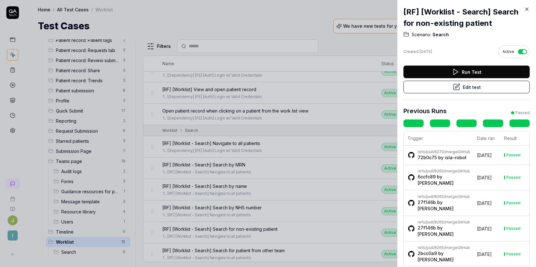
click at [462, 86] on button "Edit test" at bounding box center [466, 87] width 126 height 13
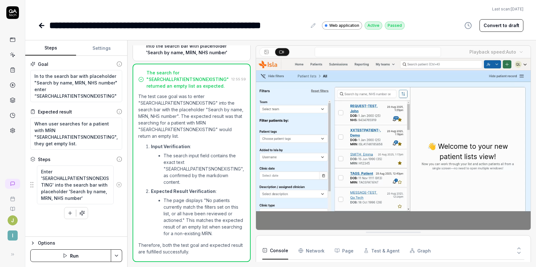
scroll to position [18, 0]
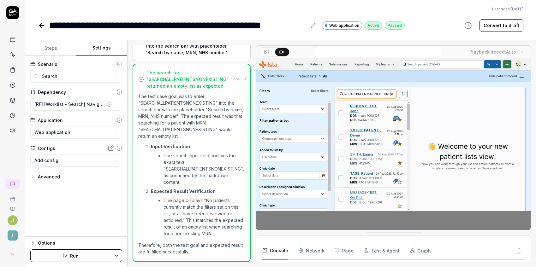
click at [99, 47] on button "Settings" at bounding box center [101, 48] width 51 height 15
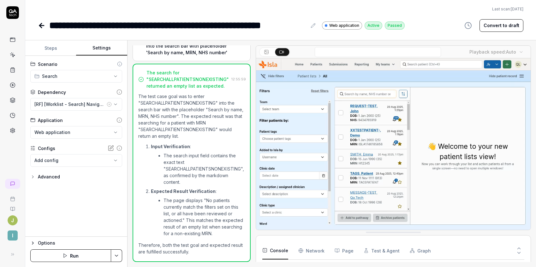
click at [33, 176] on icon "button" at bounding box center [32, 177] width 1 height 3
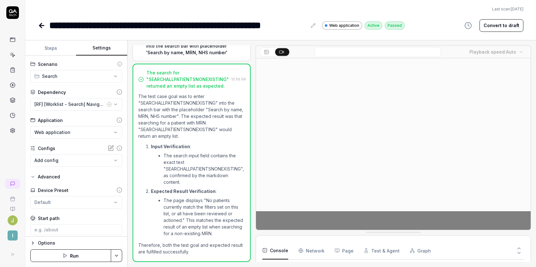
scroll to position [39, 0]
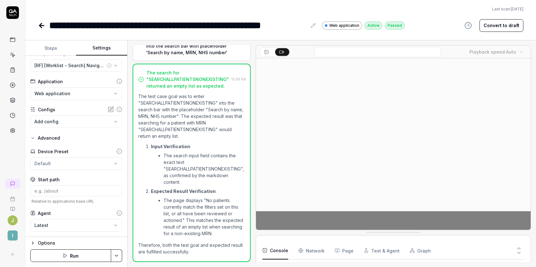
click at [54, 48] on button "Steps" at bounding box center [50, 48] width 51 height 15
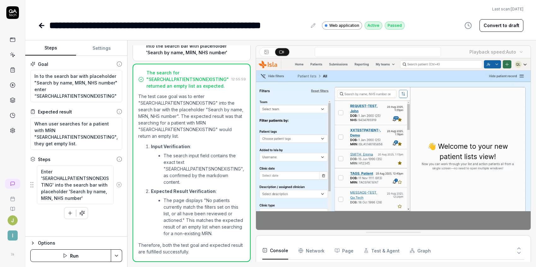
scroll to position [0, 0]
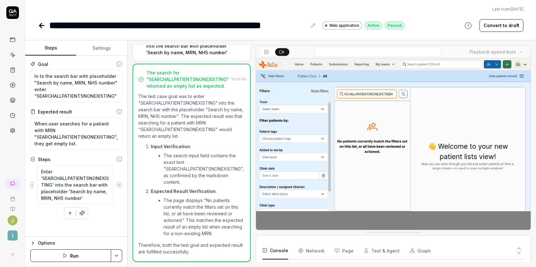
click at [103, 46] on button "Settings" at bounding box center [101, 48] width 51 height 15
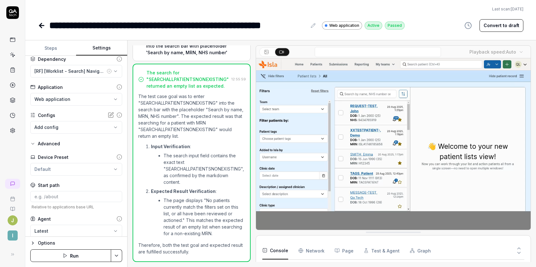
scroll to position [39, 0]
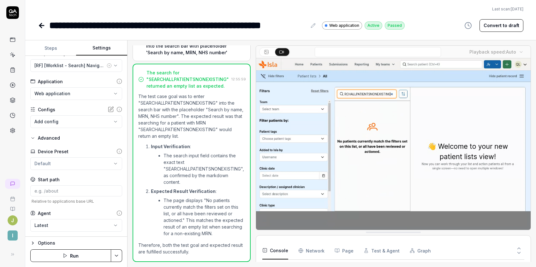
click at [42, 28] on icon at bounding box center [42, 26] width 8 height 8
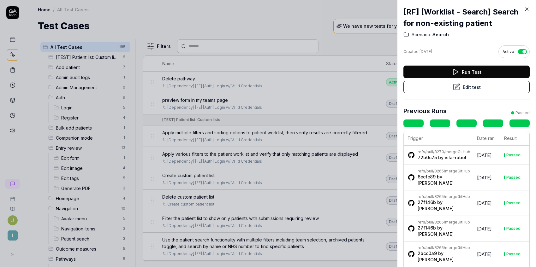
click at [526, 9] on icon at bounding box center [527, 9] width 3 height 3
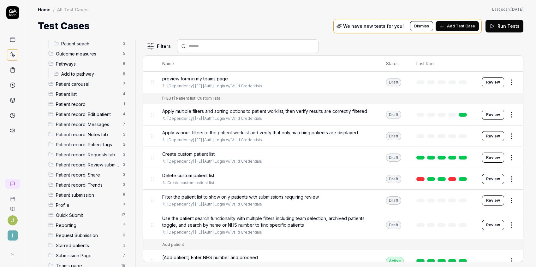
scroll to position [300, 0]
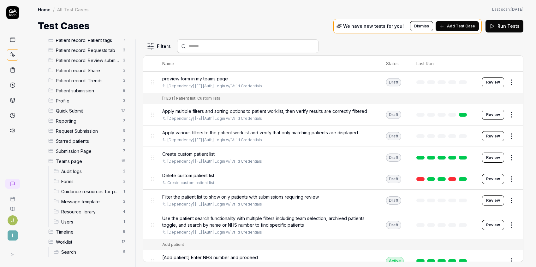
click at [68, 255] on span "Search" at bounding box center [90, 252] width 58 height 7
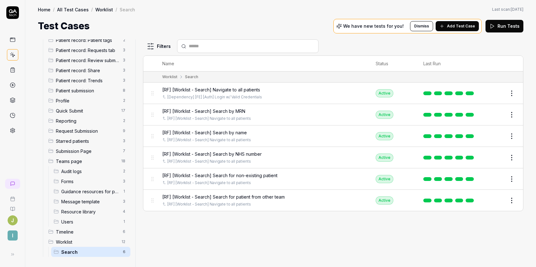
click at [71, 243] on span "Worklist" at bounding box center [87, 242] width 62 height 7
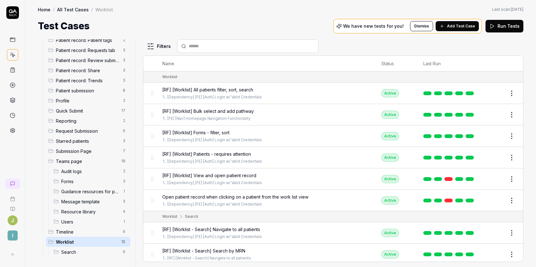
click at [237, 172] on span "[RF] [Worklist] View and open patient record" at bounding box center [209, 175] width 94 height 7
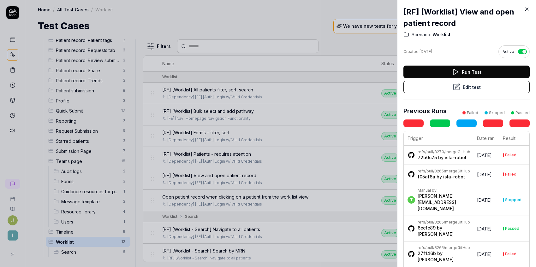
click at [469, 88] on button "Edit test" at bounding box center [466, 87] width 126 height 13
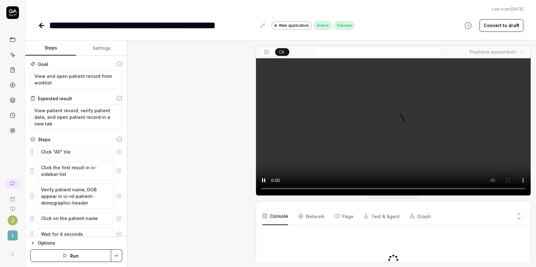
scroll to position [173, 0]
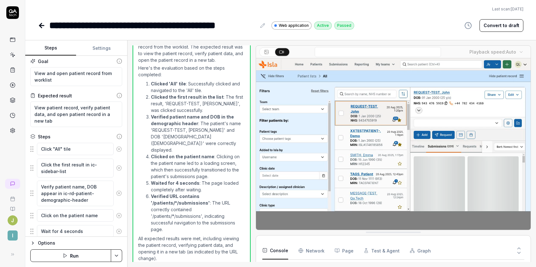
scroll to position [3, 0]
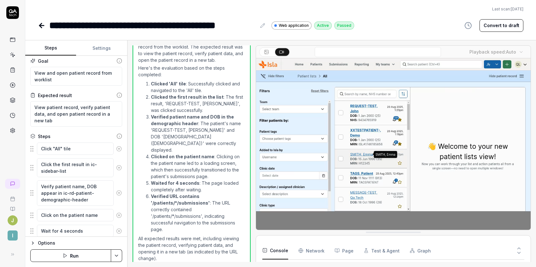
click at [399, 54] on input at bounding box center [378, 52] width 126 height 10
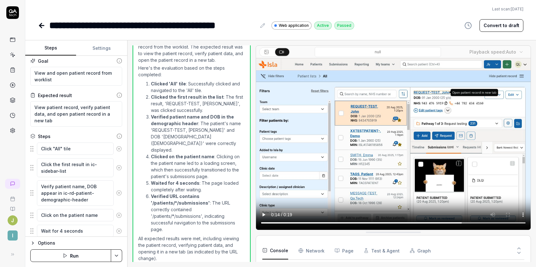
scroll to position [46, 0]
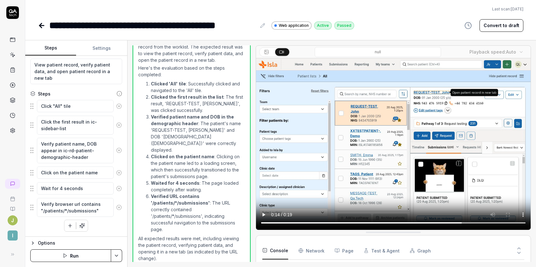
click at [104, 47] on button "Settings" at bounding box center [101, 48] width 51 height 15
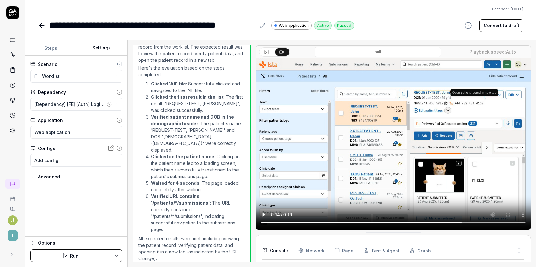
click at [35, 176] on button "Advanced" at bounding box center [45, 177] width 30 height 8
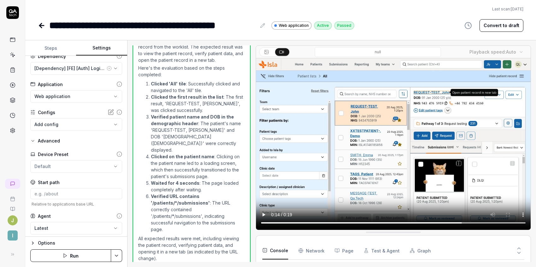
scroll to position [39, 0]
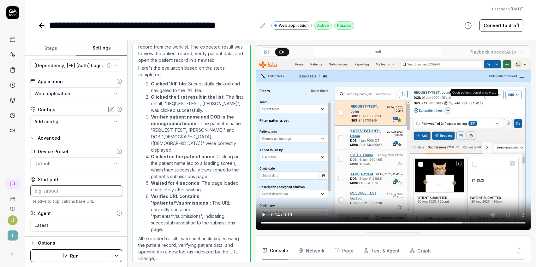
click at [63, 193] on input at bounding box center [76, 191] width 92 height 11
paste input "/worklist/patients/All/team/all/patients/mujt5WEbac0556sKajyZ/submissions?from=…"
drag, startPoint x: 113, startPoint y: 191, endPoint x: -9, endPoint y: 192, distance: 121.8
click at [0, 192] on html "**********" at bounding box center [268, 133] width 536 height 267
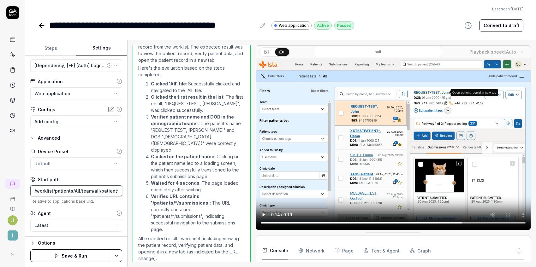
click at [52, 193] on input "/worklist/patients/All/team/all/patients/mujt5WEbac0556sKajyZ/submissions?from=…" at bounding box center [76, 191] width 92 height 11
click at [58, 45] on button "Steps" at bounding box center [50, 48] width 51 height 15
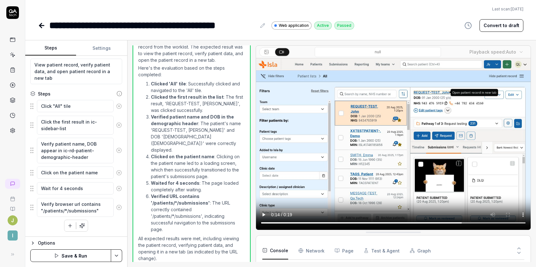
click at [116, 106] on icon at bounding box center [119, 107] width 6 height 6
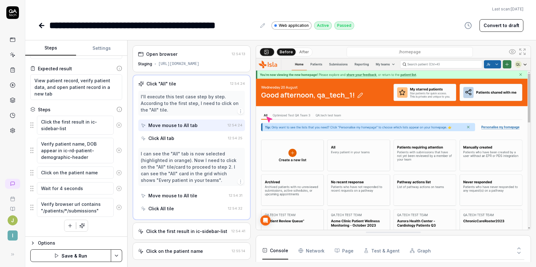
click at [118, 125] on icon at bounding box center [119, 125] width 2 height 2
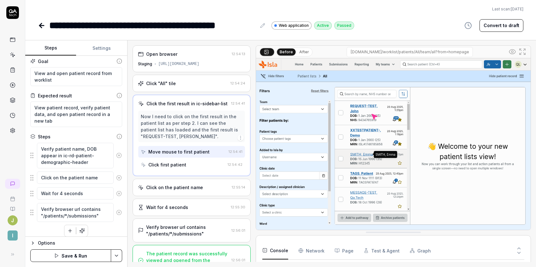
scroll to position [8, 0]
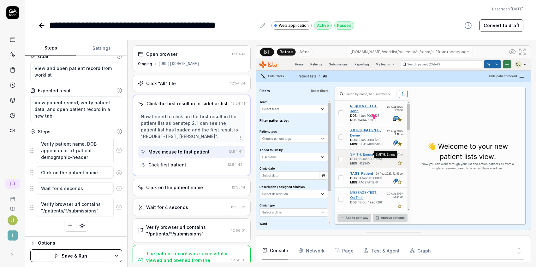
click at [74, 257] on button "Save & Run" at bounding box center [70, 256] width 81 height 13
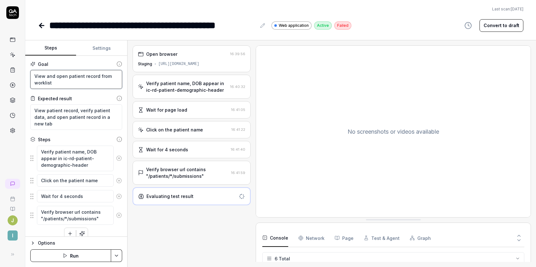
click at [64, 83] on textarea "View and open patient record from worklist" at bounding box center [76, 79] width 92 height 19
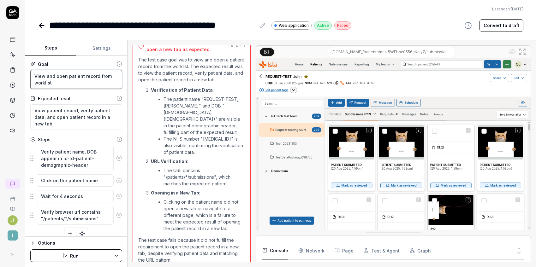
scroll to position [8, 0]
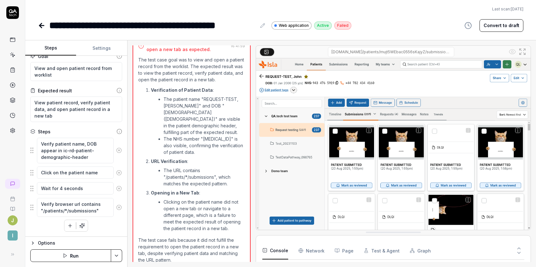
click at [116, 188] on icon at bounding box center [119, 189] width 6 height 6
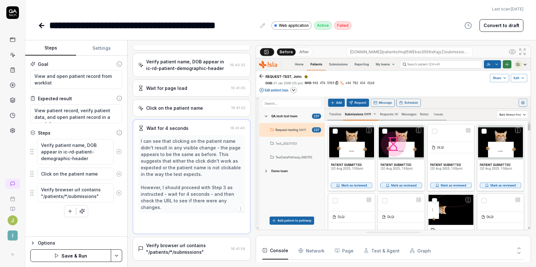
scroll to position [0, 0]
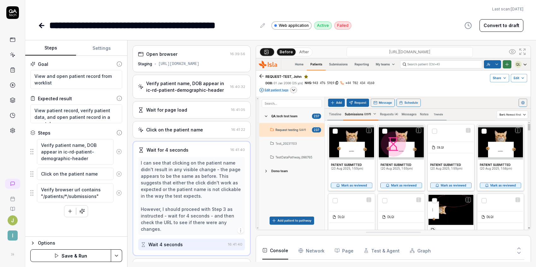
click at [444, 51] on input "[DOMAIN_NAME]/patients/mujt5WEbac0556sKajyZ/submissions?from=homepage&collectio…" at bounding box center [410, 52] width 126 height 10
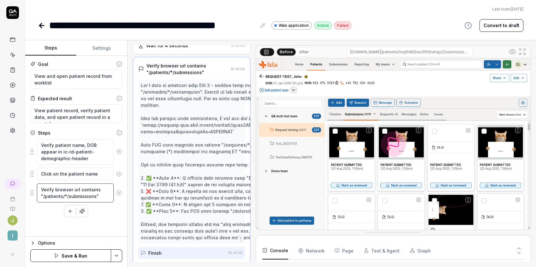
scroll to position [107, 0]
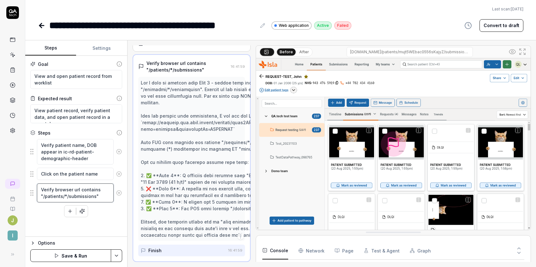
drag, startPoint x: 97, startPoint y: 195, endPoint x: 41, endPoint y: 194, distance: 56.2
click at [41, 194] on textarea "Verify browser url contains "/patients/*/submissions"" at bounding box center [75, 193] width 77 height 19
click at [98, 193] on textarea "Verify browser url contains "/patients/*/submissions"" at bounding box center [75, 193] width 77 height 19
drag, startPoint x: 92, startPoint y: 195, endPoint x: 44, endPoint y: 195, distance: 48.9
click at [44, 195] on textarea "Verify browser url contains "/patients/*/submissions"" at bounding box center [75, 193] width 77 height 19
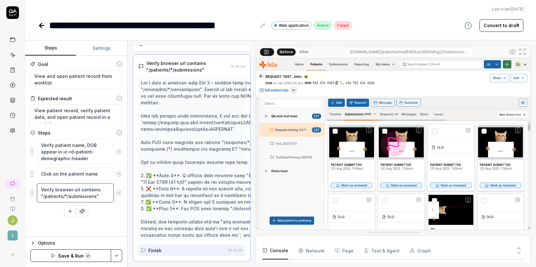
paste textarea "[URL][DOMAIN_NAME]"
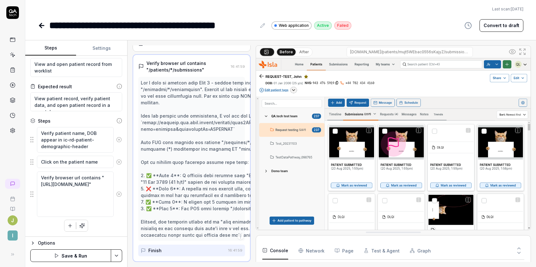
click at [41, 243] on div "Options" at bounding box center [80, 244] width 84 height 8
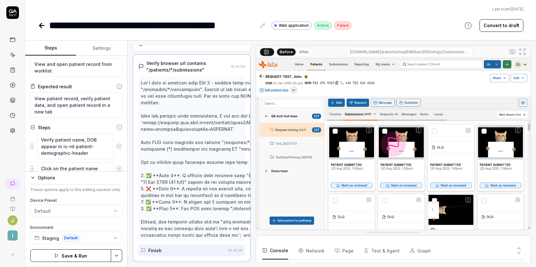
click at [66, 213] on html "**********" at bounding box center [268, 133] width 536 height 267
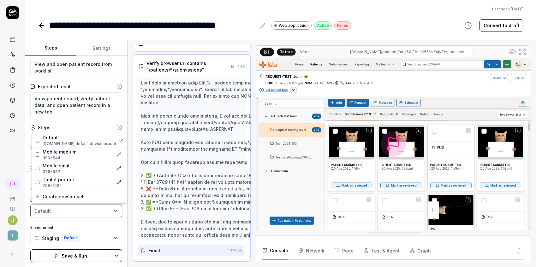
click at [66, 213] on html "**********" at bounding box center [268, 133] width 536 height 267
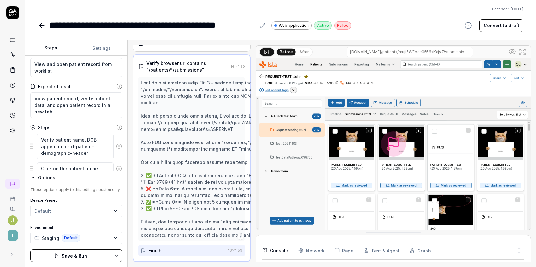
click at [68, 255] on button "Save & Run" at bounding box center [70, 256] width 81 height 13
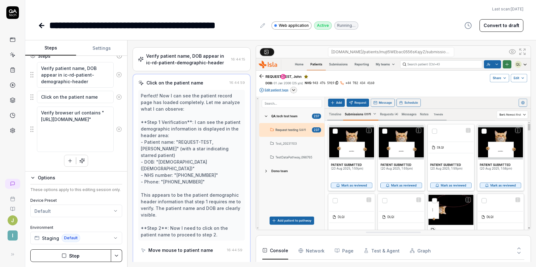
scroll to position [27, 0]
click at [82, 256] on button "Stop" at bounding box center [70, 256] width 81 height 13
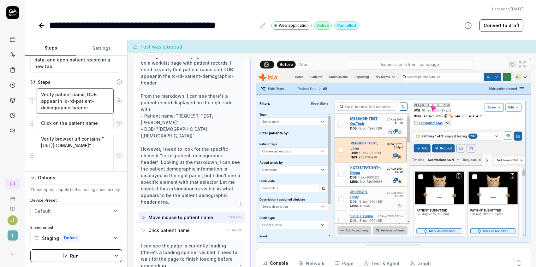
scroll to position [84, 0]
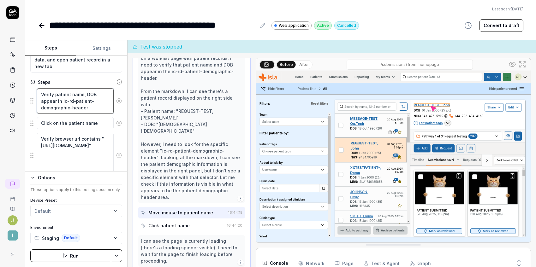
drag, startPoint x: 85, startPoint y: 108, endPoint x: 56, endPoint y: 98, distance: 30.4
click at [56, 98] on textarea "Verify patient name, DOB appear in ic-rd-patient-demographic-header" at bounding box center [75, 101] width 77 height 26
click at [96, 124] on textarea "Click on the patient name" at bounding box center [75, 123] width 77 height 12
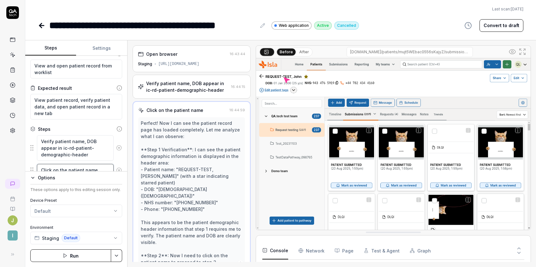
scroll to position [0, 0]
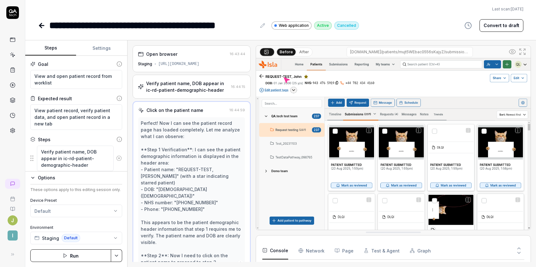
click at [104, 47] on button "Settings" at bounding box center [101, 48] width 51 height 15
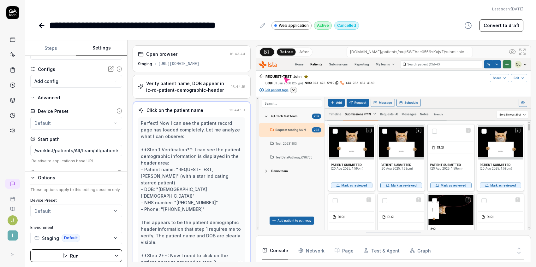
scroll to position [104, 0]
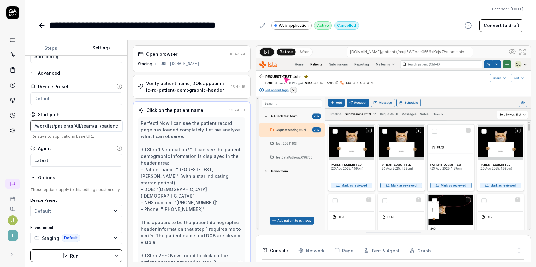
click at [103, 124] on input "/worklist/patients/All/team/all/patients/mujt5WEbac0556sKajyZ/submissions?from=…" at bounding box center [76, 126] width 92 height 11
click at [51, 46] on button "Steps" at bounding box center [50, 48] width 51 height 15
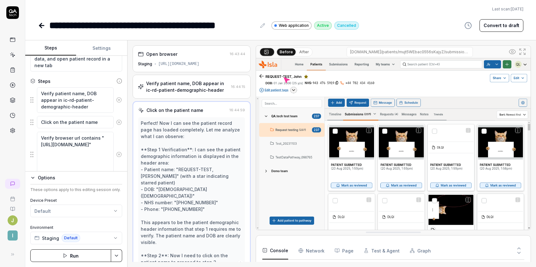
scroll to position [57, 0]
click at [39, 121] on textarea "Click on the patient name" at bounding box center [75, 123] width 77 height 12
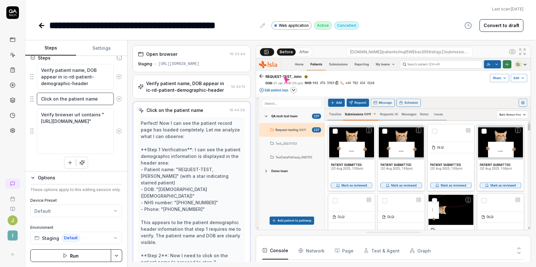
scroll to position [84, 0]
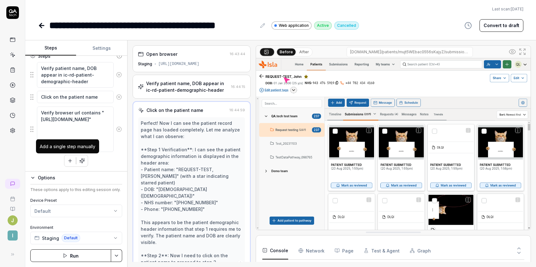
click at [68, 159] on icon "button" at bounding box center [70, 161] width 6 height 6
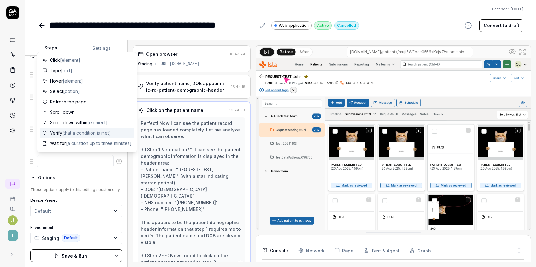
click at [103, 130] on span "[that a condition is met]" at bounding box center [86, 132] width 49 height 5
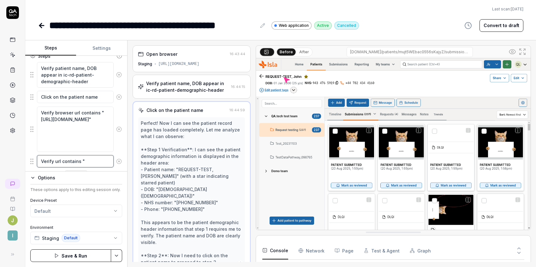
paste textarea "/worklist/patients/All/team/all/patients/mujt5WEbac0556sKajyZ/submissions?from=…"
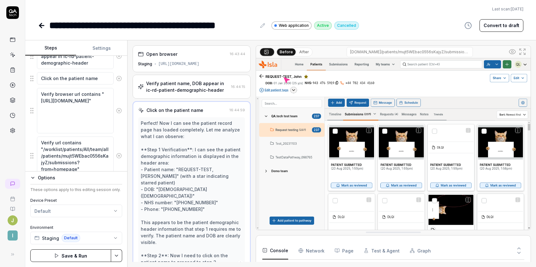
click at [117, 131] on div "Goal View and open patient record from worklist Expected result View patient re…" at bounding box center [76, 114] width 102 height 116
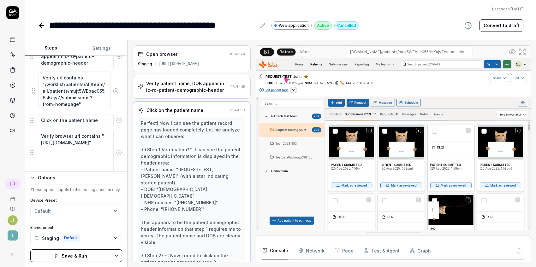
drag, startPoint x: 31, startPoint y: 157, endPoint x: 33, endPoint y: 92, distance: 65.4
click at [33, 92] on fieldset "Verify patient name, DOB appear in ic-rd-patient-demographic-header Click on th…" at bounding box center [76, 109] width 92 height 133
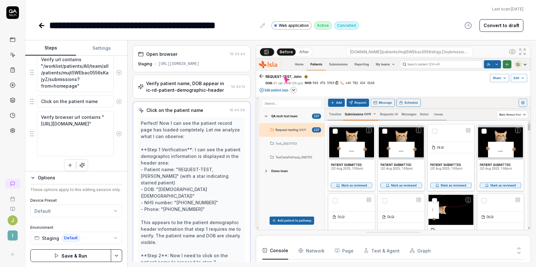
scroll to position [122, 0]
click at [67, 163] on icon "button" at bounding box center [70, 164] width 6 height 6
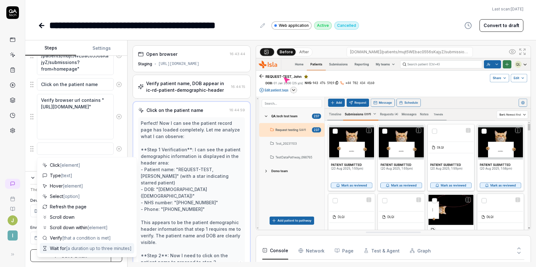
click at [66, 252] on div "Wait for [a duration up to three minutes]" at bounding box center [87, 248] width 94 height 10
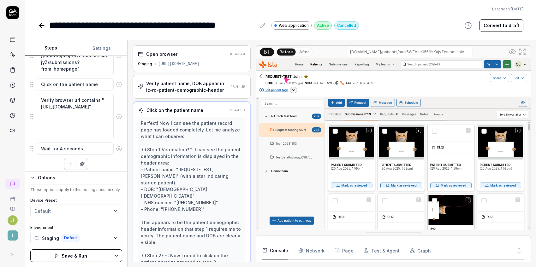
click at [32, 163] on div "Verify patient name, DOB appear in ic-rd-patient-demographic-header Verify url …" at bounding box center [76, 88] width 92 height 163
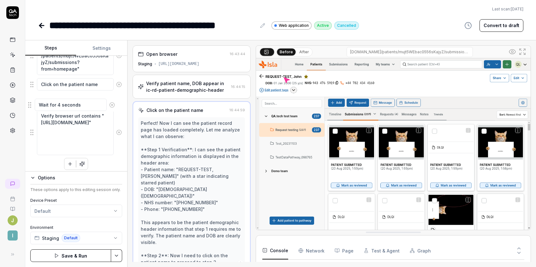
drag, startPoint x: 33, startPoint y: 148, endPoint x: 31, endPoint y: 104, distance: 43.9
click at [31, 104] on fieldset "Verify patient name, DOB appear in ic-rd-patient-demographic-header Verify url …" at bounding box center [76, 81] width 92 height 148
click at [99, 83] on textarea "Click on the patient name" at bounding box center [75, 84] width 77 height 12
click at [46, 158] on div "Verify patient name, DOB appear in ic-rd-patient-demographic-header Verify url …" at bounding box center [76, 88] width 92 height 163
click at [65, 253] on button "Save & Run" at bounding box center [70, 256] width 81 height 13
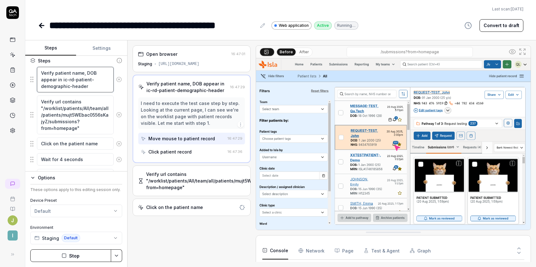
scroll to position [30, 0]
drag, startPoint x: 87, startPoint y: 86, endPoint x: 57, endPoint y: 78, distance: 31.6
click at [57, 78] on textarea "Verify patient name, DOB appear in ic-rd-patient-demographic-header" at bounding box center [75, 80] width 77 height 26
click at [74, 253] on button "Stop" at bounding box center [70, 256] width 81 height 13
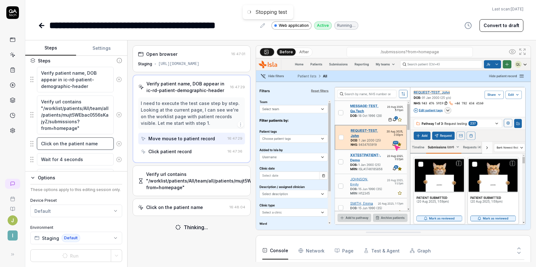
click at [103, 146] on textarea "Click on the patient name" at bounding box center [75, 144] width 77 height 12
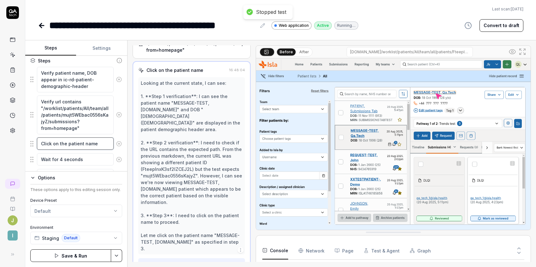
paste textarea "in ic-rd-patient-demographic-header"
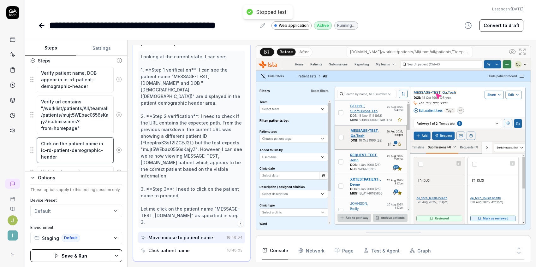
scroll to position [98, 0]
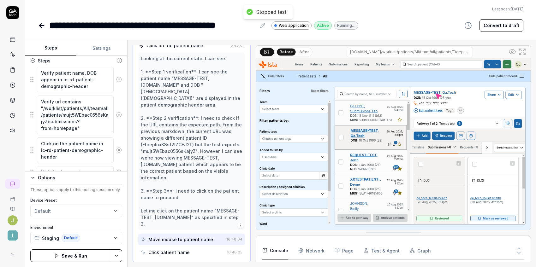
click at [62, 255] on button "Save & Run" at bounding box center [70, 256] width 81 height 13
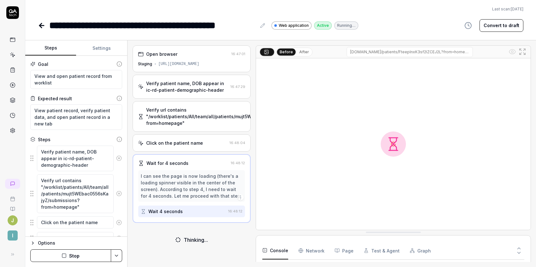
scroll to position [56, 0]
click at [70, 257] on button "Stop" at bounding box center [70, 256] width 81 height 13
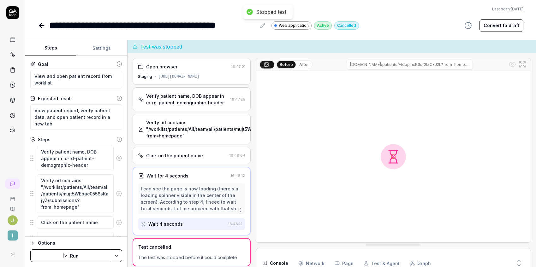
click at [62, 253] on button "Run" at bounding box center [70, 256] width 81 height 13
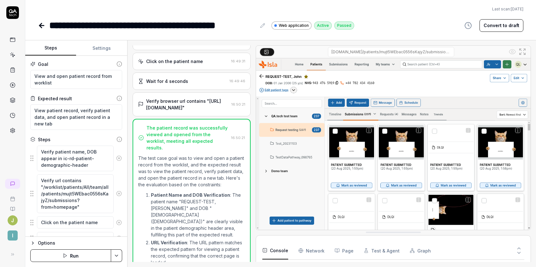
type textarea "*"
drag, startPoint x: 66, startPoint y: 123, endPoint x: 32, endPoint y: 110, distance: 36.8
click at [32, 110] on textarea "View patient record, verify patient data, and open patient record in a new tab" at bounding box center [76, 117] width 92 height 26
type textarea "P"
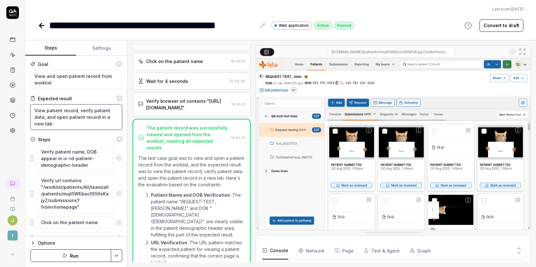
type textarea "*"
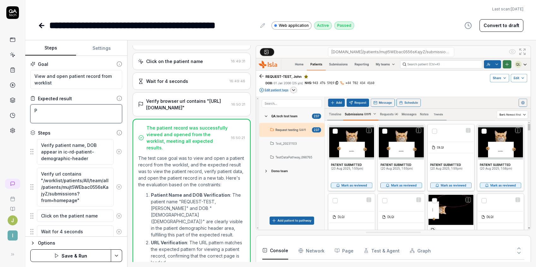
type textarea "Pa"
type textarea "*"
type textarea "Pat"
type textarea "*"
type textarea "Pati"
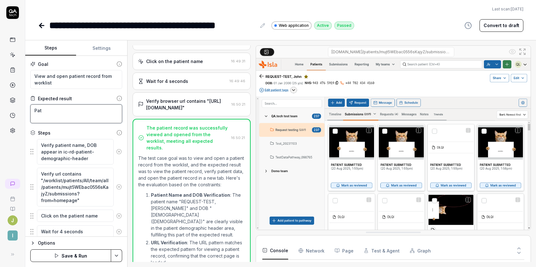
type textarea "*"
type textarea "Patie"
type textarea "*"
type textarea "Patien"
type textarea "*"
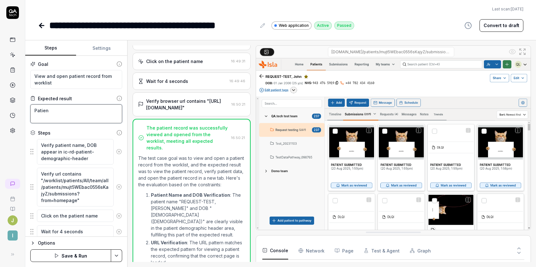
type textarea "Patient"
type textarea "*"
type textarea "Patient"
type textarea "*"
type textarea "Patient r"
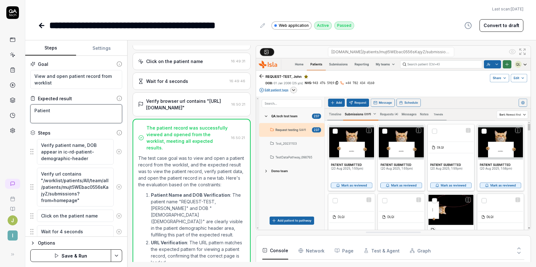
type textarea "*"
type textarea "Patient re"
type textarea "*"
type textarea "Patient rec"
type textarea "*"
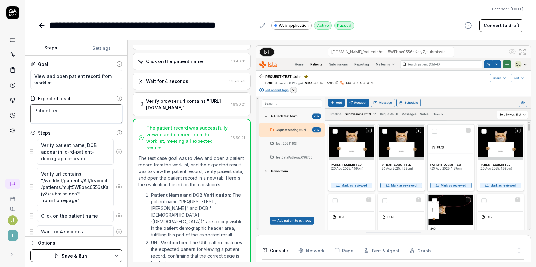
type textarea "Patient reco"
type textarea "*"
type textarea "Patient recor"
type textarea "*"
type textarea "Patient record"
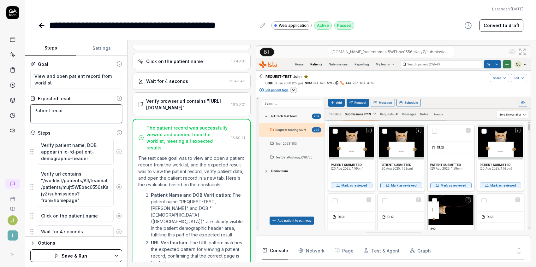
type textarea "*"
type textarea "Patient record"
type textarea "*"
type textarea "Patient record o"
type textarea "*"
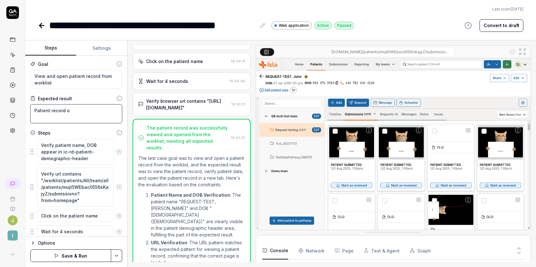
type textarea "Patient record op"
type textarea "*"
type textarea "Patient record ope"
type textarea "*"
type textarea "Patient record open"
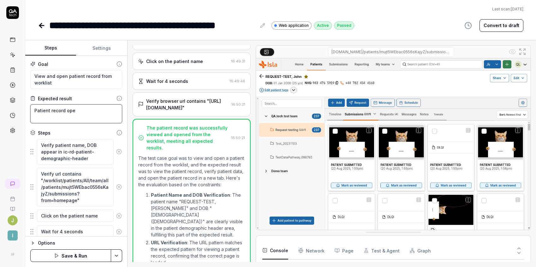
type textarea "*"
type textarea "Patient record opens"
type textarea "*"
type textarea "Patient record opens"
type textarea "*"
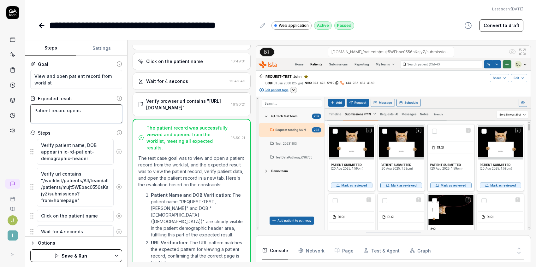
click at [75, 112] on textarea "Patient record opens" at bounding box center [76, 113] width 92 height 19
type textarea "C"
type textarea "*"
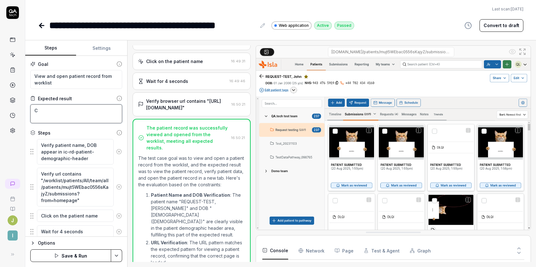
type textarea "Cl"
type textarea "*"
type textarea "Cli"
type textarea "*"
type textarea "Clic"
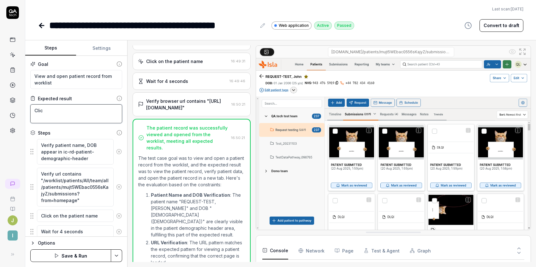
type textarea "*"
type textarea "Click"
type textarea "*"
type textarea "Clicki"
type textarea "*"
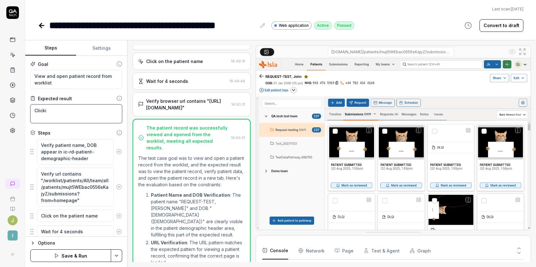
type textarea "Clickin"
type textarea "*"
type textarea "Clicking"
type textarea "*"
type textarea "Clicking"
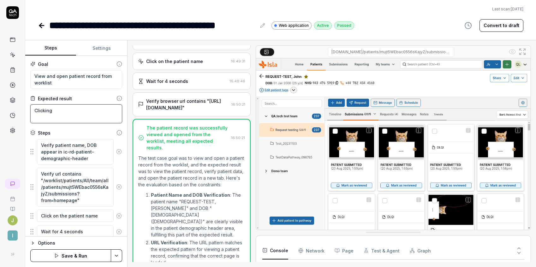
type textarea "*"
type textarea "Clicking o"
type textarea "*"
type textarea "Clicking on"
type textarea "*"
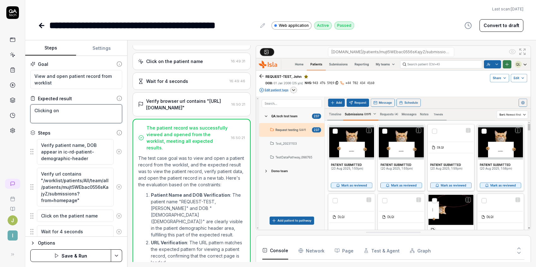
type textarea "Clicking on"
type textarea "*"
type textarea "Clicking on a"
type textarea "*"
type textarea "Clicking on a"
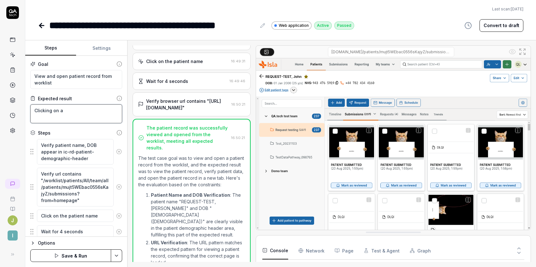
type textarea "*"
type textarea "Clicking on a p"
type textarea "*"
type textarea "Clicking on a pa"
type textarea "*"
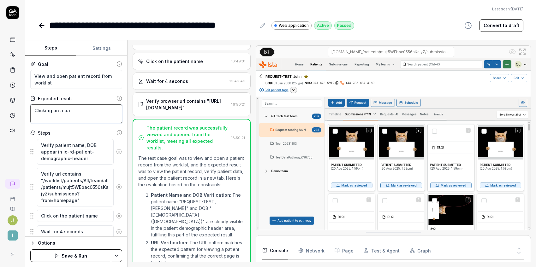
type textarea "Clicking on a pat"
type textarea "*"
type textarea "Clicking on a pati"
type textarea "*"
type textarea "Clicking on a patie"
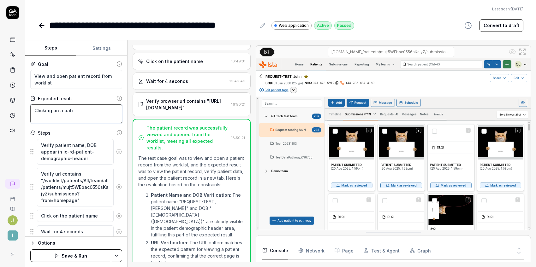
type textarea "*"
type textarea "Clicking on a patien"
type textarea "*"
type textarea "Clicking on a patient"
type textarea "*"
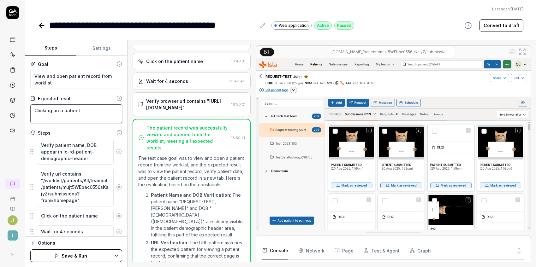
type textarea "Clicking on a patient"
type textarea "*"
type textarea "Clicking on a patient n"
type textarea "*"
type textarea "Clicking on a patient na"
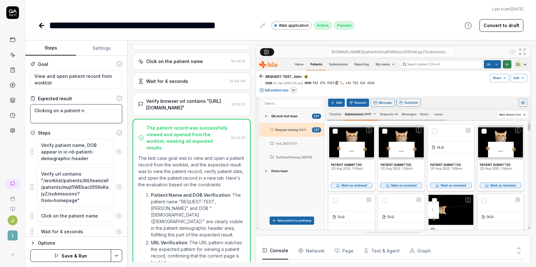
type textarea "*"
type textarea "Clicking on a patient nam"
type textarea "*"
type textarea "Clicking on a patient name"
type textarea "*"
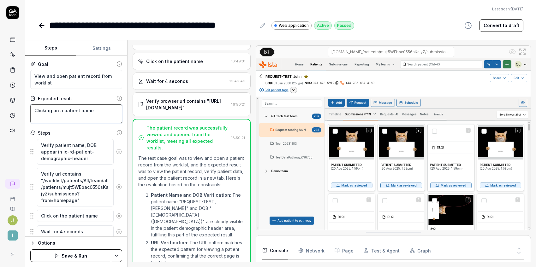
type textarea "Clicking on a patient name"
type textarea "*"
type textarea "Clicking on a patient name f"
type textarea "*"
type textarea "Clicking on a patient name fr"
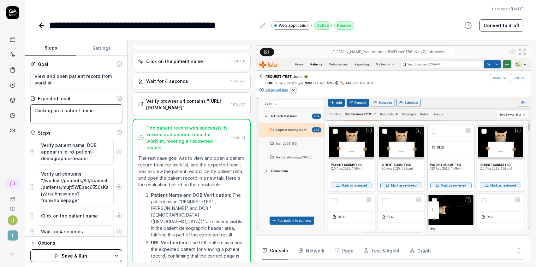
type textarea "*"
type textarea "Clicking on a patient name fro"
type textarea "*"
type textarea "Clicking on a patient name from"
type textarea "*"
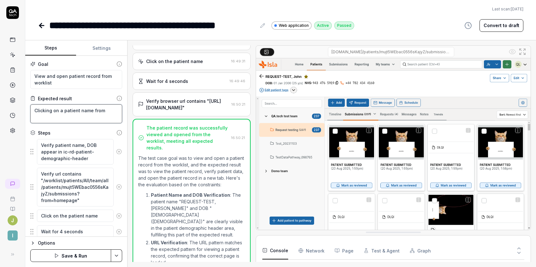
type textarea "Clicking on a patient name from"
type textarea "*"
type textarea "Clicking on a patient name from w"
type textarea "*"
type textarea "Clicking on a patient name from wo"
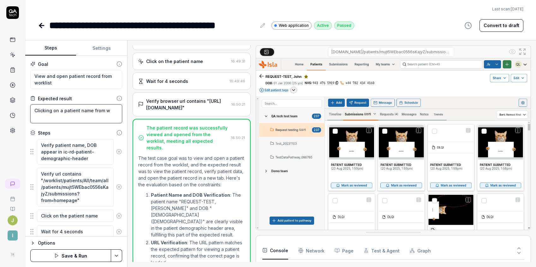
type textarea "*"
type textarea "Clicking on a patient name from wor"
type textarea "*"
type textarea "Clicking on a patient name from work"
type textarea "*"
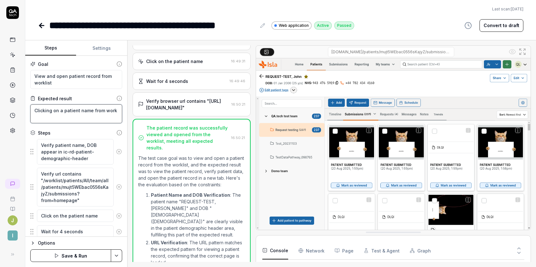
type textarea "Clicking on a patient name from workl"
type textarea "*"
type textarea "Clicking on a patient name from workli"
type textarea "*"
type textarea "Clicking on a patient name from worklis"
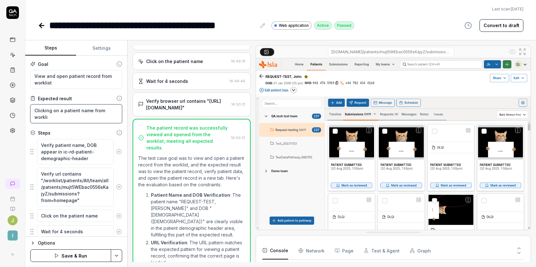
type textarea "*"
type textarea "Clicking on a patient name from worklist"
type textarea "*"
type textarea "Clicking on a patient name from worklist"
type textarea "*"
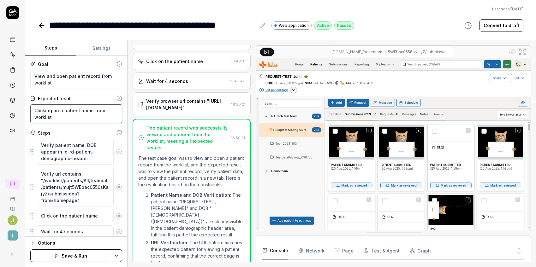
type textarea "Clicking on a patient name from worklist o"
type textarea "*"
type textarea "Clicking on a patient name from worklist op"
type textarea "*"
type textarea "Clicking on a patient name from worklist ope"
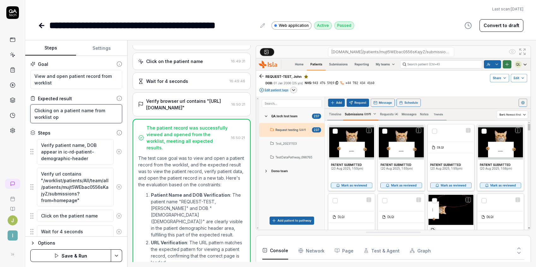
type textarea "*"
type textarea "Clicking on a patient name from worklist open"
type textarea "*"
type textarea "Clicking on a patient name from worklist opens"
type textarea "*"
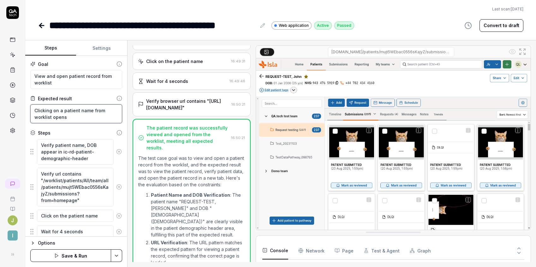
type textarea "Clicking on a patient name from worklist opens"
type textarea "*"
type textarea "Clicking on a patient name from worklist opens u"
type textarea "*"
type textarea "Clicking on a patient name from worklist opens"
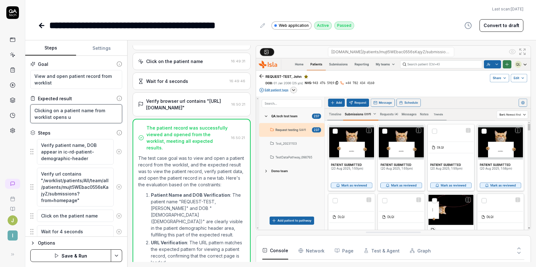
type textarea "*"
type textarea "Clicking on a patient name from worklist opens u"
type textarea "*"
type textarea "Clicking on a patient name from worklist opens up"
type textarea "*"
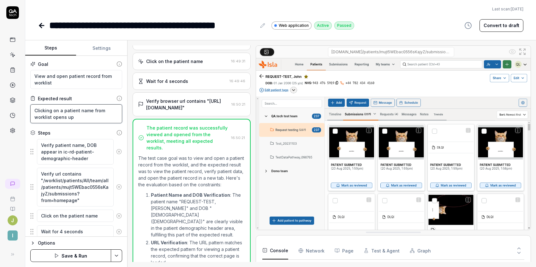
type textarea "Clicking on a patient name from worklist opens up"
type textarea "*"
type textarea "Clicking on a patient name from worklist opens up m"
type textarea "*"
type textarea "Clicking on a patient name from worklist opens up"
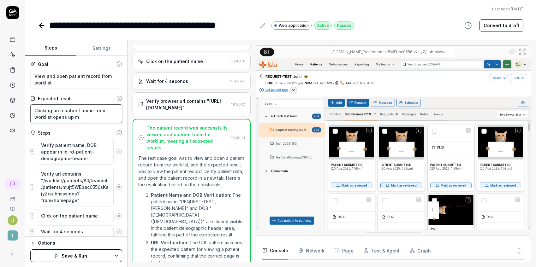
type textarea "*"
type textarea "Clicking on a patient name from worklist opens up p"
type textarea "*"
type textarea "Clicking on a patient name from worklist opens up pa"
type textarea "*"
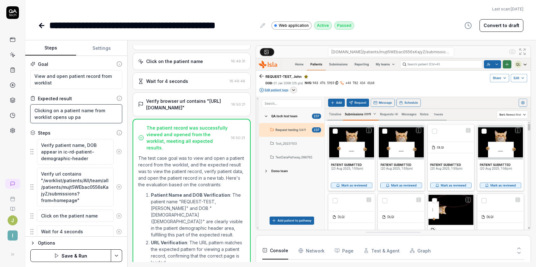
type textarea "Clicking on a patient name from worklist opens up pat"
type textarea "*"
type textarea "Clicking on a patient name from worklist opens up pati"
type textarea "*"
type textarea "Clicking on a patient name from worklist opens up patie"
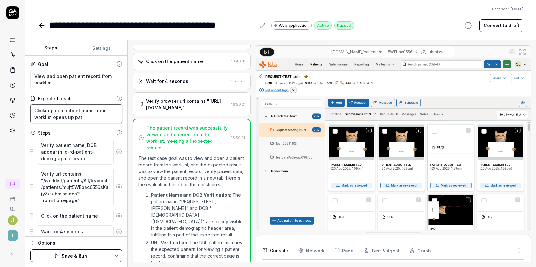
type textarea "*"
type textarea "Clicking on a patient name from worklist opens up patien"
type textarea "*"
type textarea "Clicking on a patient name from worklist opens up patient"
type textarea "*"
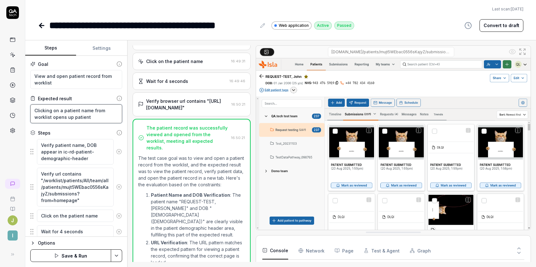
type textarea "Clicking on a patient name from worklist opens up patient"
type textarea "*"
type textarea "Clicking on a patient name from worklist opens up patient r"
type textarea "*"
type textarea "Clicking on a patient name from worklist opens up patient re"
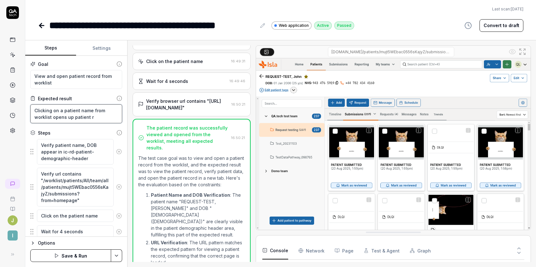
type textarea "*"
type textarea "Clicking on a patient name from worklist opens up patient rec"
type textarea "*"
type textarea "Clicking on a patient name from worklist opens up patient reco"
type textarea "*"
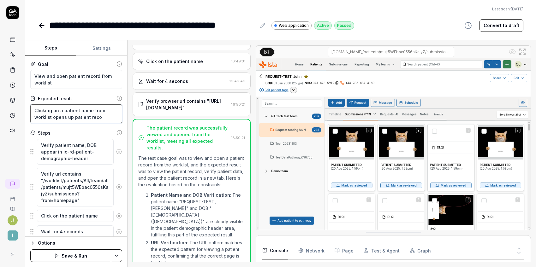
type textarea "Clicking on a patient name from worklist opens up patient recor"
type textarea "*"
type textarea "Clicking on a patient name from worklist opens up patient record"
type textarea "*"
type textarea "Clicking on a patient name from worklist opens up patient record"
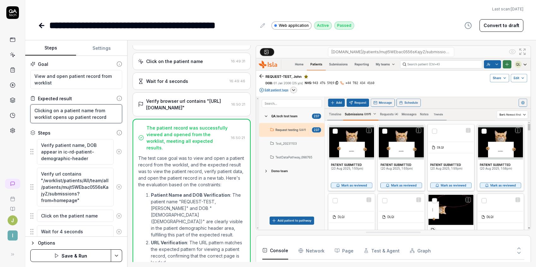
type textarea "*"
type textarea "Clicking on a patient name from worklist opens up patient record i"
type textarea "*"
type textarea "Clicking on a patient name from worklist opens up patient record in"
type textarea "*"
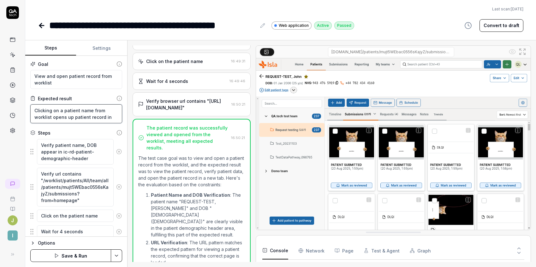
type textarea "Clicking on a patient name from worklist opens up patient record in"
type textarea "*"
type textarea "Clicking on a patient name from worklist opens up patient record in n"
type textarea "*"
type textarea "Clicking on a patient name from worklist opens up patient record in ne"
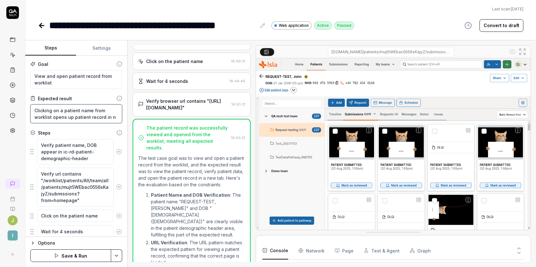
type textarea "*"
type textarea "Clicking on a patient name from worklist opens up patient record in new"
type textarea "*"
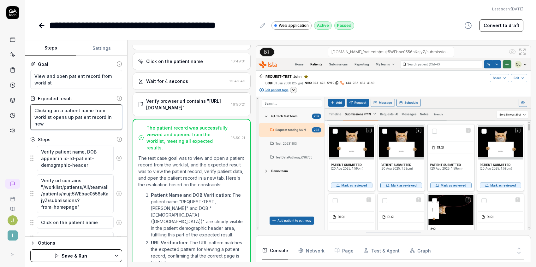
type textarea "Clicking on a patient name from worklist opens up patient record in new"
type textarea "*"
type textarea "Clicking on a patient name from worklist opens up patient record in new t"
type textarea "*"
type textarea "Clicking on a patient name from worklist opens up patient record in new ta"
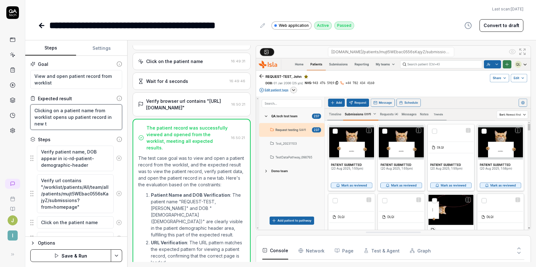
type textarea "*"
type textarea "Clicking on a patient name from worklist opens up patient record in new tab"
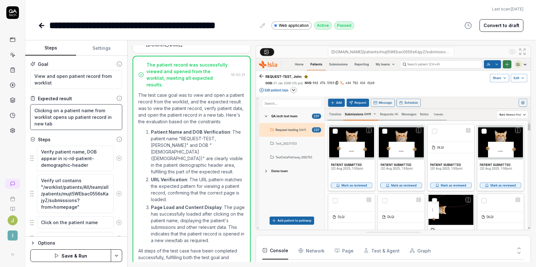
scroll to position [135, 0]
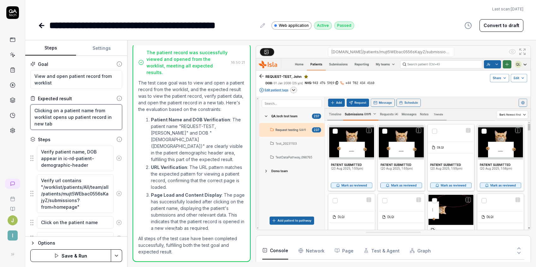
click at [73, 116] on textarea "Clicking on a patient name from worklist opens up patient record in new tab" at bounding box center [76, 117] width 92 height 26
click at [72, 116] on textarea "Clicking on a patient name from worklist opens up the patient record in new tab" at bounding box center [76, 117] width 92 height 26
click at [82, 254] on button "Save & Run" at bounding box center [70, 256] width 81 height 13
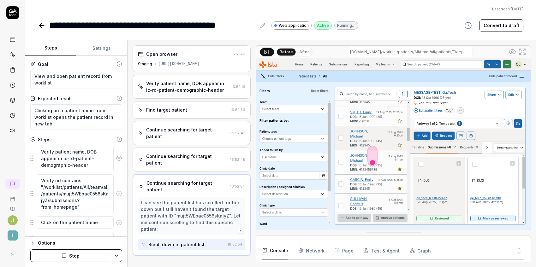
click at [53, 256] on button "Stop" at bounding box center [70, 256] width 81 height 13
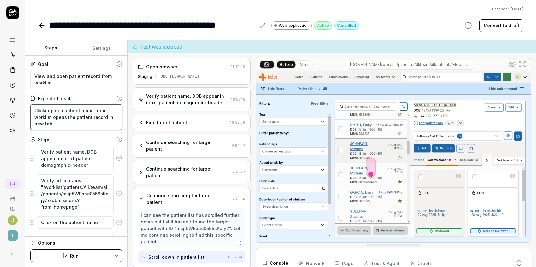
click at [90, 107] on textarea "Clicking on a patient name from worklist opens the patient record in new tab" at bounding box center [76, 117] width 92 height 26
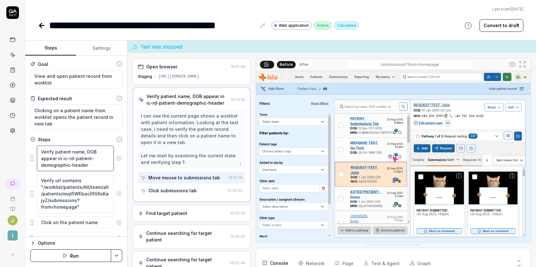
drag, startPoint x: 89, startPoint y: 164, endPoint x: 63, endPoint y: 156, distance: 28.0
click at [63, 156] on textarea "Verify patient name, DOB appear in ic-rd-patient-demographic-header" at bounding box center [75, 159] width 77 height 26
click at [80, 118] on textarea "Clicking on a patient name from worklist opens the patient record in new tab" at bounding box center [76, 117] width 92 height 26
click at [77, 125] on textarea "View patient record, verify patient data, and open patient record in a new tab" at bounding box center [76, 117] width 92 height 26
click at [70, 81] on textarea "View and open patient record from worklist" at bounding box center [76, 79] width 92 height 19
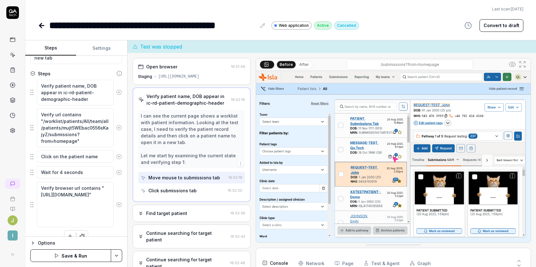
scroll to position [75, 0]
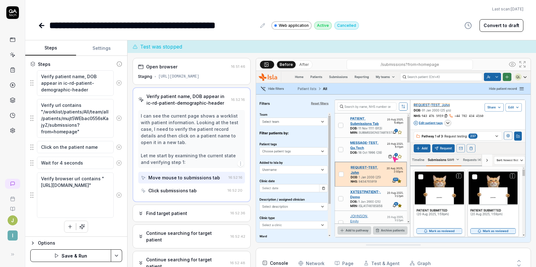
click at [64, 255] on button "Save & Run" at bounding box center [70, 256] width 81 height 13
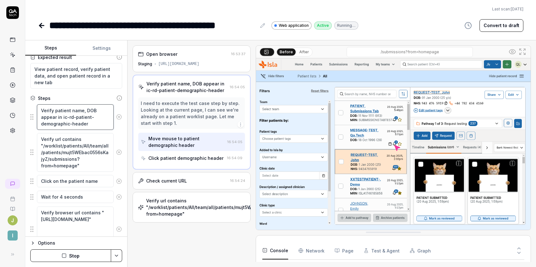
drag, startPoint x: 86, startPoint y: 126, endPoint x: 56, endPoint y: 114, distance: 32.4
click at [56, 114] on textarea "Verify patient name, DOB appear in ic-rd-patient-demographic-header" at bounding box center [75, 117] width 77 height 26
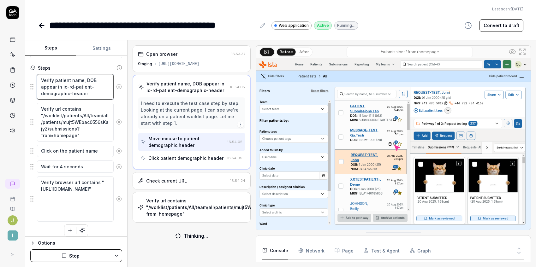
scroll to position [76, 0]
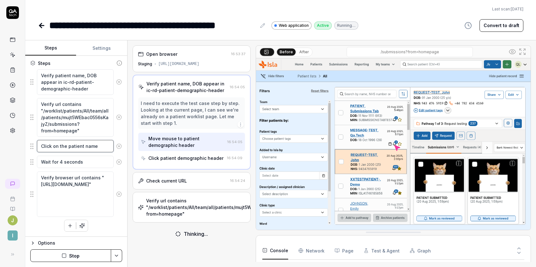
click at [96, 146] on textarea "Click on the patient name" at bounding box center [75, 146] width 77 height 12
paste textarea "in ic-rd-patient-demographic-header"
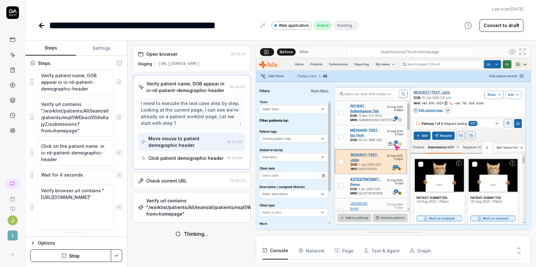
click at [77, 257] on button "Stop" at bounding box center [70, 256] width 81 height 13
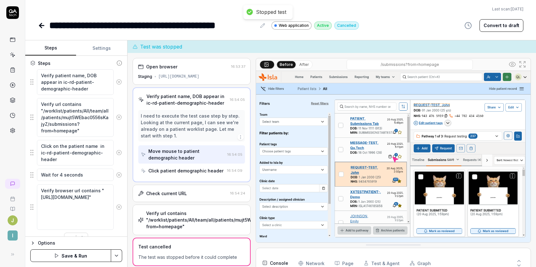
click at [73, 255] on button "Save & Run" at bounding box center [70, 256] width 81 height 13
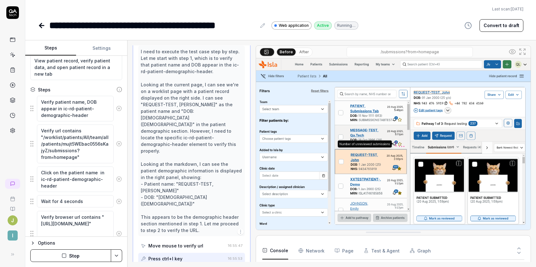
scroll to position [46, 0]
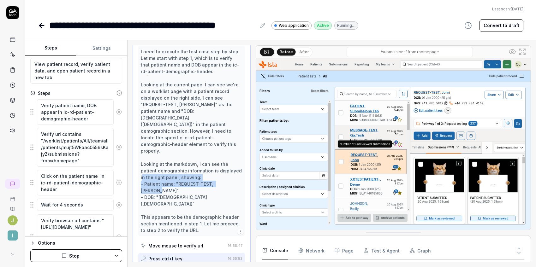
drag, startPoint x: 204, startPoint y: 171, endPoint x: 138, endPoint y: 164, distance: 66.3
click at [138, 164] on div "I need to execute the test case step by step. Let me start with step 1, which i…" at bounding box center [191, 141] width 107 height 191
copy div "- Patient name: "REQUEST-TEST, John" - DOB: "01 Jan 2000 (25 y/o)""
click at [88, 119] on textarea "Verify patient name, DOB appear in ic-rd-patient-demographic-header" at bounding box center [75, 112] width 77 height 26
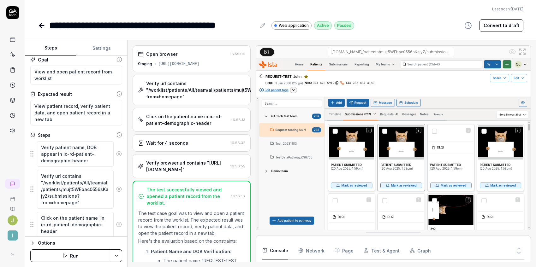
scroll to position [0, 0]
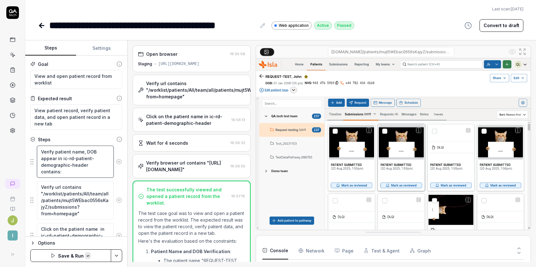
paste textarea "- Patient name: "REQUEST-TEST, John" - DOB: "01 Jan 2000 (25 y/o)""
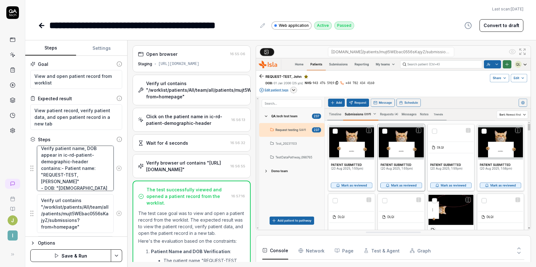
click at [60, 167] on textarea "Verify patient name, DOB appear in ic-rd-patient-demographic-header contains:- …" at bounding box center [75, 168] width 77 height 45
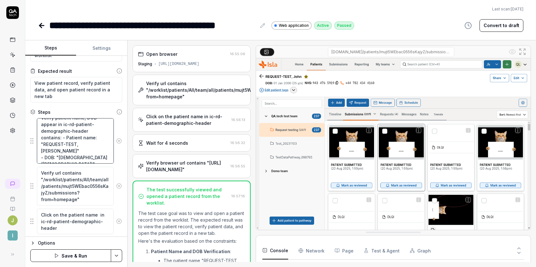
scroll to position [25, 0]
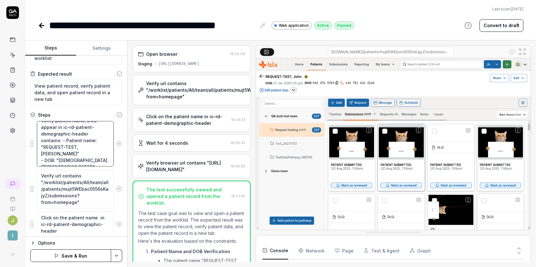
drag, startPoint x: 55, startPoint y: 163, endPoint x: 38, endPoint y: 140, distance: 27.7
click at [38, 140] on textarea "Verify patient name, DOB appear in ic-rd-patient-demographic-header contains: -…" at bounding box center [75, 143] width 77 height 45
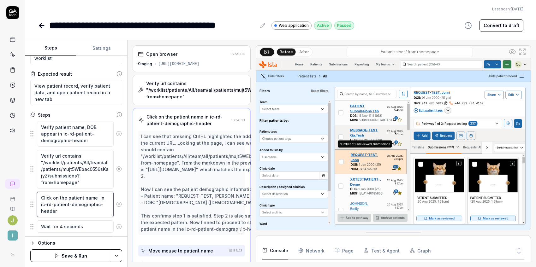
click at [77, 213] on textarea "Click on the patient name in ic-rd-patient-demographic-header" at bounding box center [75, 205] width 77 height 26
paste textarea "contains: - Patient name: "REQUEST-TEST, John" - DOB: "01 Jan 2000 (25 y/o)""
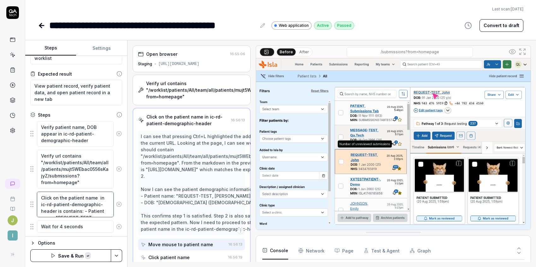
scroll to position [3, 0]
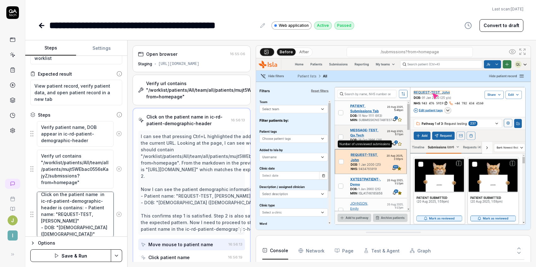
click at [65, 214] on textarea "Click on the patient name in ic-rd-patient-demographic-header is contains: - Pa…" at bounding box center [75, 214] width 77 height 45
click at [45, 222] on textarea "Click on the patient name in ic-rd-patient-demographic-header is contains: Pati…" at bounding box center [75, 214] width 77 height 45
click at [64, 256] on button "Save & Run" at bounding box center [70, 256] width 81 height 13
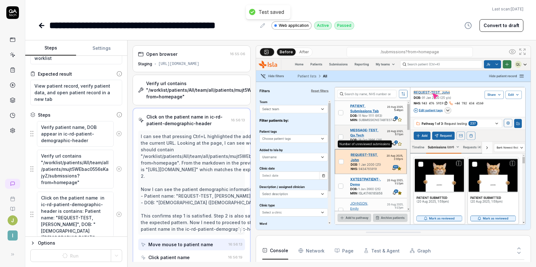
scroll to position [7, 0]
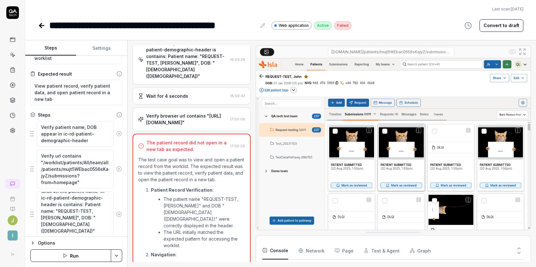
scroll to position [76, 0]
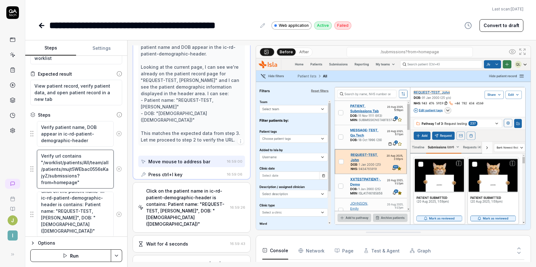
click at [88, 179] on textarea "Verify url contains "/worklist/patients/All/team/all/patients/mujt5WEbac0556sKa…" at bounding box center [75, 169] width 77 height 39
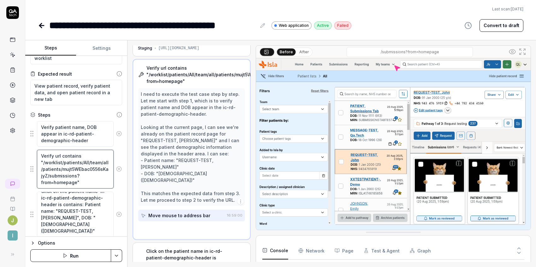
scroll to position [0, 0]
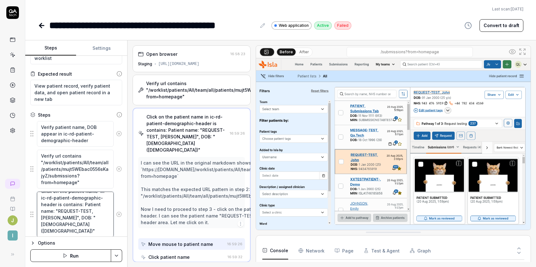
click at [80, 223] on textarea "Click on the patient name in ic-rd-patient-demographic-header is contains: Pati…" at bounding box center [75, 214] width 77 height 45
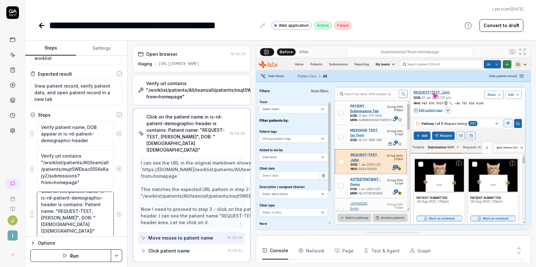
click at [74, 230] on textarea "Click on the patient name in ic-rd-patient-demographic-header is contains: Pati…" at bounding box center [75, 214] width 77 height 45
drag, startPoint x: 70, startPoint y: 230, endPoint x: 86, endPoint y: 203, distance: 31.8
click at [86, 203] on textarea "Click on the patient name in ic-rd-patient-demographic-header is contains: Pati…" at bounding box center [75, 214] width 77 height 45
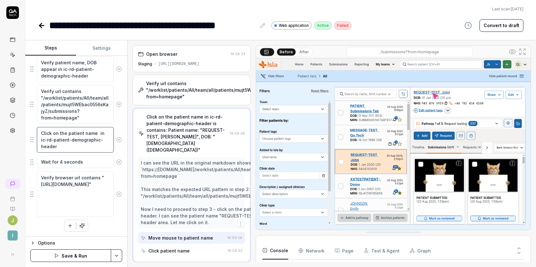
scroll to position [26, 0]
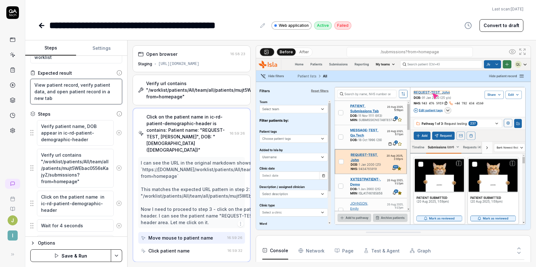
click at [63, 101] on textarea "View patient record, verify patient data, and open patient record in a new tab" at bounding box center [76, 92] width 92 height 26
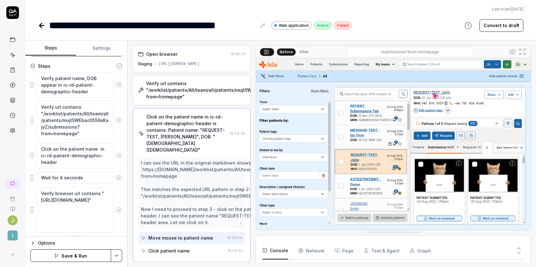
scroll to position [7, 0]
click at [53, 256] on button "Save & Run" at bounding box center [70, 256] width 81 height 13
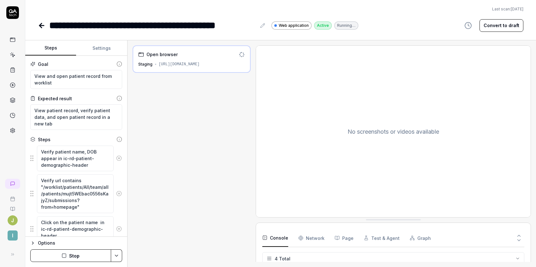
scroll to position [5, 0]
click at [63, 124] on textarea "View patient record, verify patient data, and open patient record in a new tab" at bounding box center [76, 117] width 92 height 26
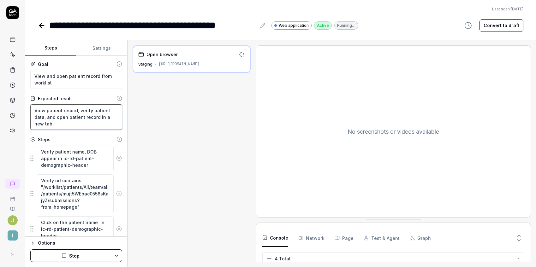
click at [71, 123] on textarea "View patient record, verify patient data, and open patient record in a new tab" at bounding box center [76, 117] width 92 height 26
drag, startPoint x: 76, startPoint y: 122, endPoint x: 97, endPoint y: 116, distance: 22.3
click at [97, 116] on textarea "View patient record, verify patient data, and open patient record in a new tab" at bounding box center [76, 117] width 92 height 26
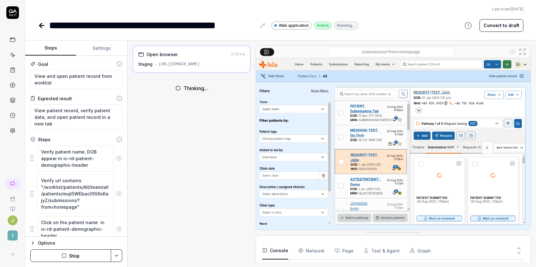
click at [59, 257] on button "Stop" at bounding box center [70, 256] width 81 height 13
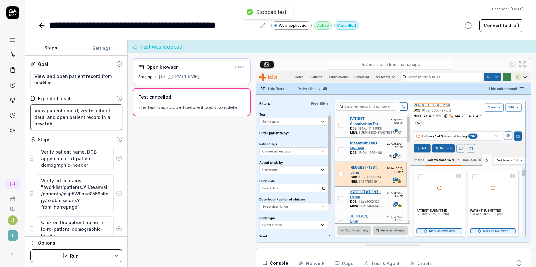
drag, startPoint x: 76, startPoint y: 122, endPoint x: 98, endPoint y: 116, distance: 23.4
click at [98, 116] on textarea "View patient record, verify patient data, and open patient record in a new tab" at bounding box center [76, 117] width 92 height 26
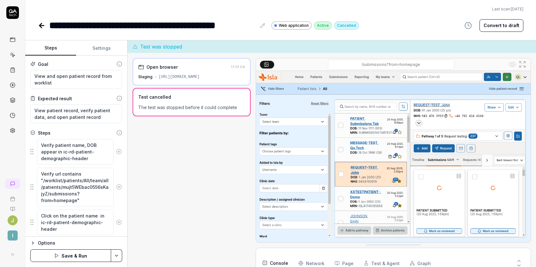
click at [72, 253] on button "Save & Run" at bounding box center [70, 256] width 81 height 13
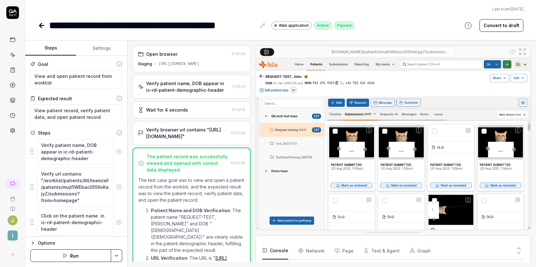
click at [43, 26] on icon at bounding box center [42, 26] width 8 height 8
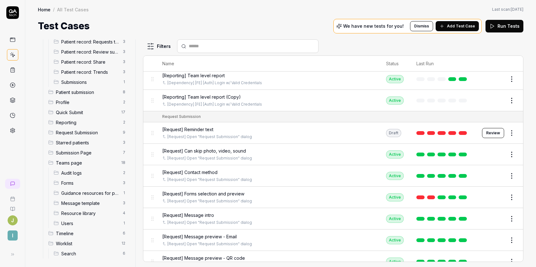
scroll to position [310, 0]
click at [160, 47] on html "J I Home / All Test Cases Home / All Test Cases Last scan: Jun 2 2025 Test Case…" at bounding box center [268, 133] width 536 height 267
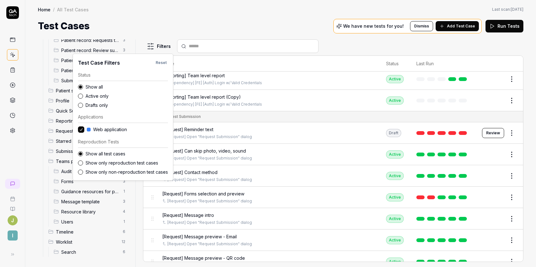
click at [92, 109] on div "Status Show all Active only Drafts only Applications Web application Reproducti…" at bounding box center [123, 124] width 90 height 104
click at [93, 105] on label "Drafts only" at bounding box center [127, 105] width 82 height 7
click at [83, 105] on button "Drafts only" at bounding box center [80, 105] width 5 height 5
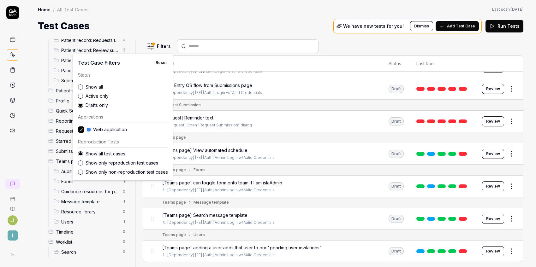
scroll to position [757, 0]
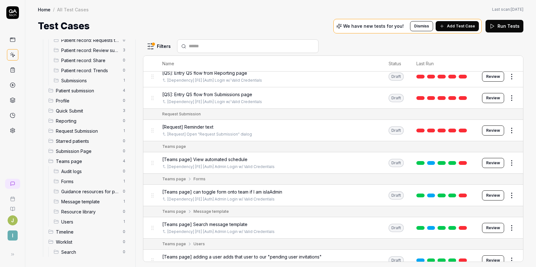
click at [223, 23] on html "J I Home / All Test Cases Home / All Test Cases Last scan: Jun 2 2025 Test Case…" at bounding box center [268, 133] width 536 height 267
click at [228, 221] on span "[Teams page] Search message template" at bounding box center [204, 224] width 85 height 7
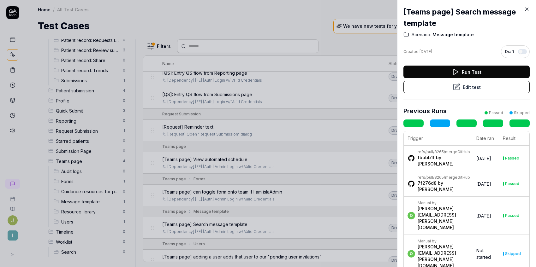
click at [472, 92] on button "Edit test" at bounding box center [466, 87] width 126 height 13
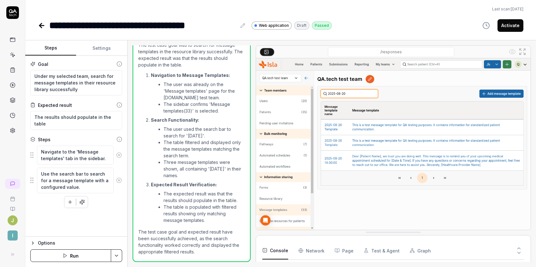
scroll to position [18, 0]
click at [91, 81] on textarea "Under my selected team, search for message templates in their resource library …" at bounding box center [76, 83] width 92 height 26
click at [92, 91] on textarea "Under my selected team, search for message templates in the resource library su…" at bounding box center [76, 83] width 92 height 26
click at [92, 125] on textarea "The results should populate in the table" at bounding box center [76, 120] width 92 height 19
click at [83, 222] on div "Goal Under my selected team, search for message templates in the resource libra…" at bounding box center [76, 146] width 102 height 181
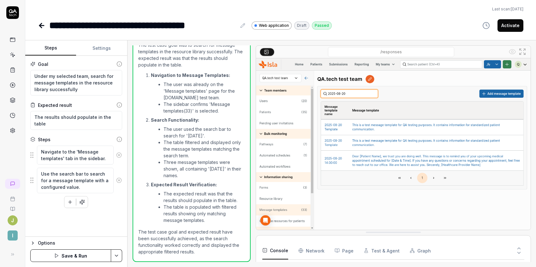
click at [63, 254] on button "Save & Run" at bounding box center [70, 256] width 81 height 13
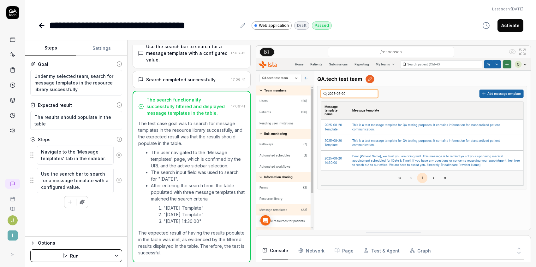
scroll to position [38, 0]
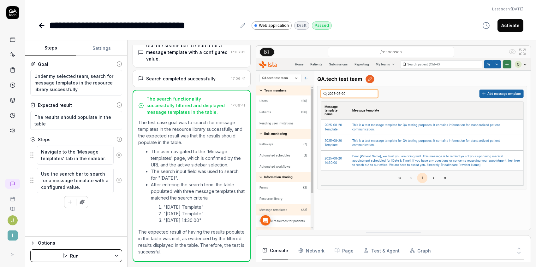
click at [515, 27] on button "Activate" at bounding box center [510, 25] width 26 height 13
click at [39, 28] on icon at bounding box center [42, 26] width 8 height 8
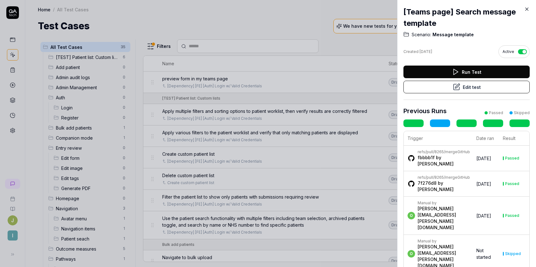
scroll to position [42, 0]
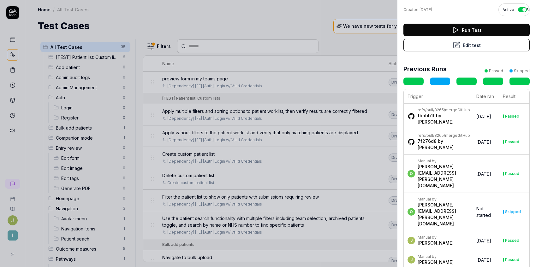
click at [528, 9] on icon at bounding box center [527, 9] width 6 height 6
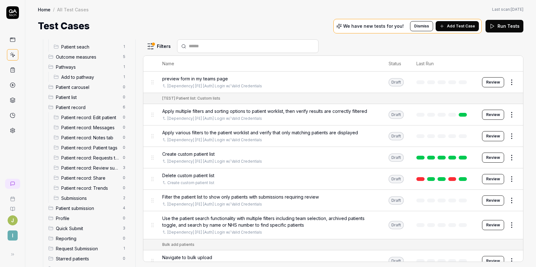
scroll to position [281, 0]
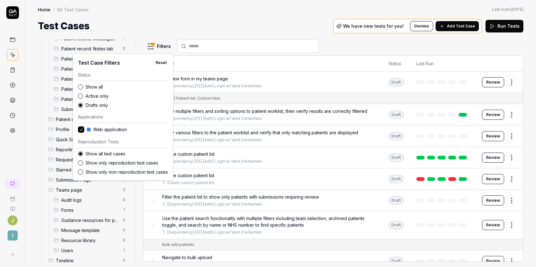
click at [159, 49] on html "J I Home / All Test Cases Home / All Test Cases Last scan: Jun 2 2025 Test Case…" at bounding box center [268, 133] width 536 height 267
click at [259, 10] on html "J I Home / All Test Cases Home / All Test Cases Last scan: Jun 2 2025 Test Case…" at bounding box center [268, 133] width 536 height 267
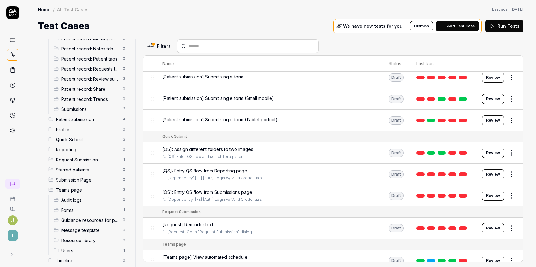
scroll to position [746, 0]
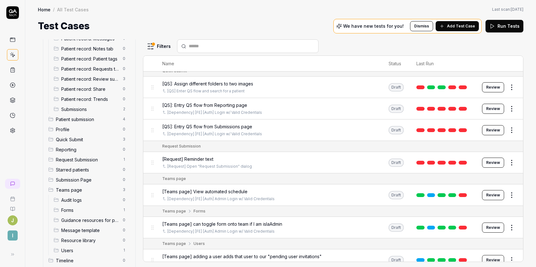
click at [235, 188] on span "[Teams page] View automated schedule" at bounding box center [204, 191] width 85 height 7
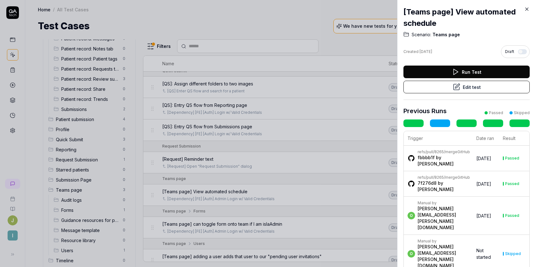
click at [467, 87] on button "Edit test" at bounding box center [466, 87] width 126 height 13
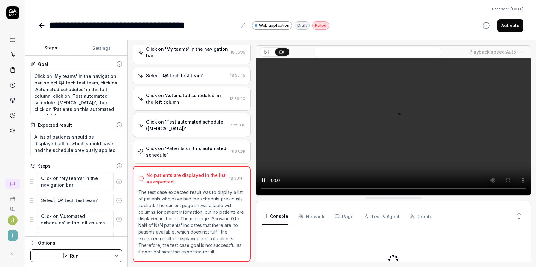
scroll to position [41, 0]
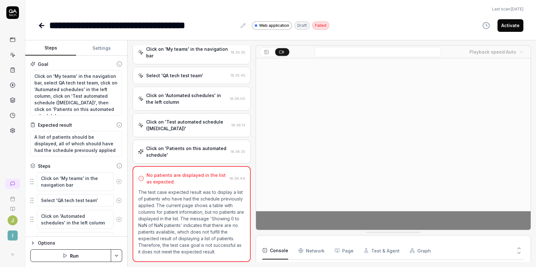
scroll to position [5, 0]
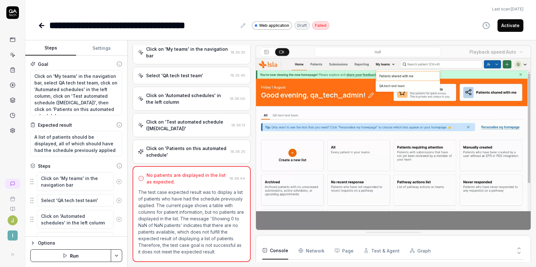
click at [354, 49] on input at bounding box center [378, 52] width 126 height 10
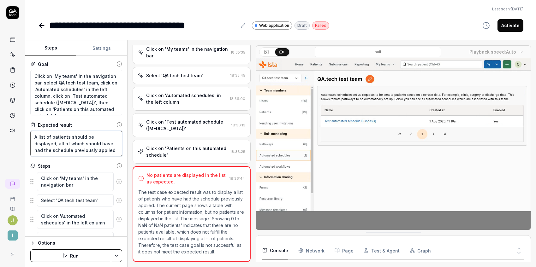
scroll to position [0, 0]
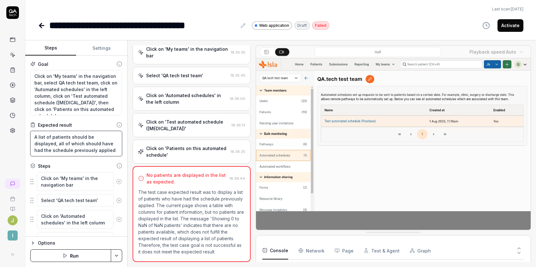
drag, startPoint x: 63, startPoint y: 154, endPoint x: 17, endPoint y: 131, distance: 51.0
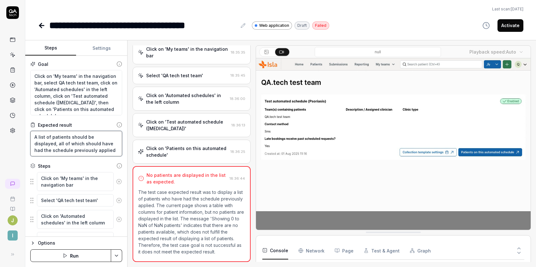
click at [17, 131] on div "**********" at bounding box center [268, 133] width 536 height 267
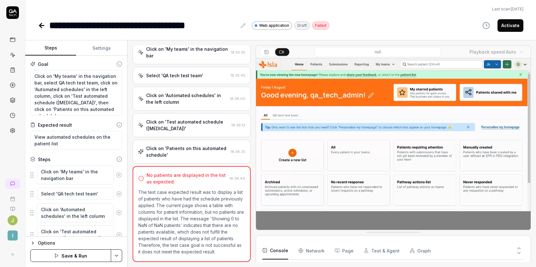
click at [101, 49] on button "Settings" at bounding box center [101, 48] width 51 height 15
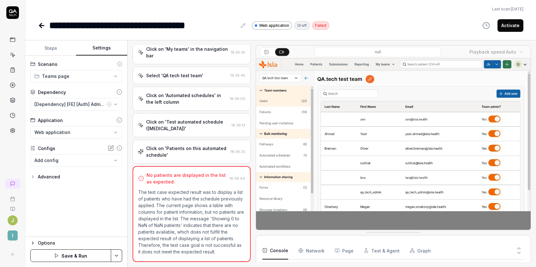
click at [33, 177] on icon "button" at bounding box center [32, 177] width 5 height 5
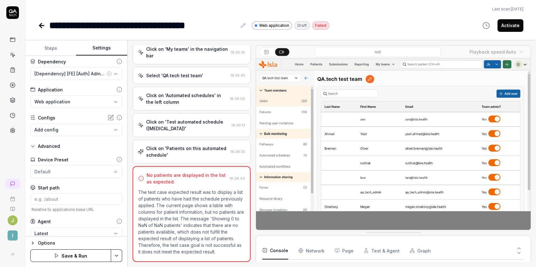
scroll to position [39, 0]
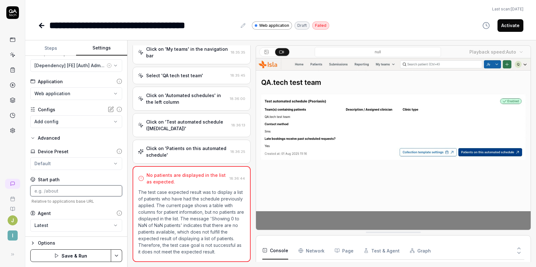
click at [63, 191] on input at bounding box center [76, 191] width 92 height 11
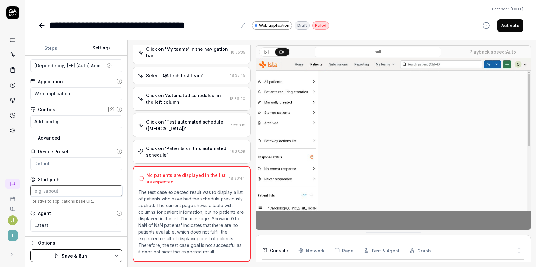
paste input "/teams/mraAA22eUUcqxrOniRzz/collection-automations"
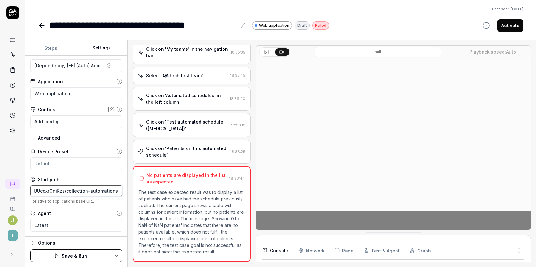
scroll to position [0, 0]
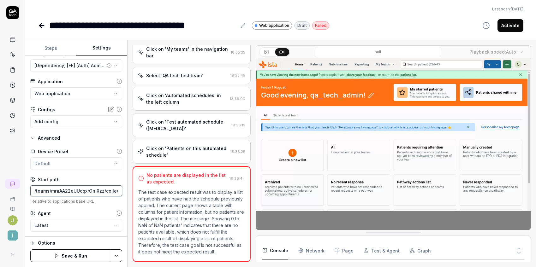
drag, startPoint x: 114, startPoint y: 190, endPoint x: 4, endPoint y: 191, distance: 109.9
click at [4, 191] on div "**********" at bounding box center [268, 133] width 536 height 267
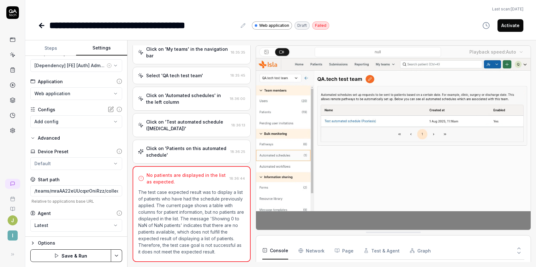
click at [52, 54] on button "Steps" at bounding box center [50, 48] width 51 height 15
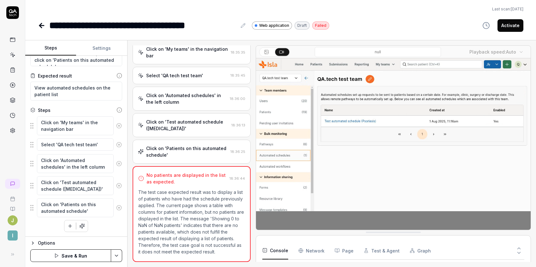
scroll to position [50, 0]
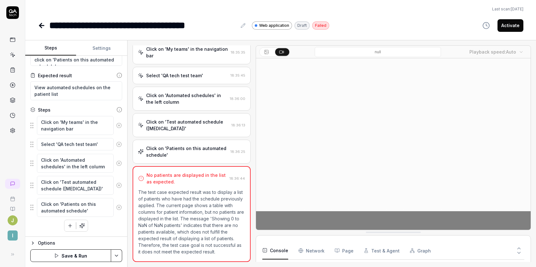
click at [116, 125] on icon at bounding box center [119, 126] width 6 height 6
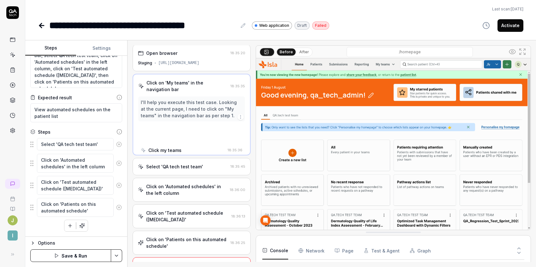
scroll to position [0, 0]
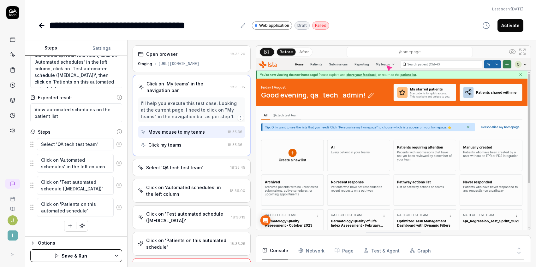
click at [116, 145] on icon at bounding box center [119, 145] width 6 height 6
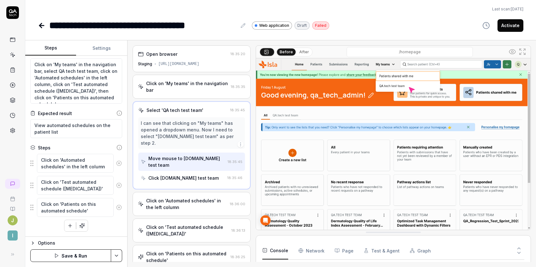
click at [118, 163] on icon at bounding box center [119, 164] width 2 height 2
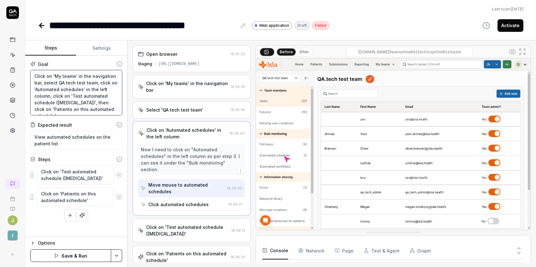
click at [89, 85] on textarea "Click on 'My teams' in the navigation bar, select QA tech test team, click on '…" at bounding box center [76, 92] width 92 height 45
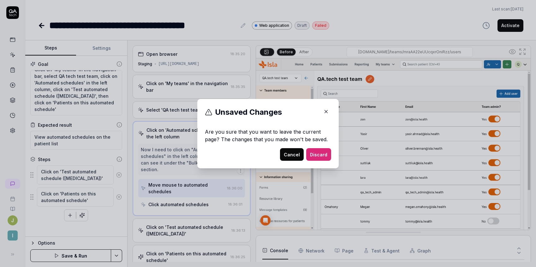
click at [293, 155] on button "Cancel" at bounding box center [292, 154] width 24 height 13
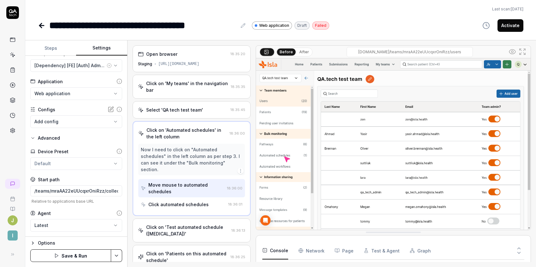
click at [102, 50] on button "Settings" at bounding box center [101, 48] width 51 height 15
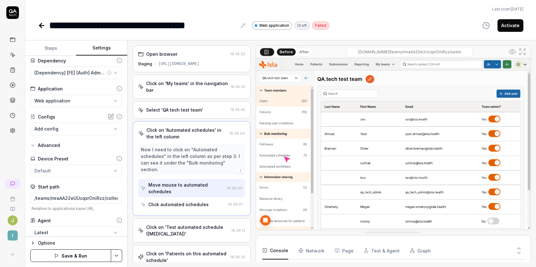
scroll to position [39, 0]
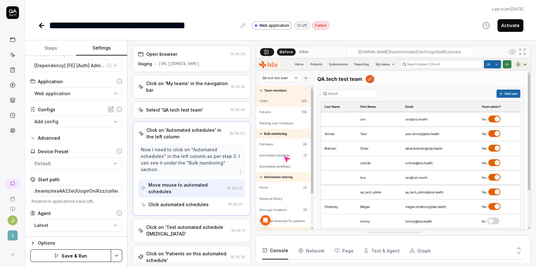
click at [49, 46] on button "Steps" at bounding box center [50, 48] width 51 height 15
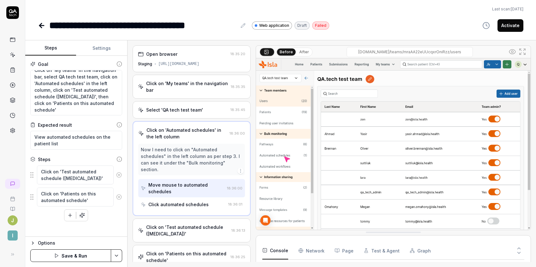
scroll to position [7, 0]
drag, startPoint x: 34, startPoint y: 139, endPoint x: 20, endPoint y: 136, distance: 13.8
click at [20, 136] on div "**********" at bounding box center [268, 133] width 536 height 267
click at [66, 109] on textarea "Click on 'My teams' in the navigation bar, select QA tech test team, click on '…" at bounding box center [76, 92] width 92 height 45
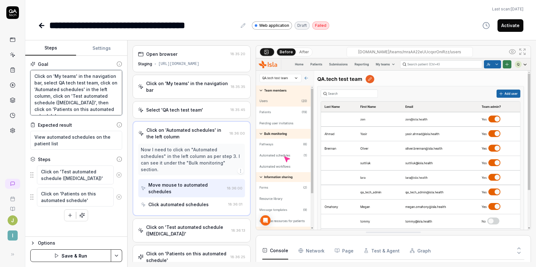
drag, startPoint x: 66, startPoint y: 109, endPoint x: 18, endPoint y: 54, distance: 72.5
click at [18, 55] on div "**********" at bounding box center [268, 133] width 536 height 267
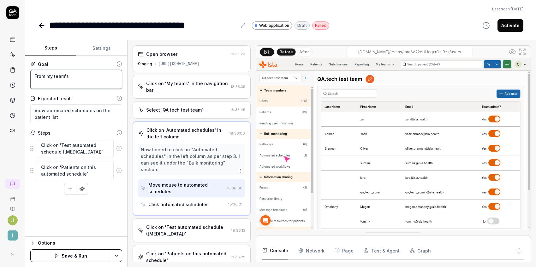
drag, startPoint x: 88, startPoint y: 75, endPoint x: 31, endPoint y: 75, distance: 57.5
click at [31, 75] on textarea "From my team's" at bounding box center [76, 79] width 92 height 19
click at [63, 250] on button "Save & Run" at bounding box center [70, 256] width 81 height 13
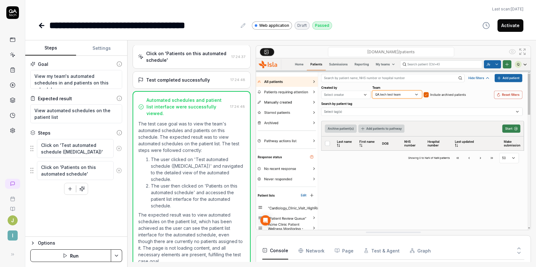
scroll to position [59, 0]
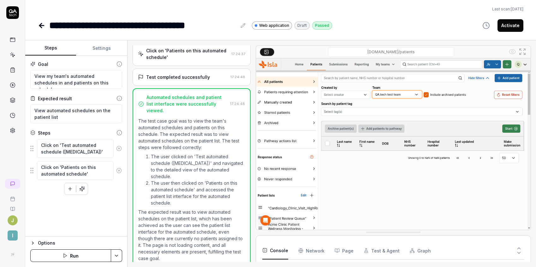
click at [513, 29] on button "Activate" at bounding box center [510, 25] width 26 height 13
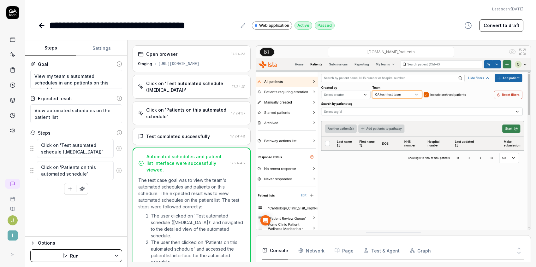
click at [43, 27] on icon at bounding box center [42, 26] width 8 height 8
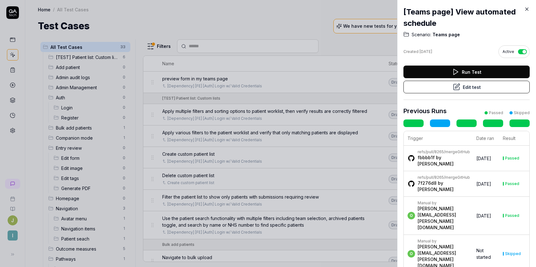
click at [527, 12] on icon at bounding box center [527, 9] width 6 height 6
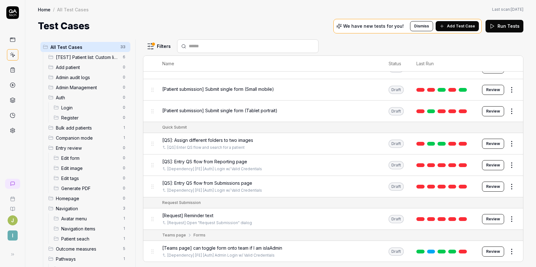
scroll to position [693, 0]
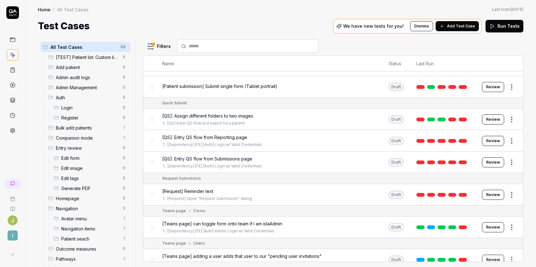
click at [276, 221] on span "[Teams page] can toggle form onto team if I am islaAdmin" at bounding box center [222, 224] width 120 height 7
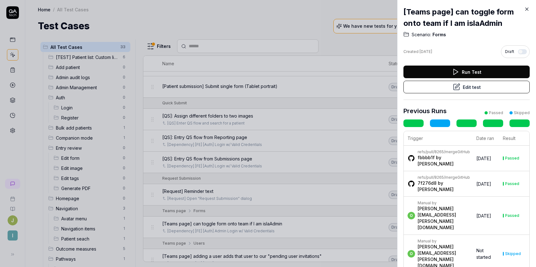
click at [449, 86] on button "Edit test" at bounding box center [466, 87] width 126 height 13
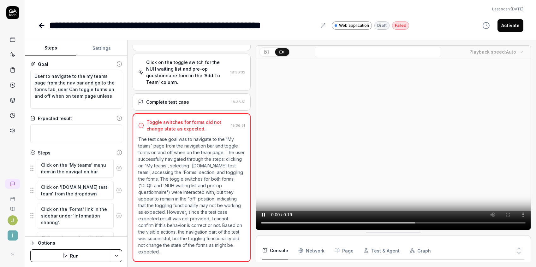
scroll to position [5, 0]
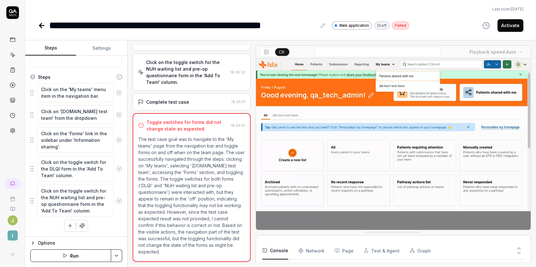
scroll to position [7, 0]
